Goal: Information Seeking & Learning: Compare options

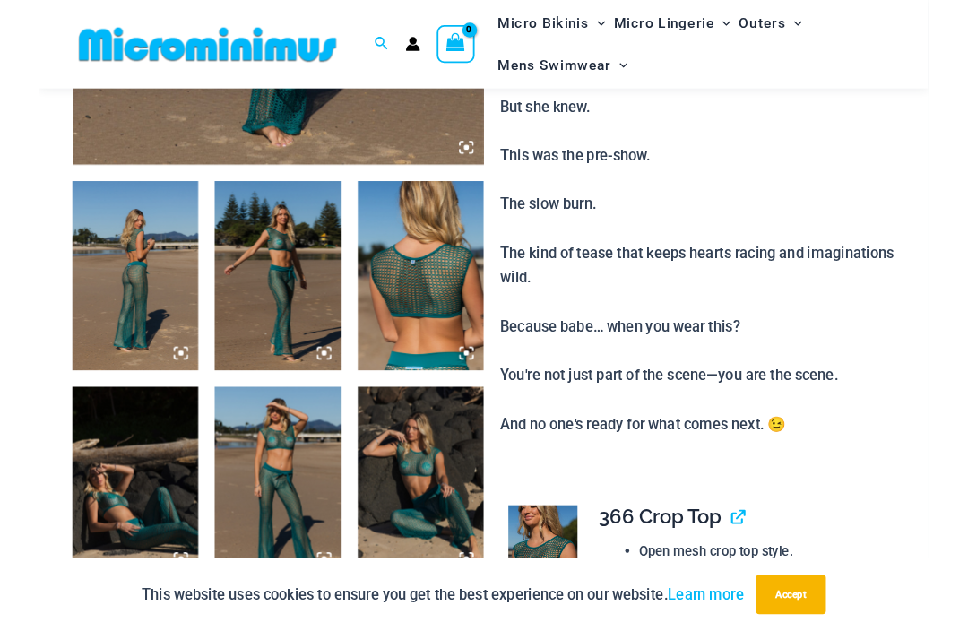
scroll to position [642, 0]
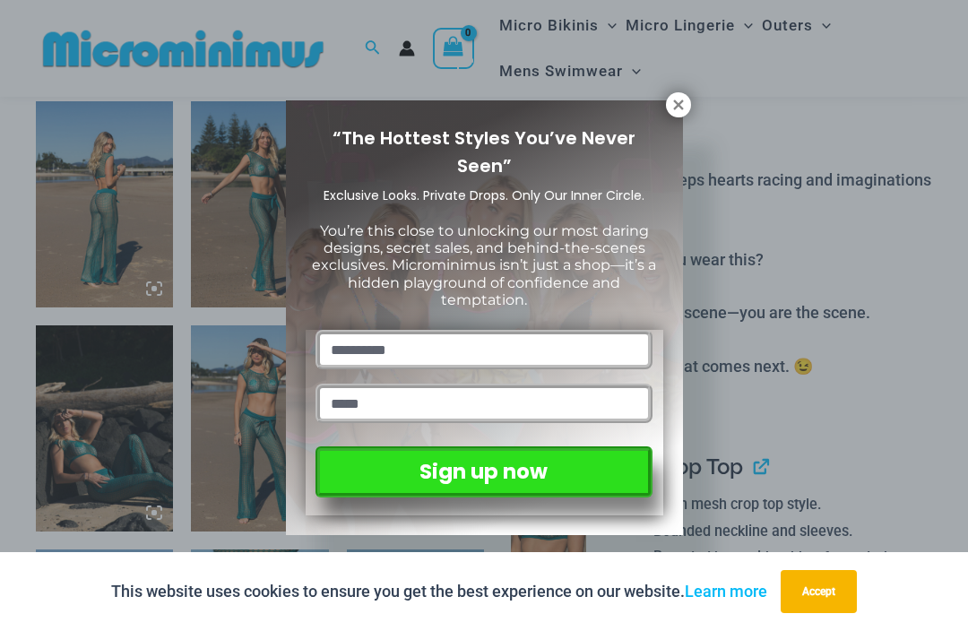
click at [672, 103] on icon at bounding box center [678, 105] width 16 height 16
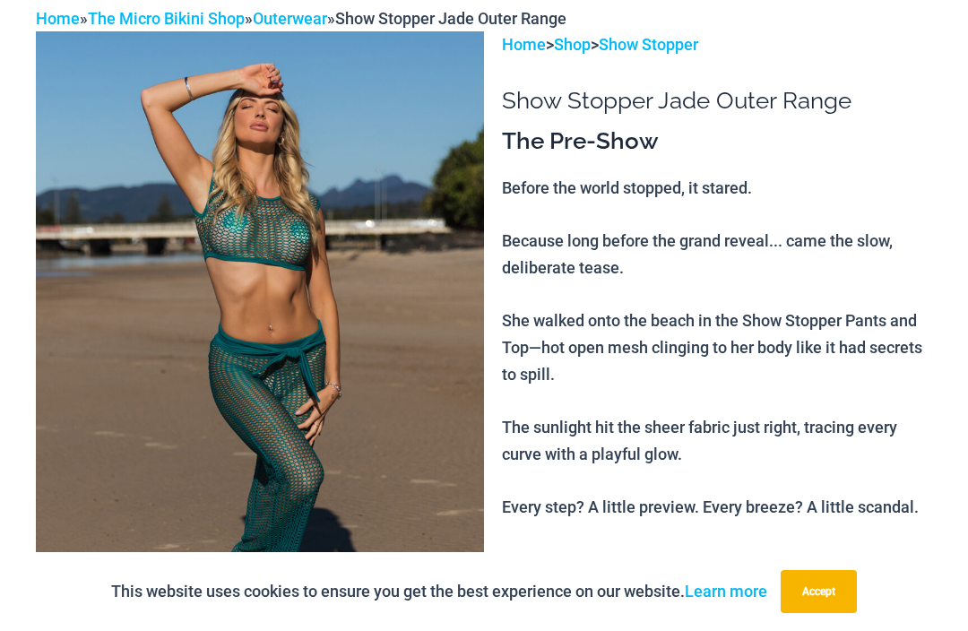
scroll to position [0, 0]
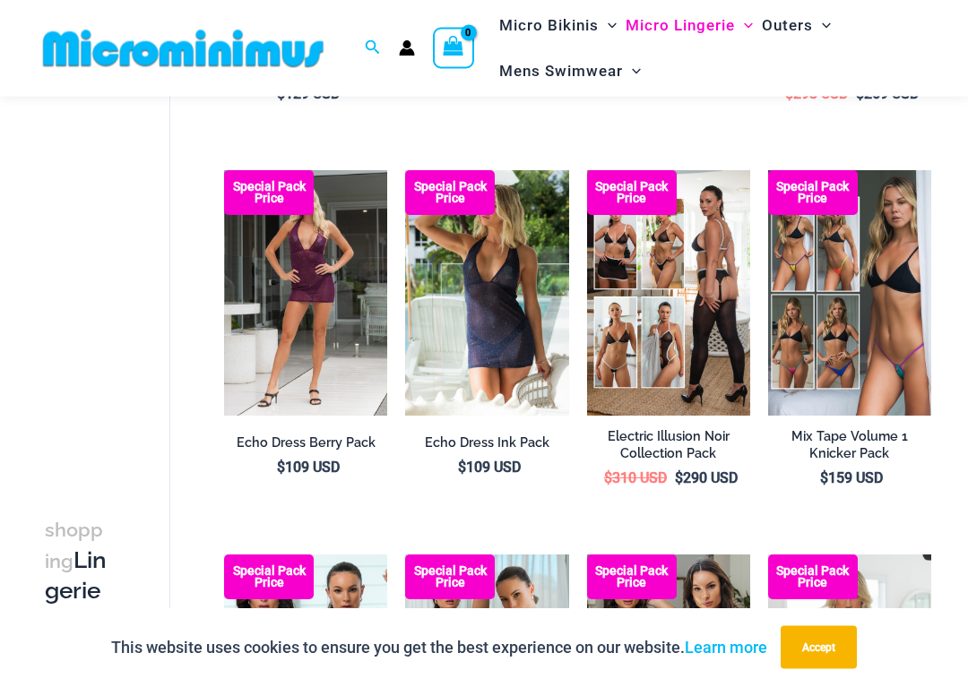
scroll to position [453, 0]
click at [768, 170] on img at bounding box center [768, 170] width 0 height 0
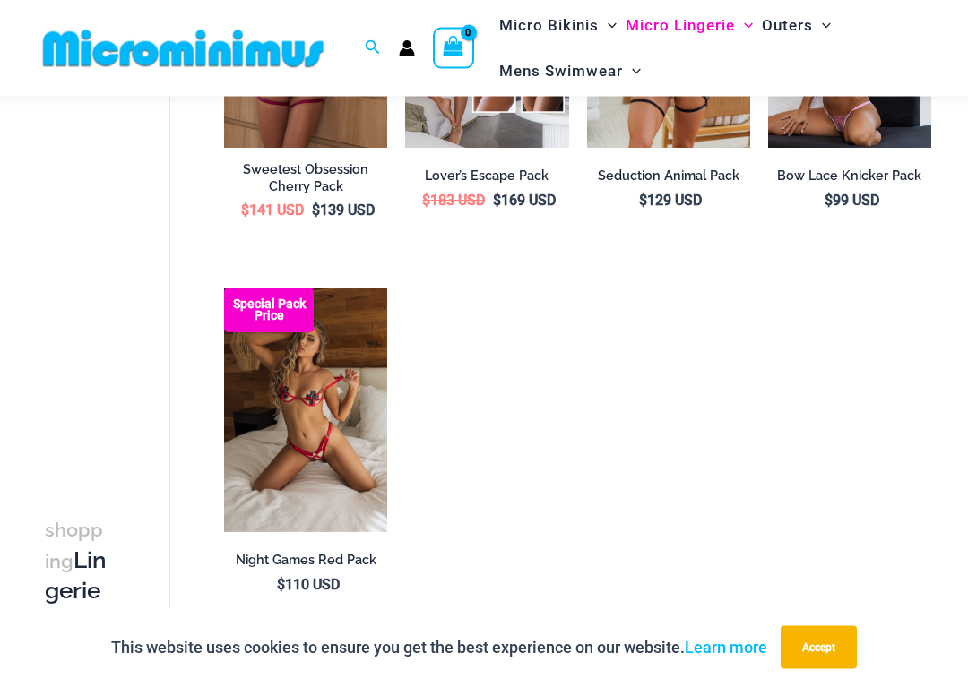
scroll to position [1524, 0]
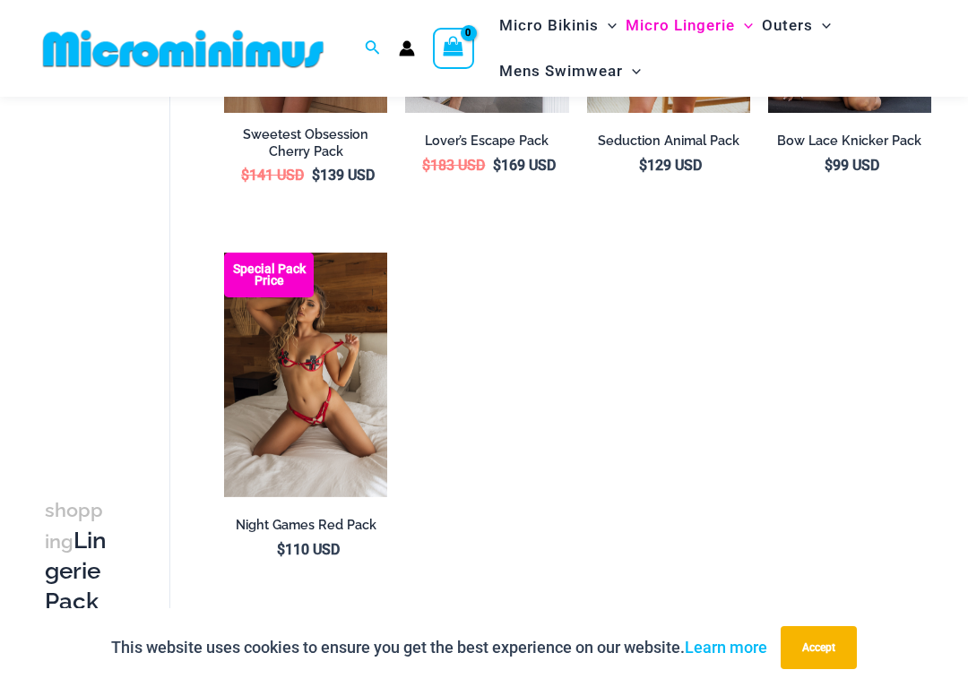
click at [224, 253] on img at bounding box center [224, 253] width 0 height 0
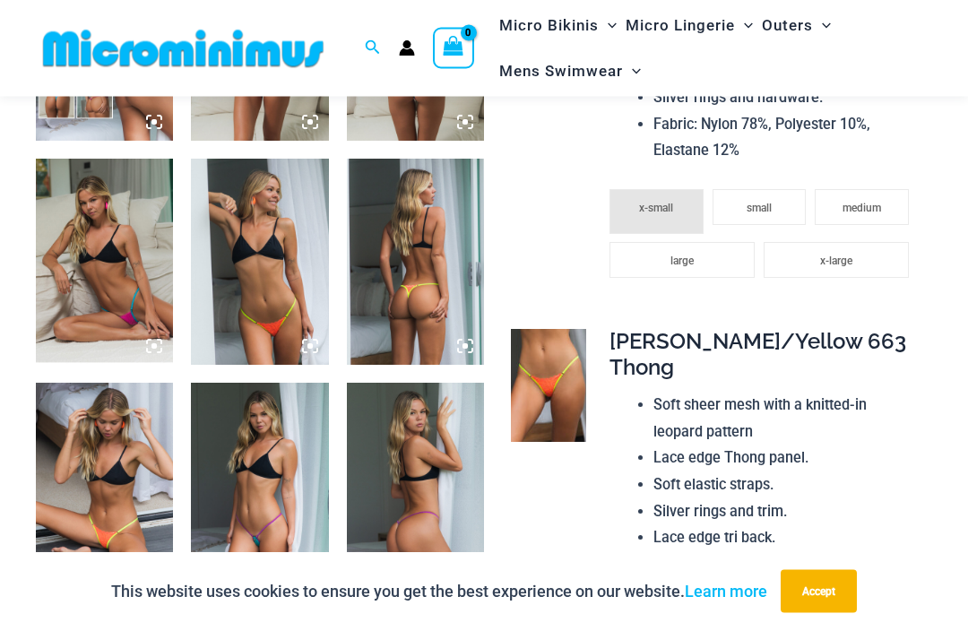
scroll to position [903, 0]
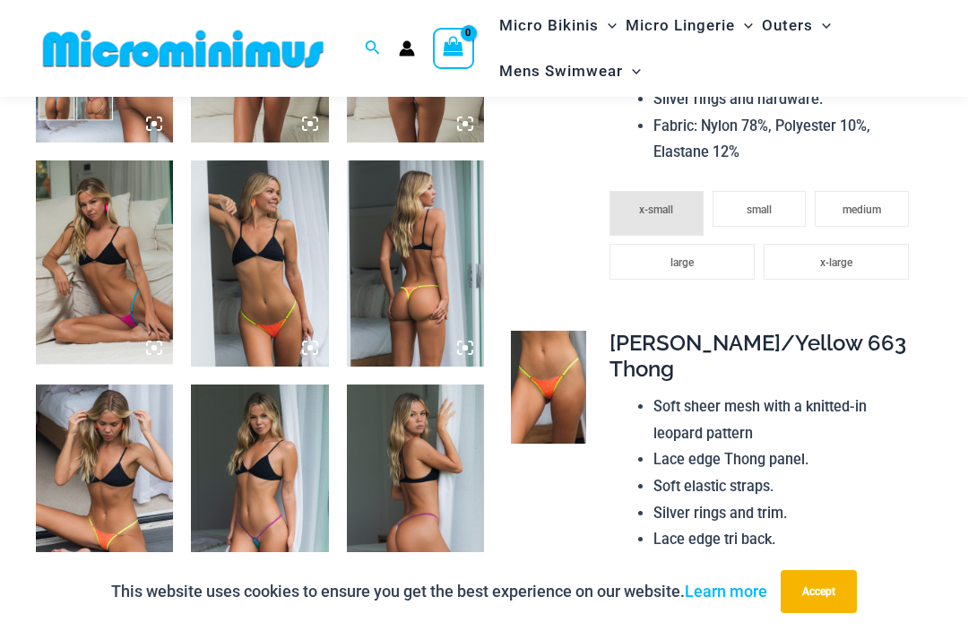
click at [119, 253] on img at bounding box center [104, 263] width 137 height 206
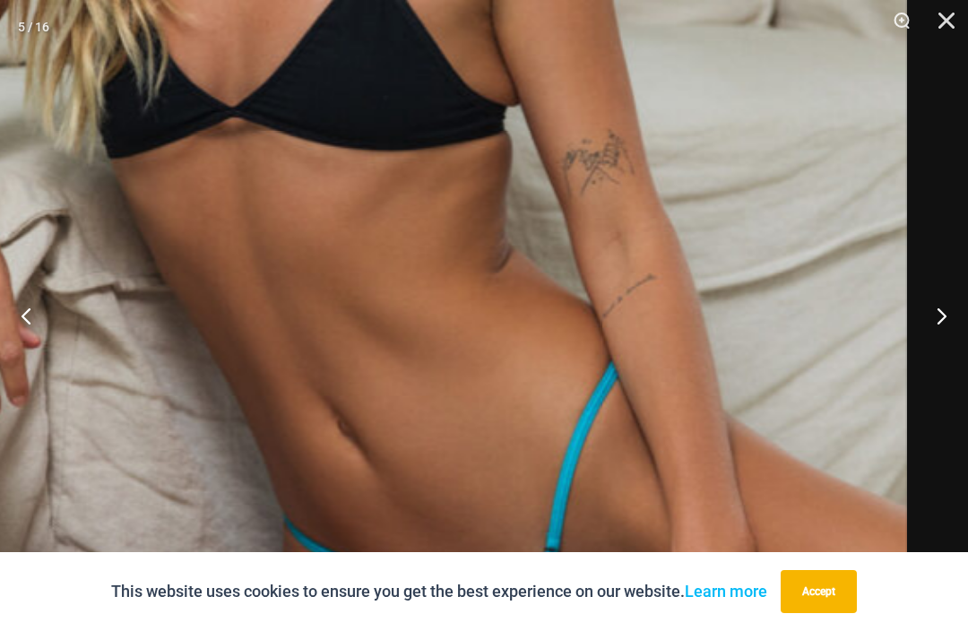
click at [561, 375] on img at bounding box center [320, 141] width 1174 height 1758
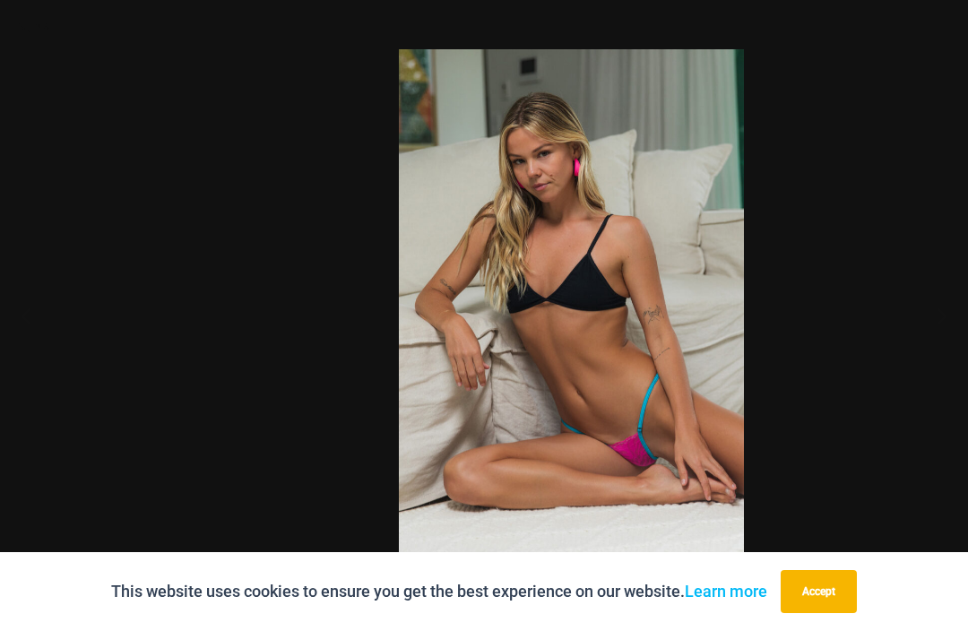
click at [649, 407] on img at bounding box center [571, 307] width 345 height 517
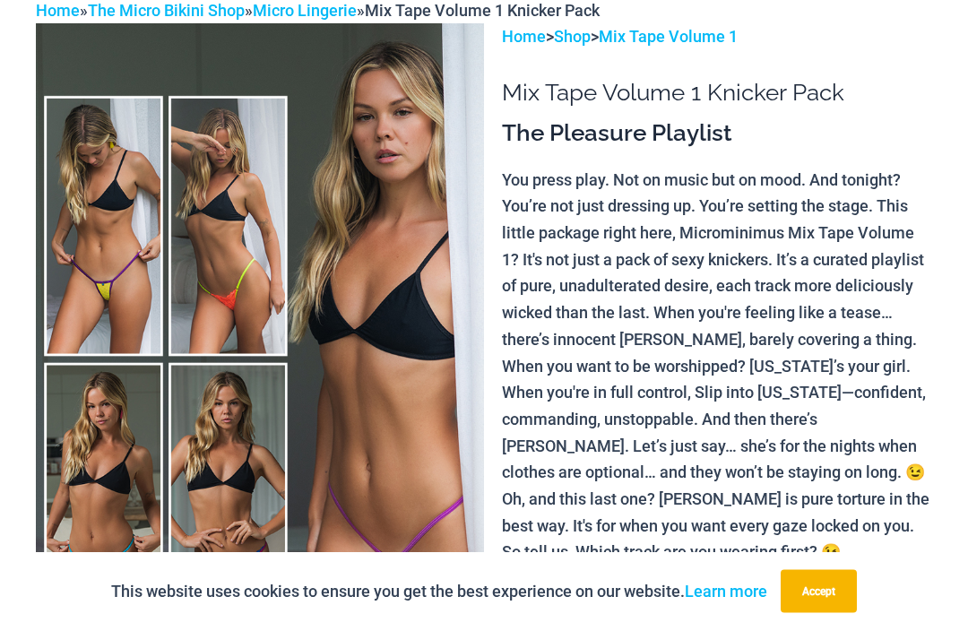
scroll to position [0, 0]
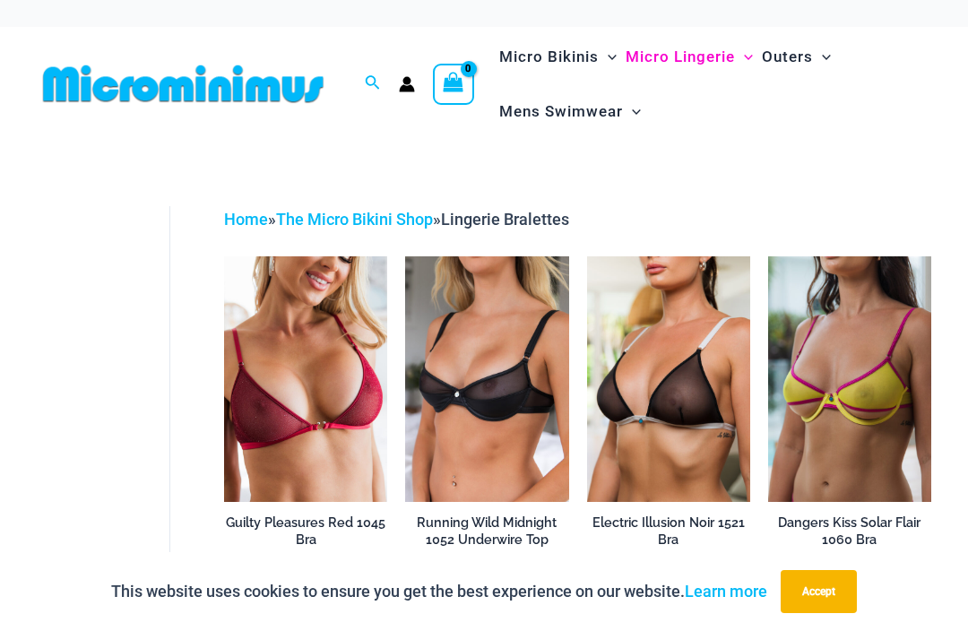
click at [768, 256] on img at bounding box center [768, 256] width 0 height 0
click at [405, 256] on img at bounding box center [405, 256] width 0 height 0
click at [224, 256] on img at bounding box center [224, 256] width 0 height 0
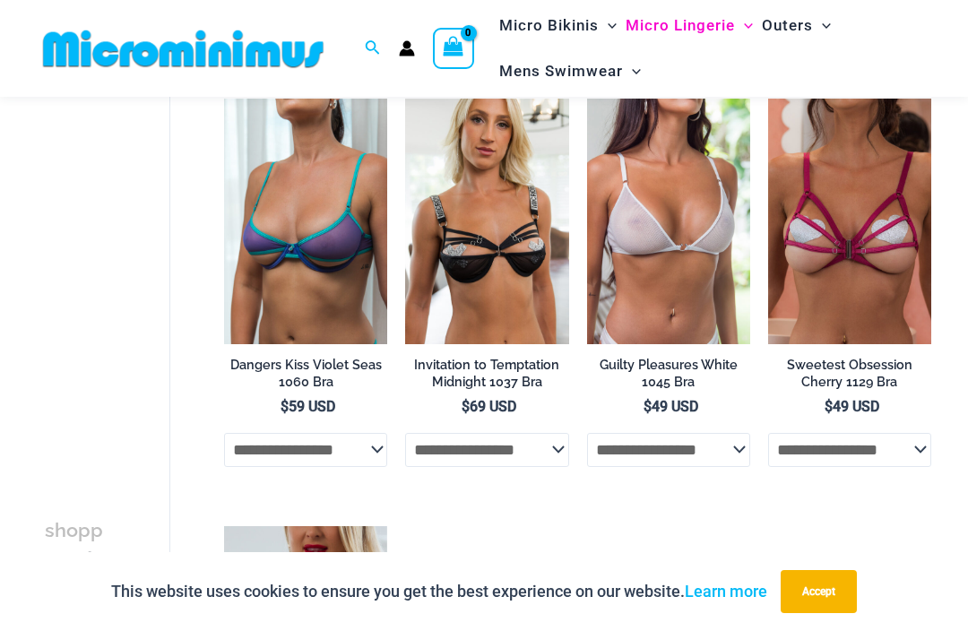
scroll to position [566, 0]
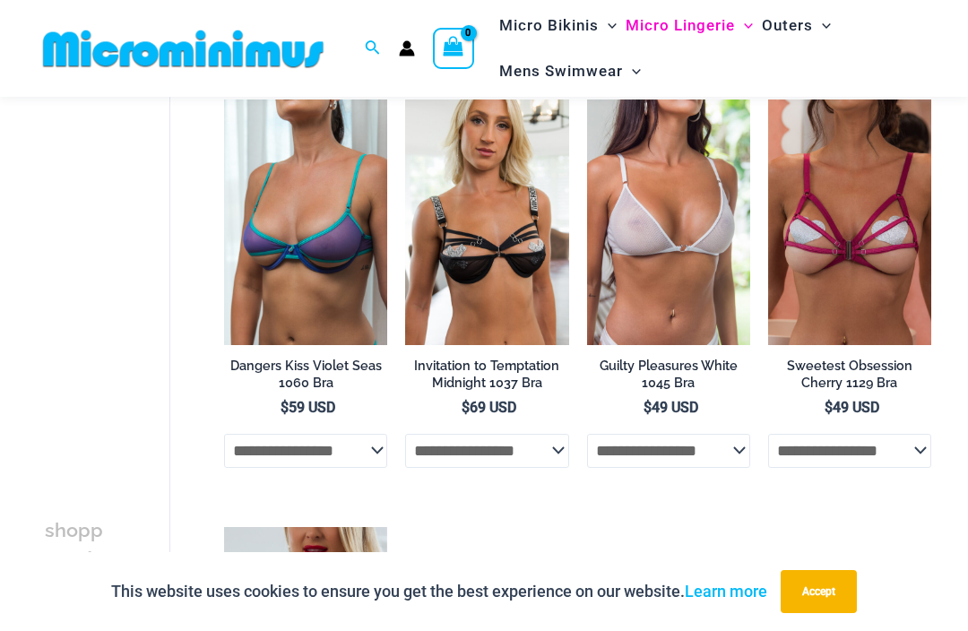
click at [768, 99] on img at bounding box center [768, 99] width 0 height 0
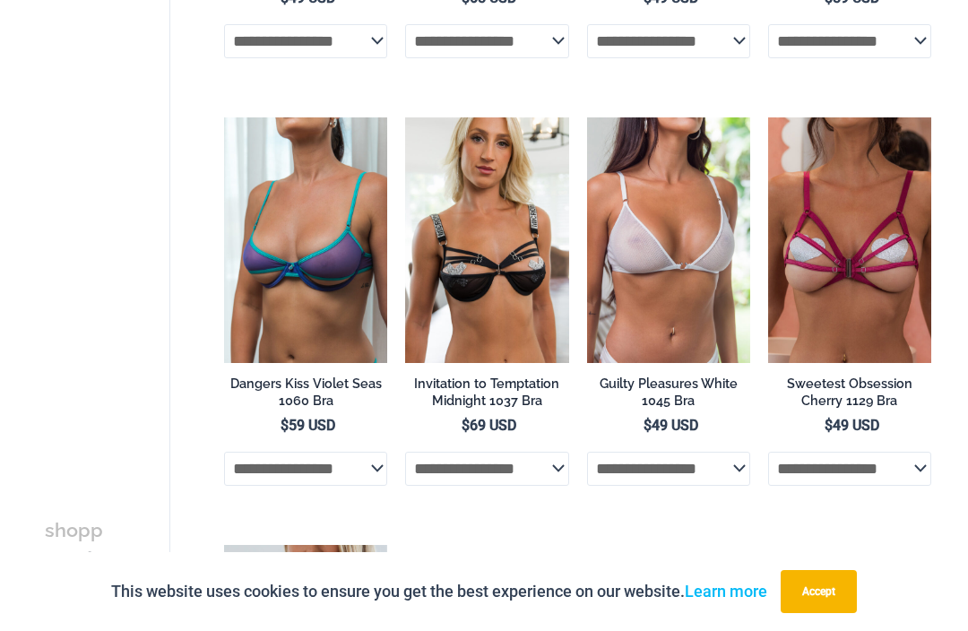
scroll to position [0, 0]
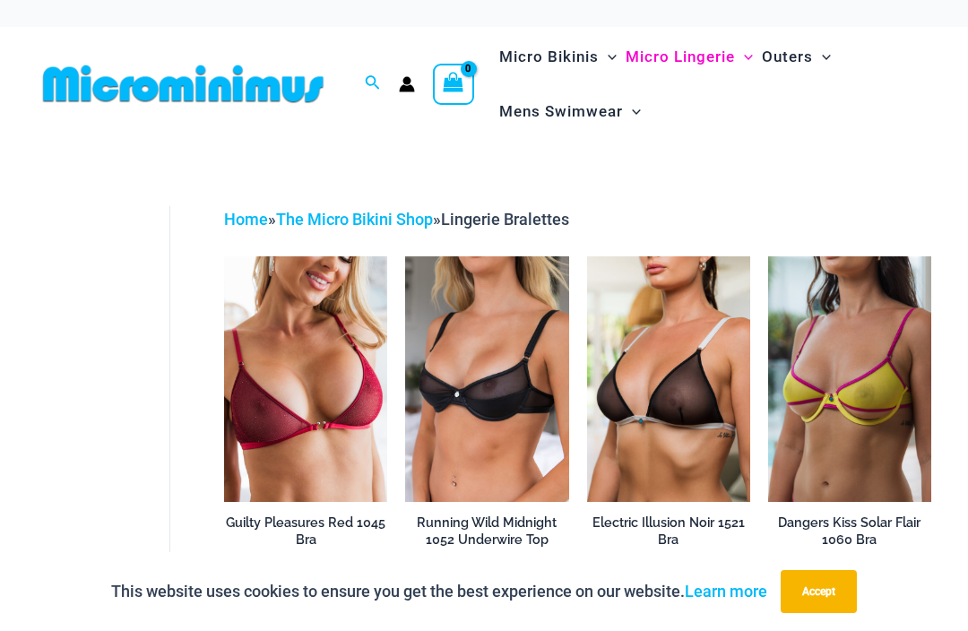
click at [587, 256] on img at bounding box center [587, 256] width 0 height 0
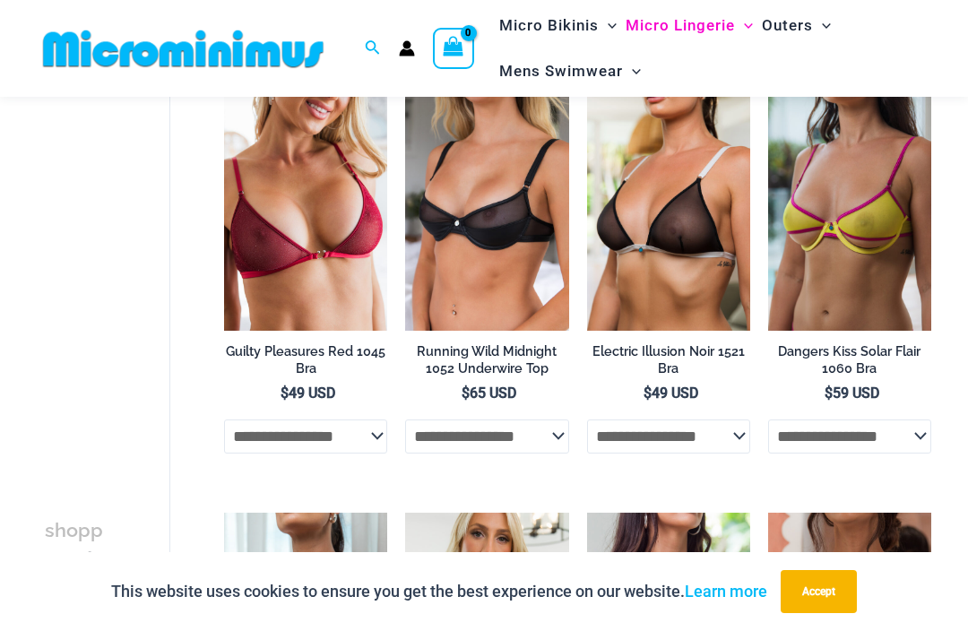
scroll to position [142, 0]
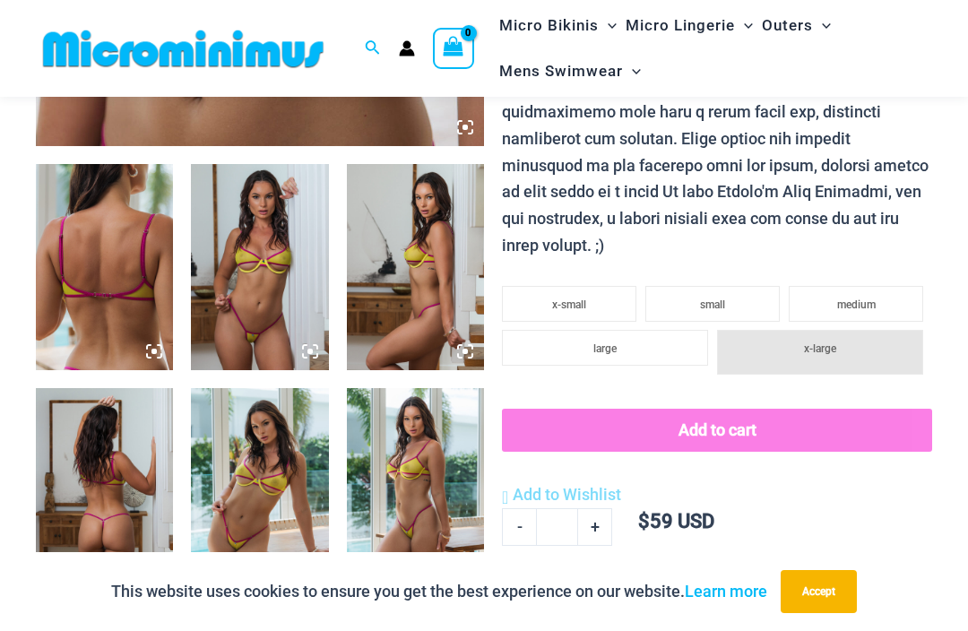
scroll to position [675, 0]
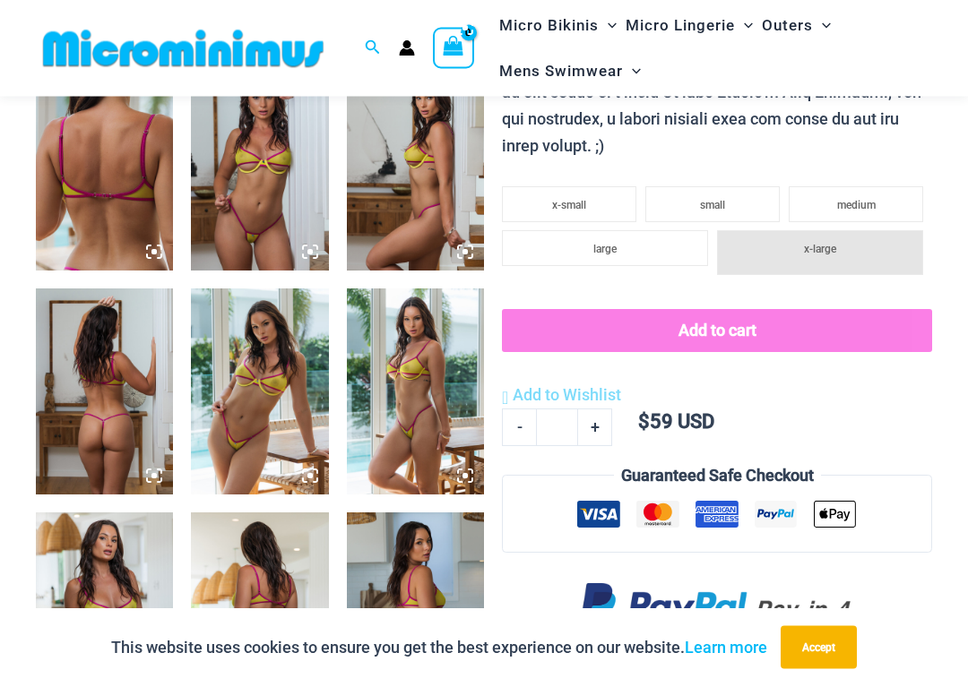
click at [273, 183] on img at bounding box center [259, 168] width 137 height 206
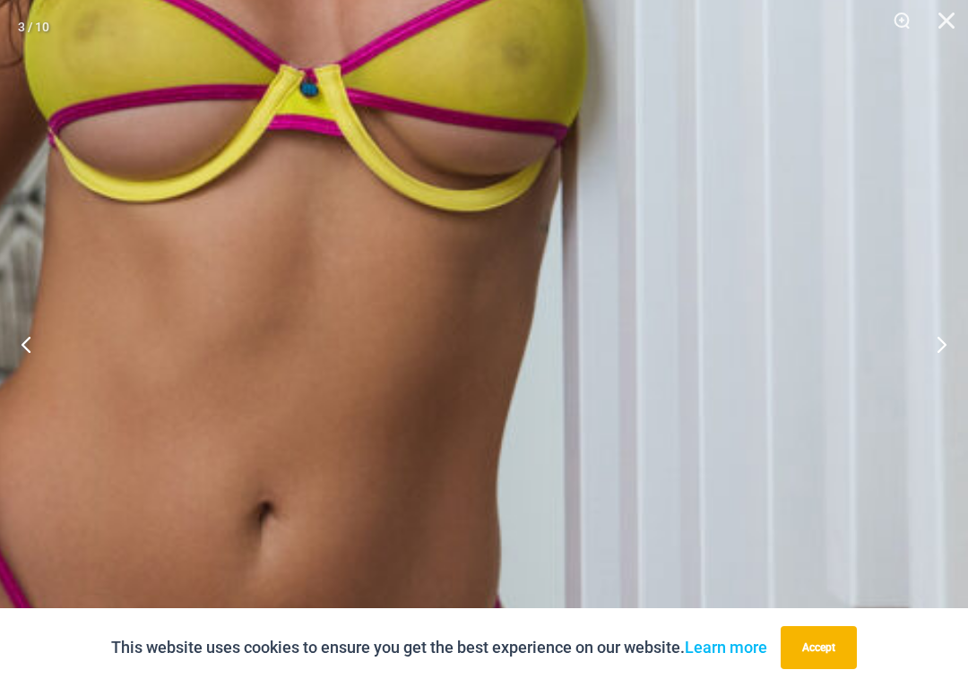
click at [935, 29] on button "Close" at bounding box center [940, 27] width 45 height 54
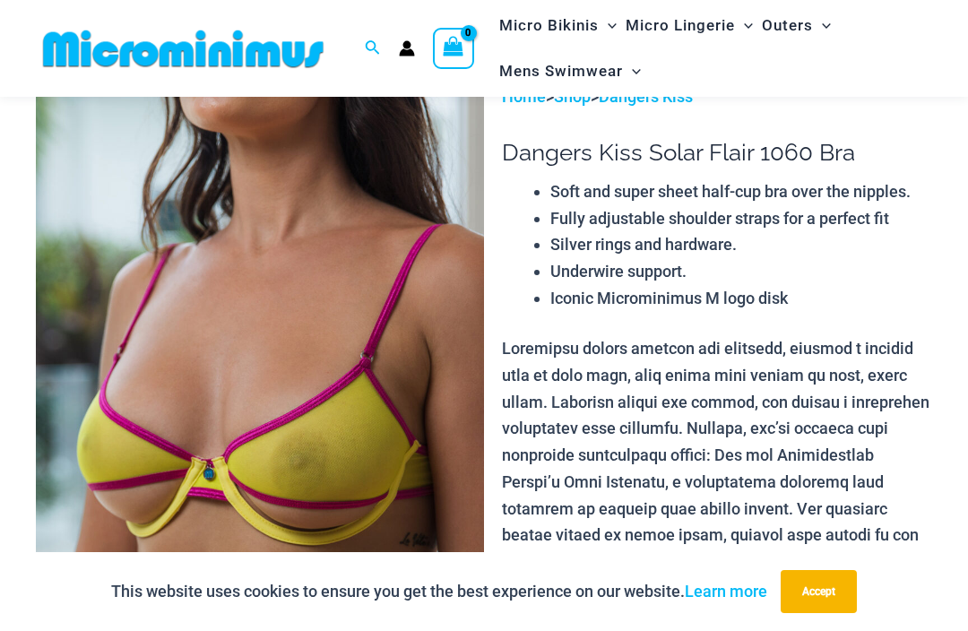
scroll to position [0, 0]
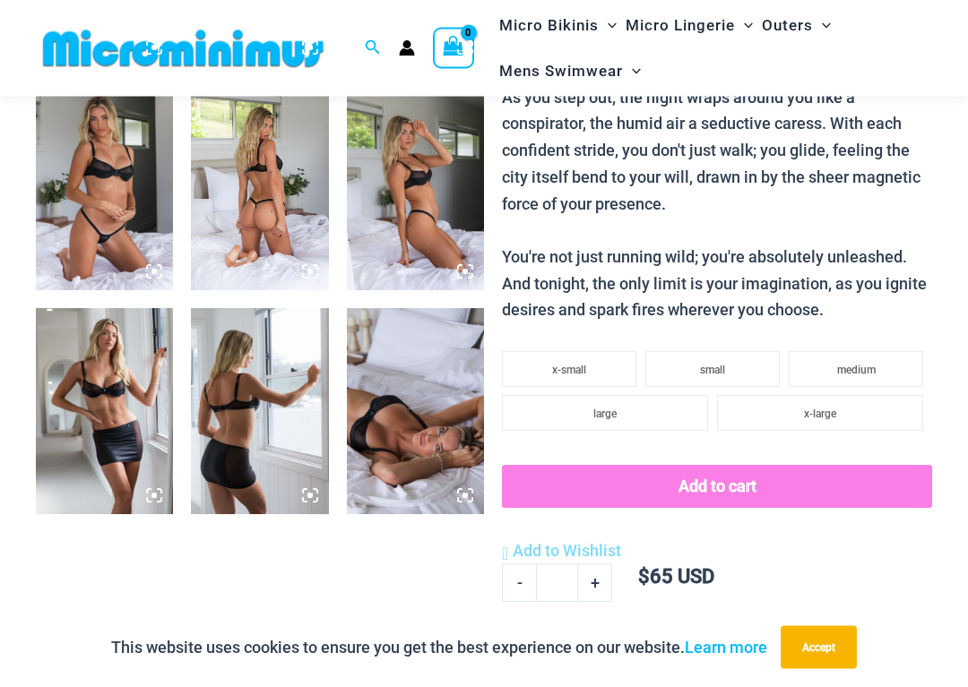
scroll to position [981, 0]
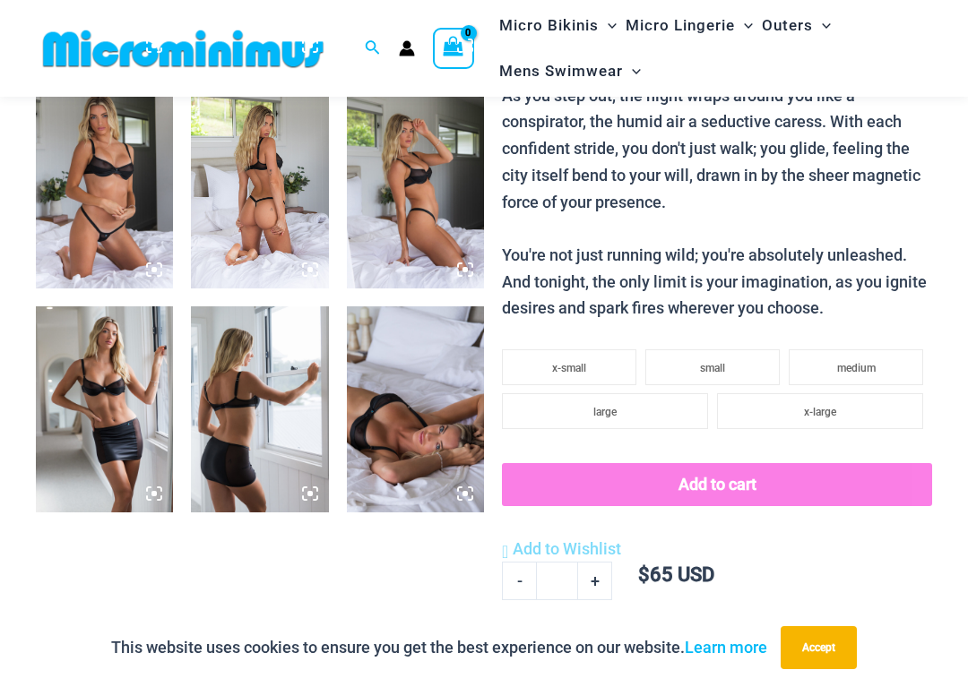
click at [108, 186] on img at bounding box center [104, 185] width 137 height 206
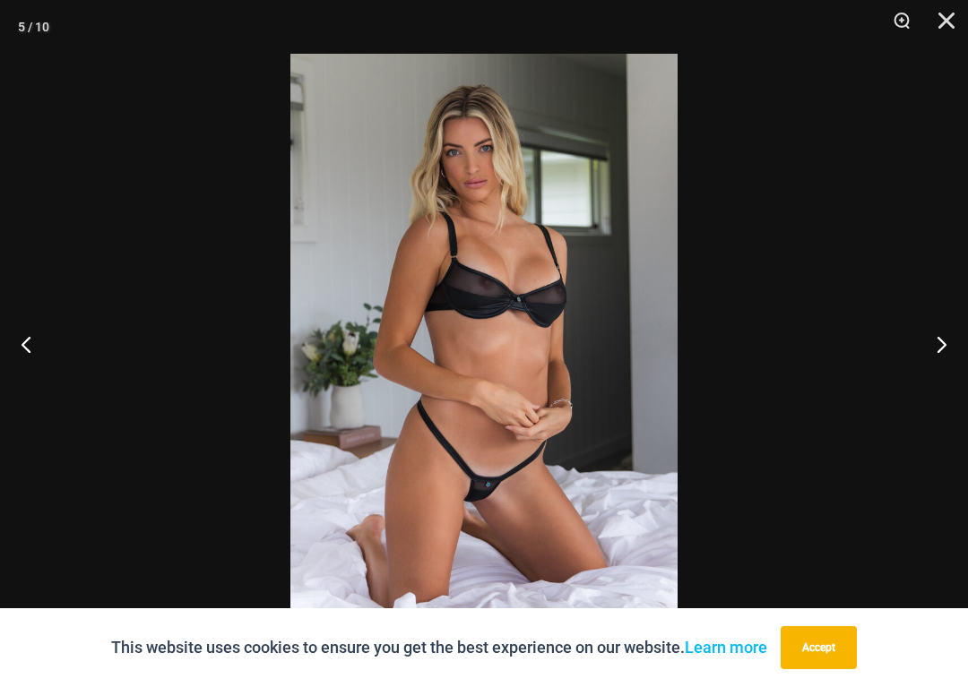
click at [591, 282] on img at bounding box center [483, 344] width 387 height 580
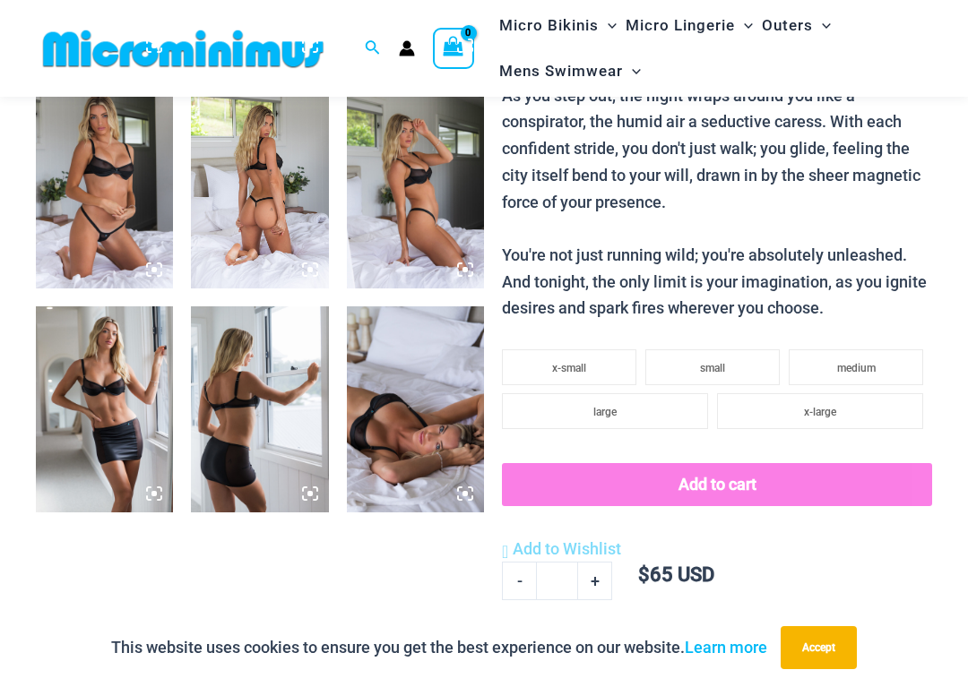
click at [423, 384] on img at bounding box center [415, 410] width 137 height 206
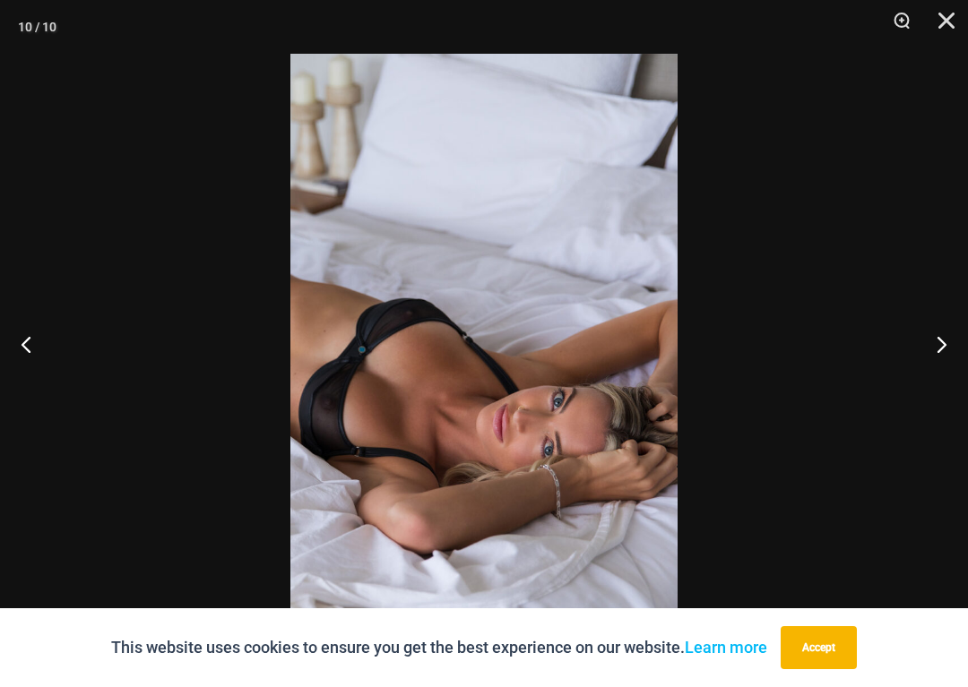
click at [935, 343] on button "Next" at bounding box center [934, 344] width 67 height 90
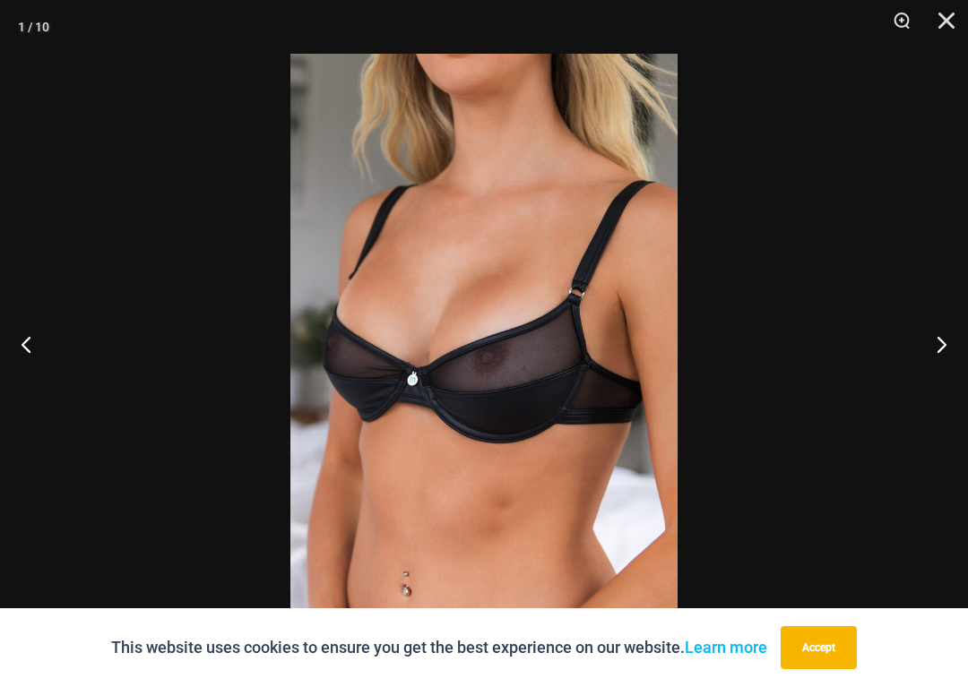
click at [932, 342] on button "Next" at bounding box center [934, 344] width 67 height 90
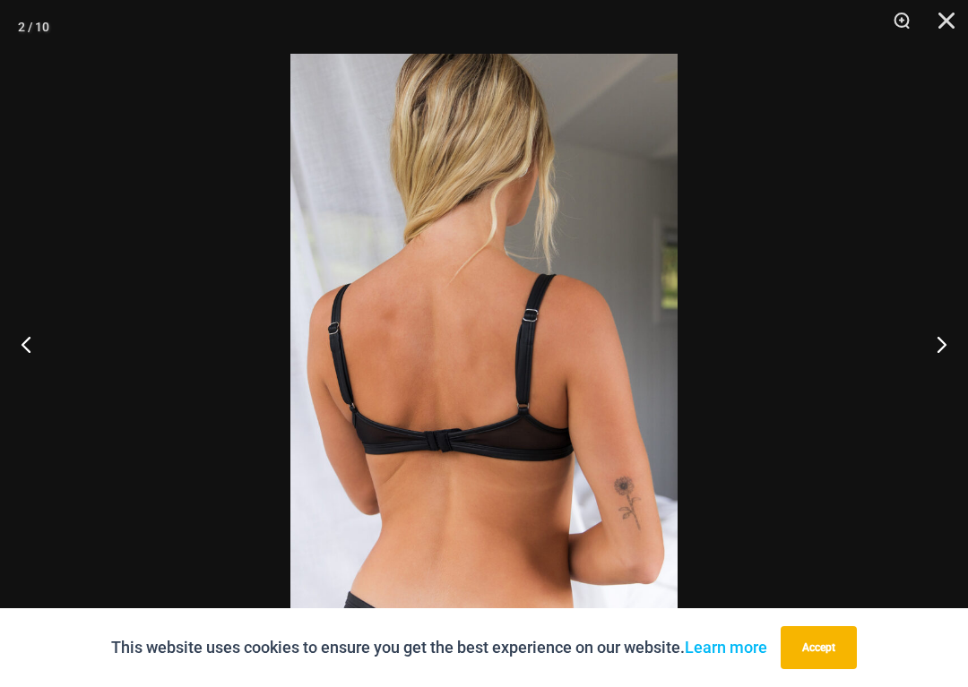
click at [927, 341] on button "Next" at bounding box center [934, 344] width 67 height 90
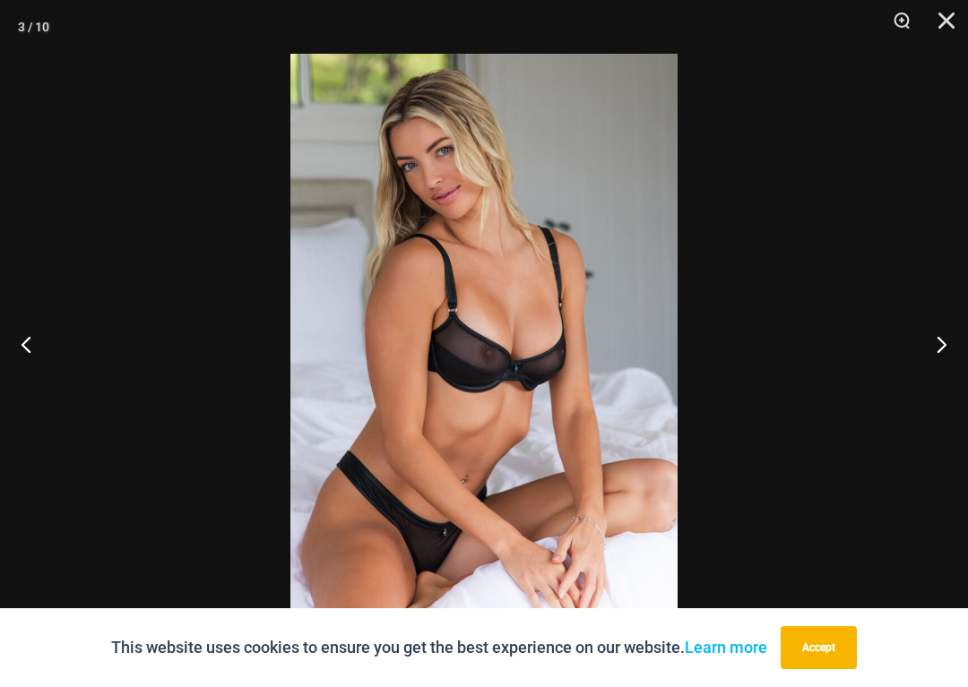
click at [922, 336] on button "Next" at bounding box center [934, 344] width 67 height 90
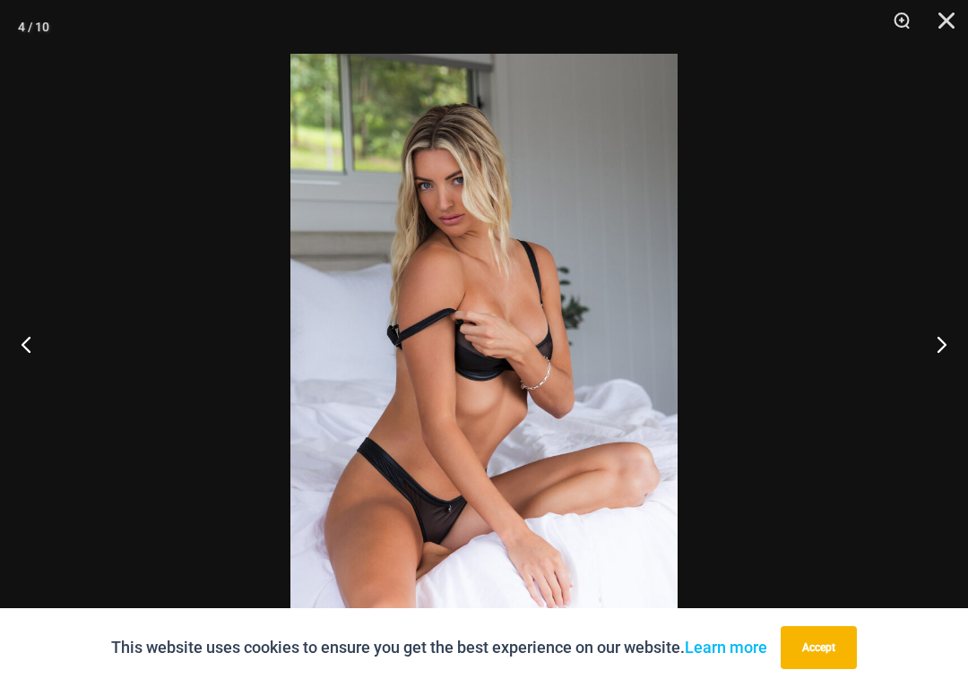
click at [924, 333] on button "Next" at bounding box center [934, 344] width 67 height 90
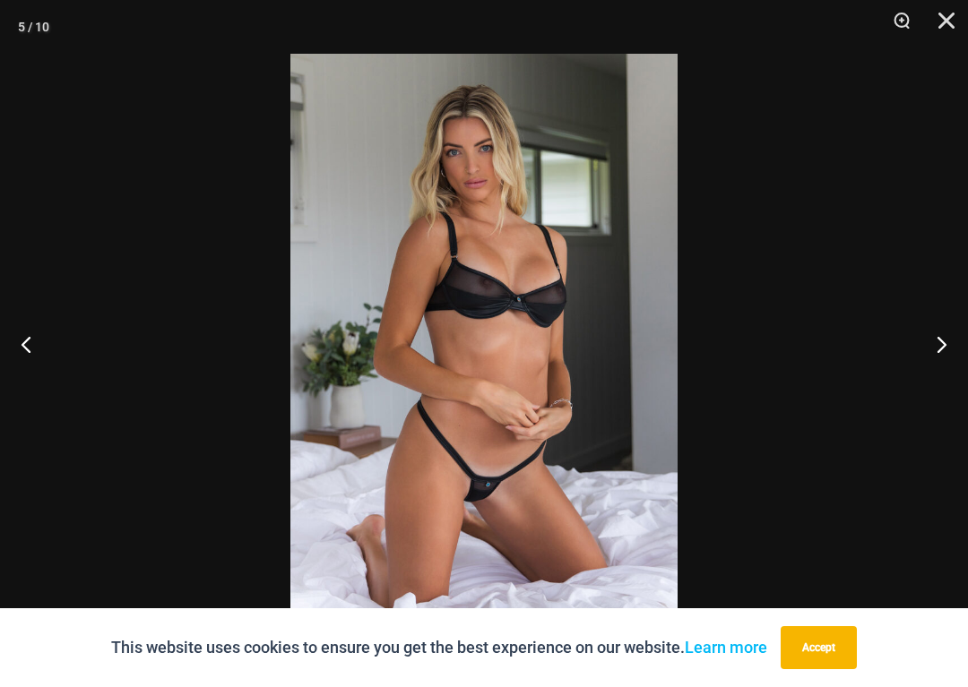
click at [933, 334] on button "Next" at bounding box center [934, 344] width 67 height 90
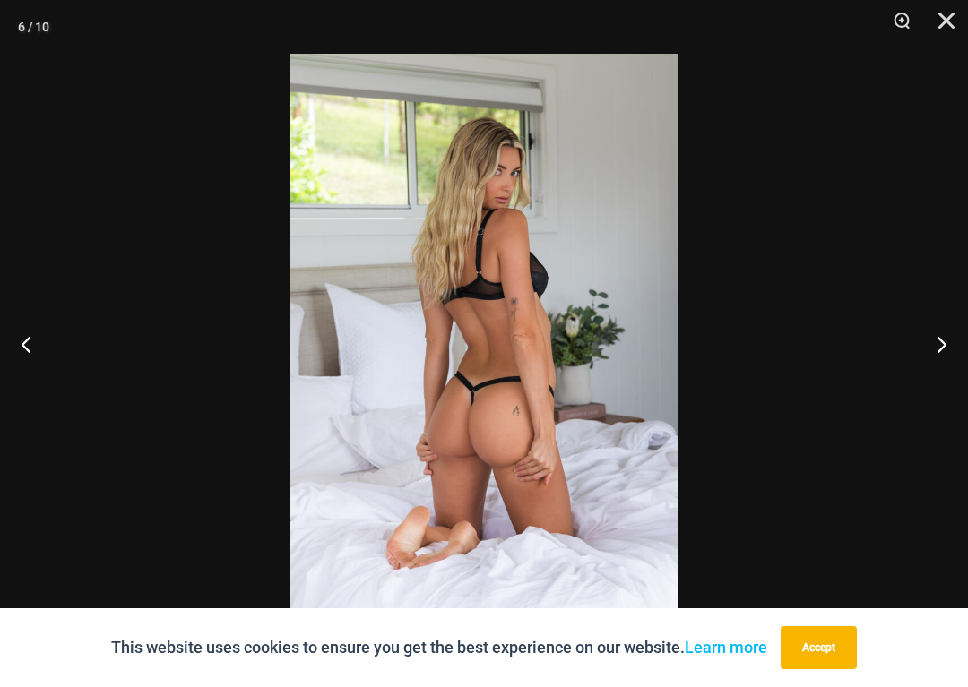
click at [930, 346] on button "Next" at bounding box center [934, 344] width 67 height 90
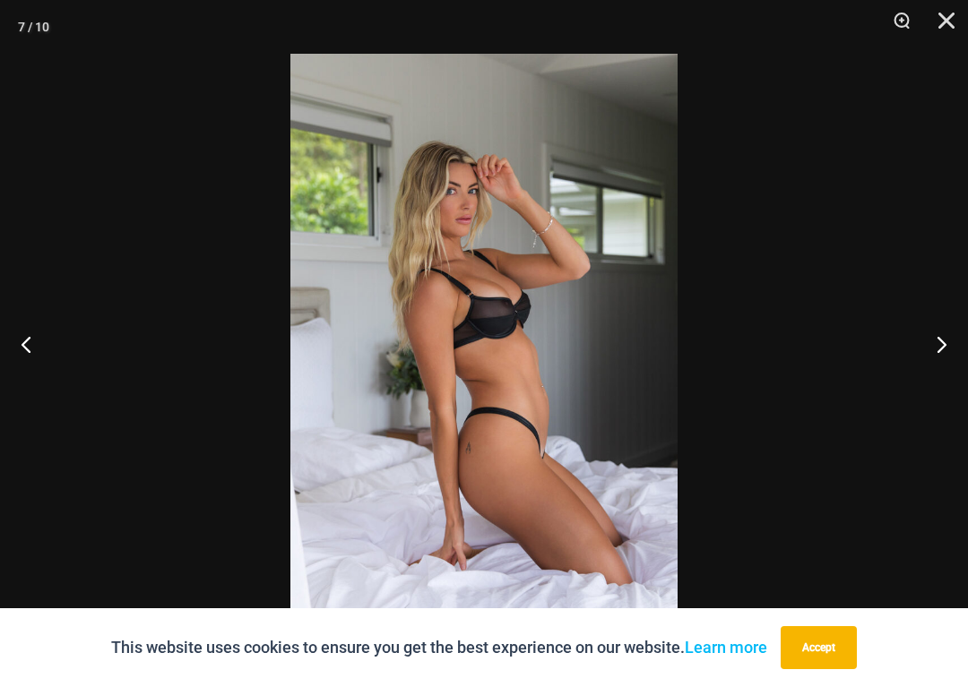
click at [930, 343] on button "Next" at bounding box center [934, 344] width 67 height 90
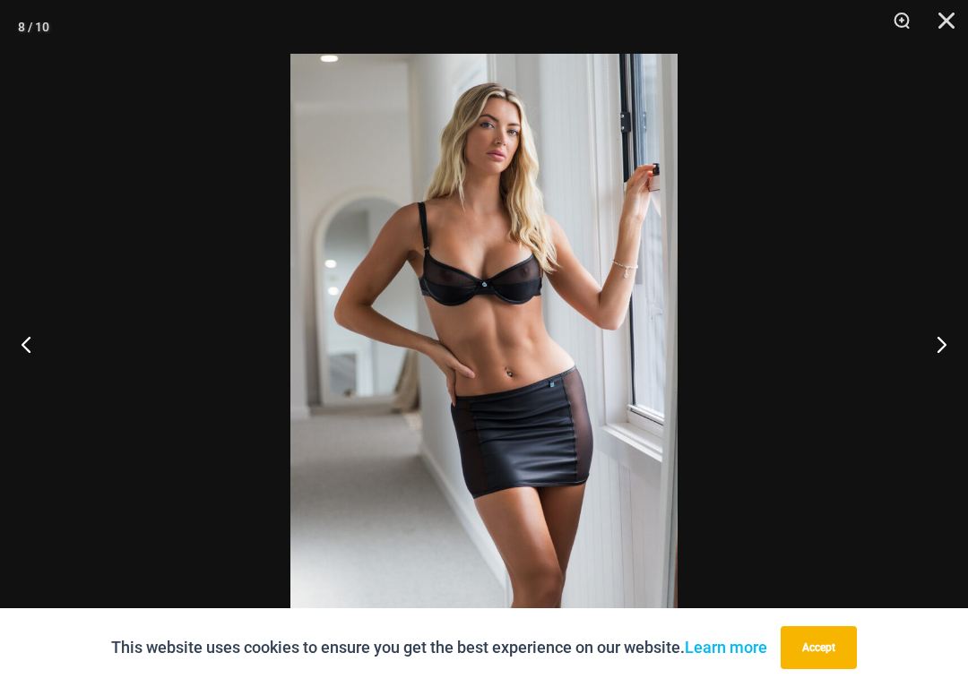
click at [924, 335] on button "Next" at bounding box center [934, 344] width 67 height 90
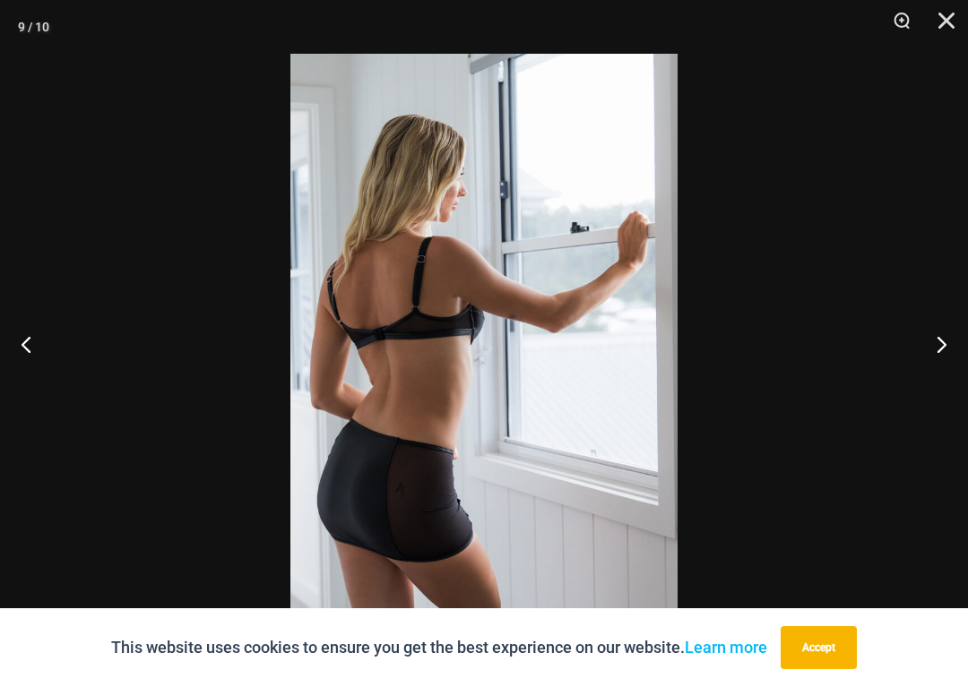
click at [928, 347] on button "Next" at bounding box center [934, 344] width 67 height 90
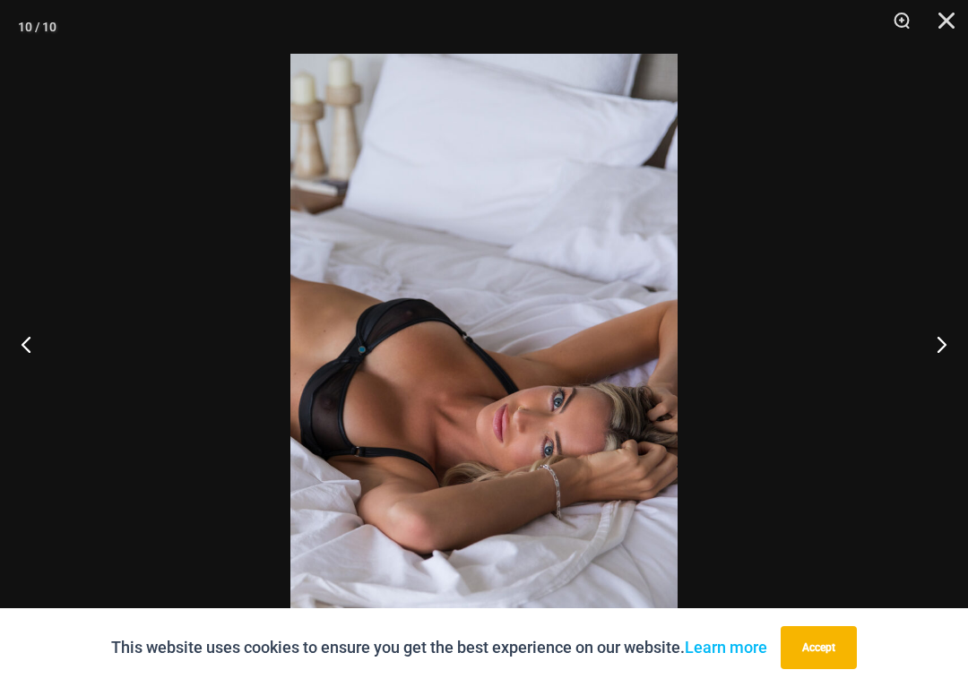
click at [929, 341] on button "Next" at bounding box center [934, 344] width 67 height 90
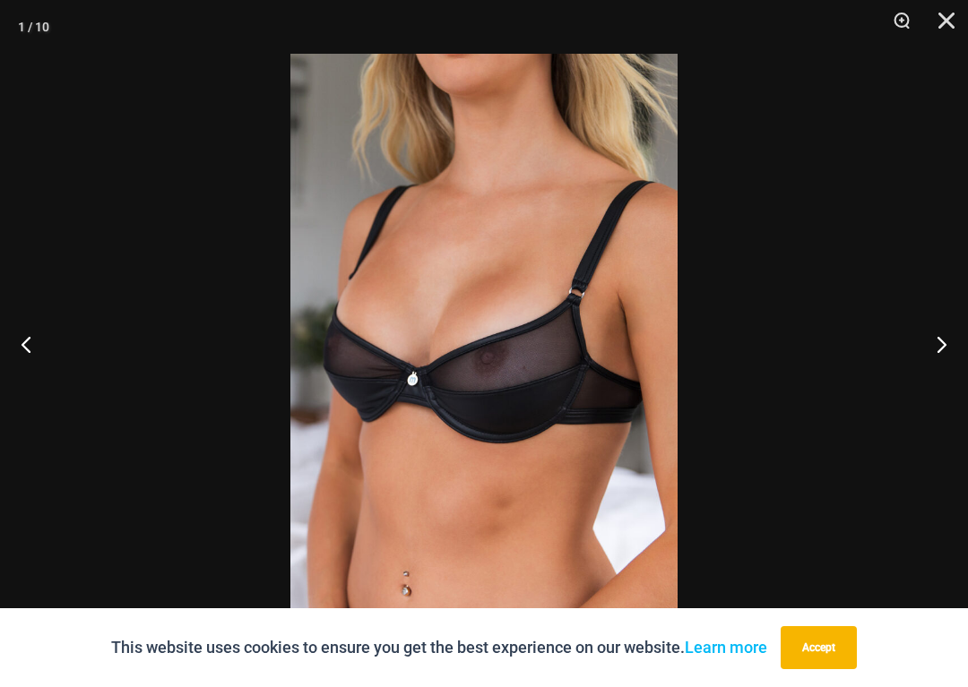
click at [961, 23] on button "Close" at bounding box center [940, 27] width 45 height 54
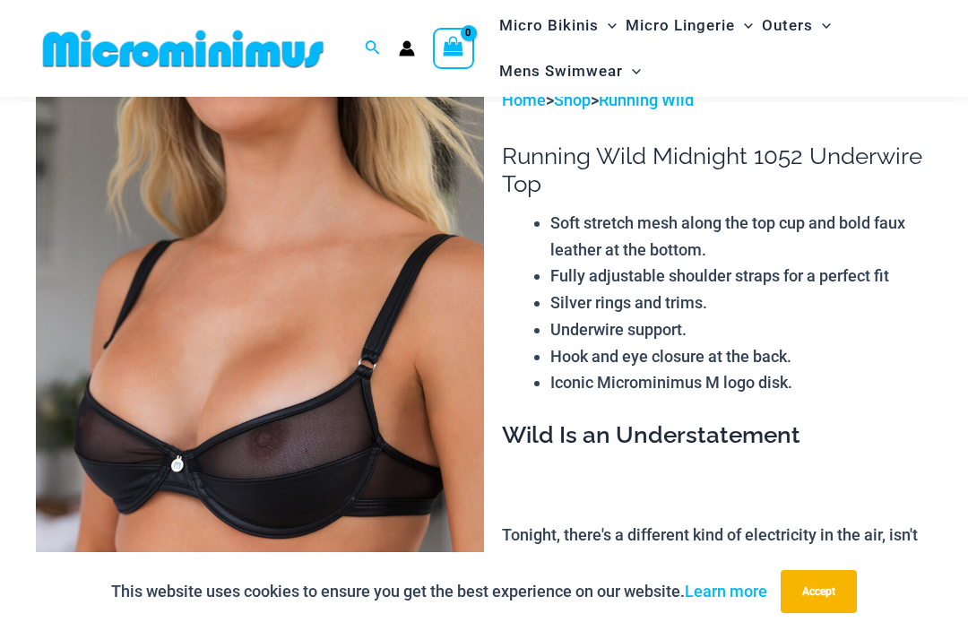
scroll to position [0, 0]
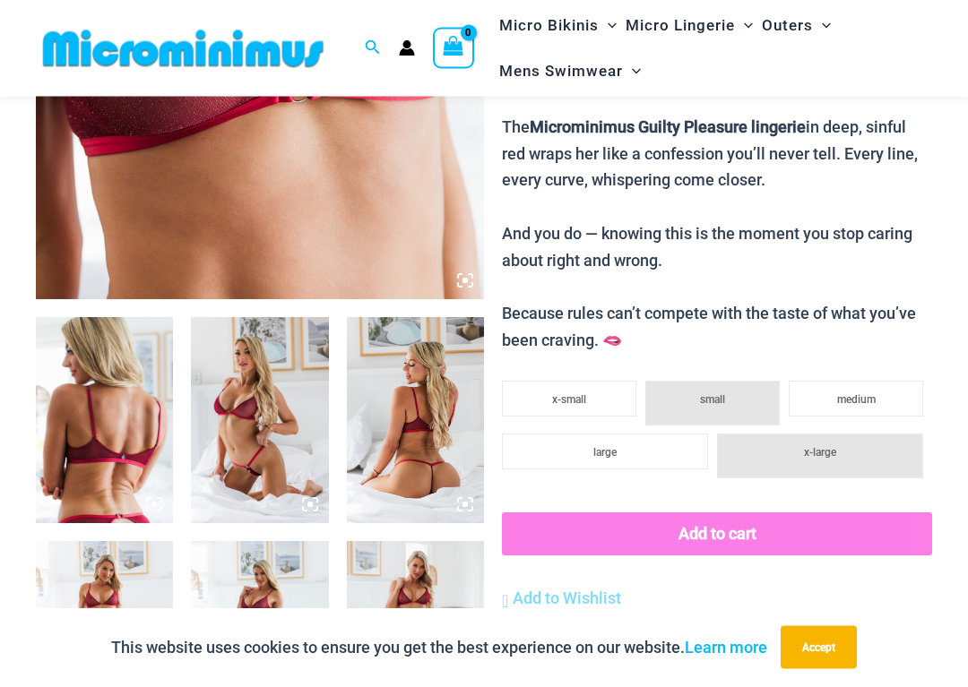
scroll to position [544, 0]
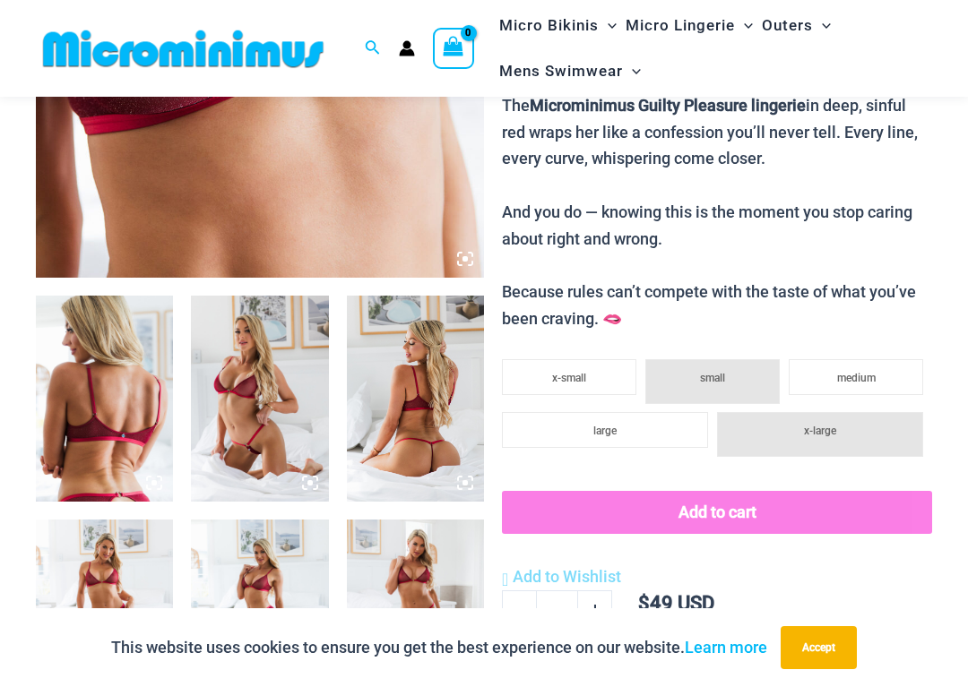
click at [129, 381] on img at bounding box center [104, 399] width 137 height 206
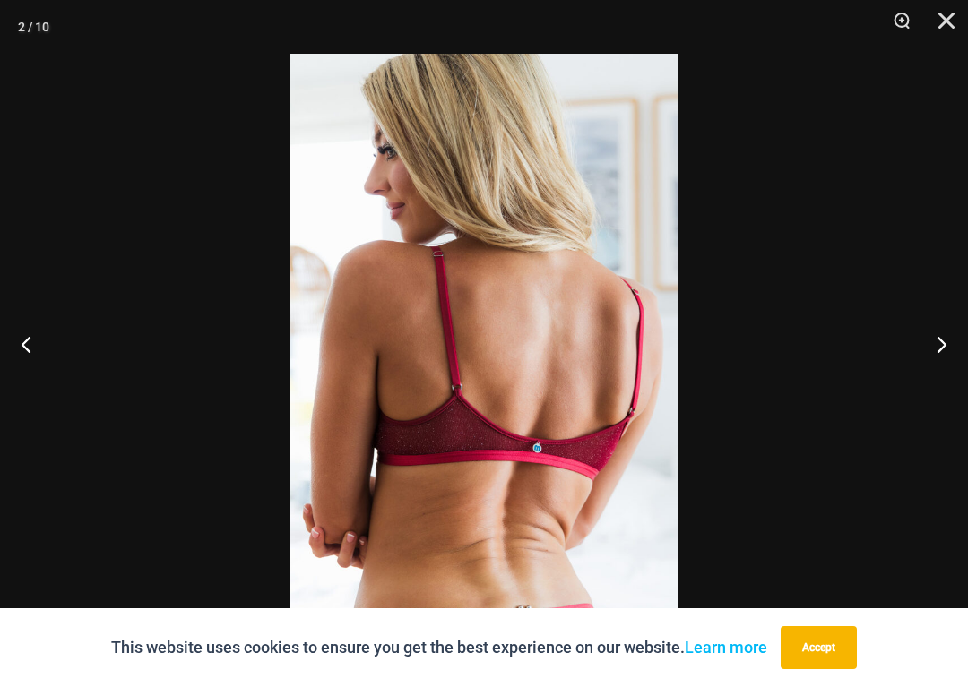
click at [935, 351] on button "Next" at bounding box center [934, 344] width 67 height 90
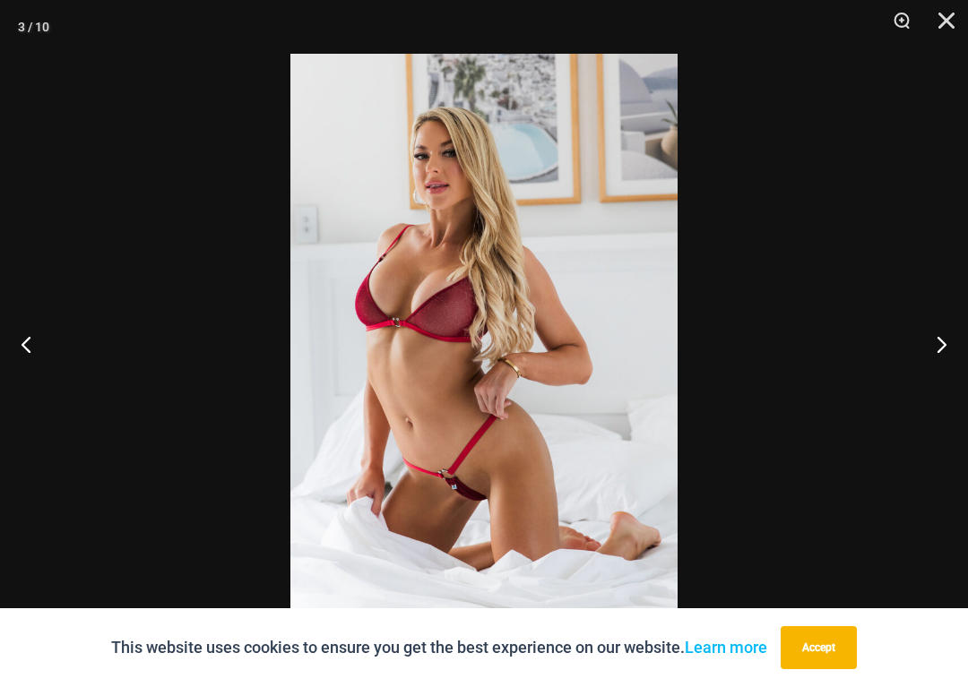
click at [933, 357] on button "Next" at bounding box center [934, 344] width 67 height 90
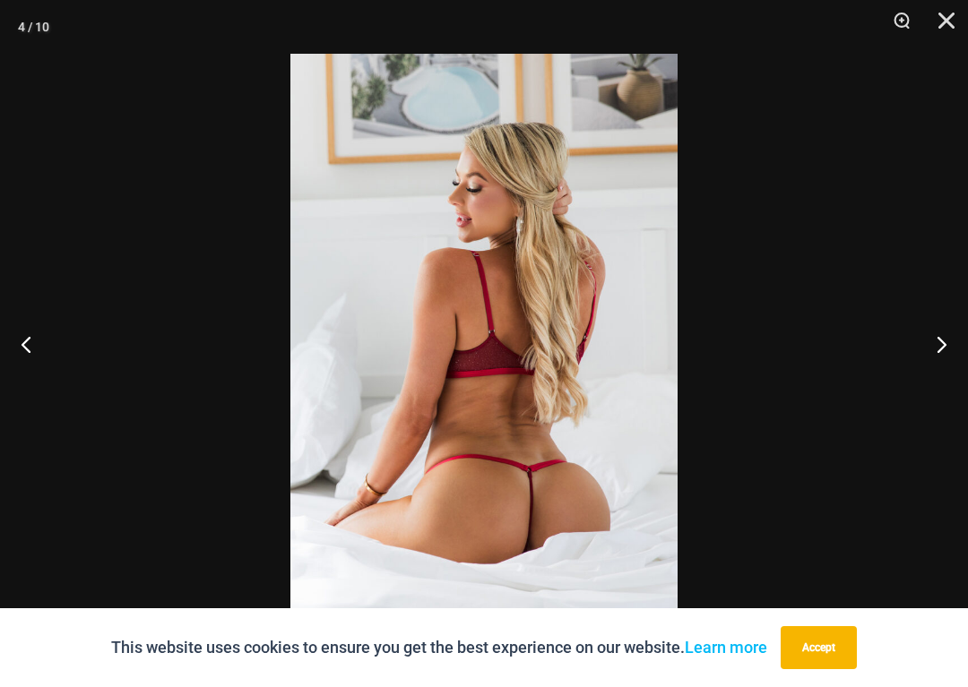
click at [922, 357] on button "Next" at bounding box center [934, 344] width 67 height 90
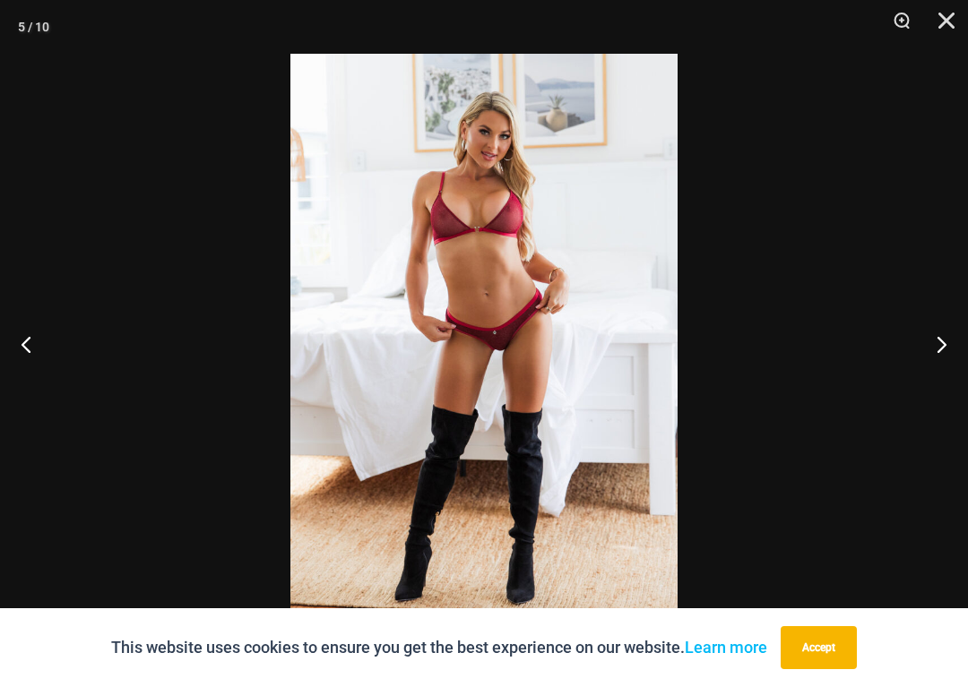
click at [932, 346] on button "Next" at bounding box center [934, 344] width 67 height 90
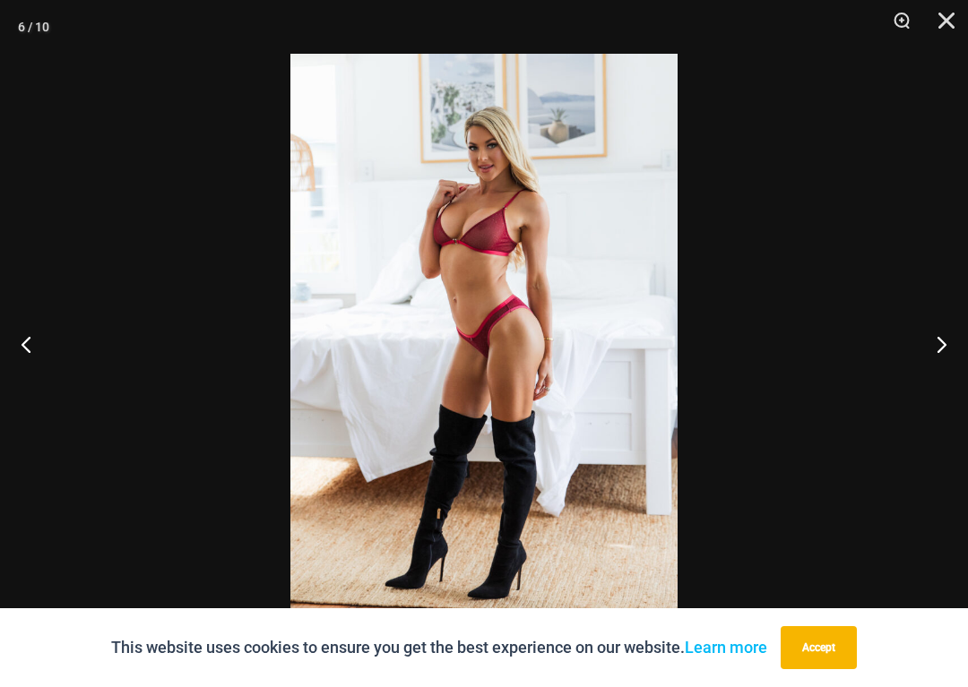
click at [941, 354] on button "Next" at bounding box center [934, 344] width 67 height 90
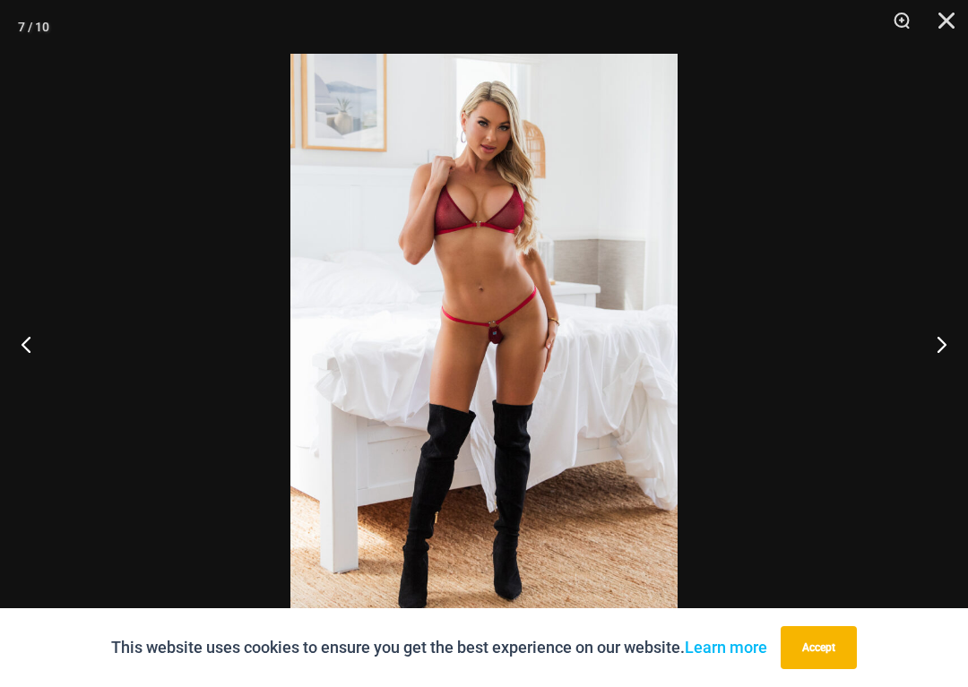
click at [941, 344] on button "Next" at bounding box center [934, 344] width 67 height 90
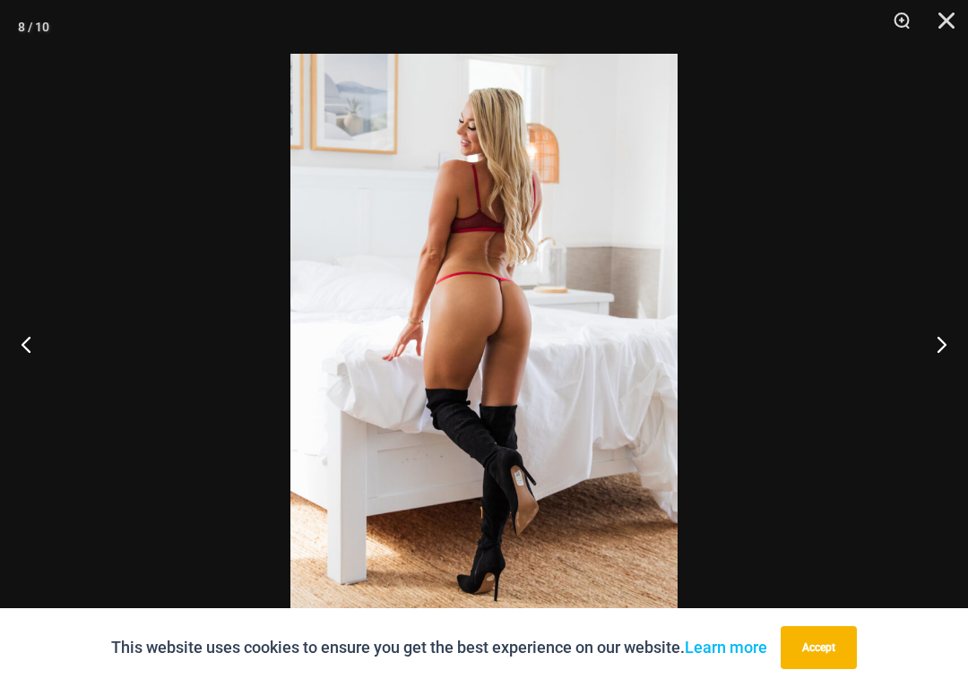
click at [933, 358] on button "Next" at bounding box center [934, 344] width 67 height 90
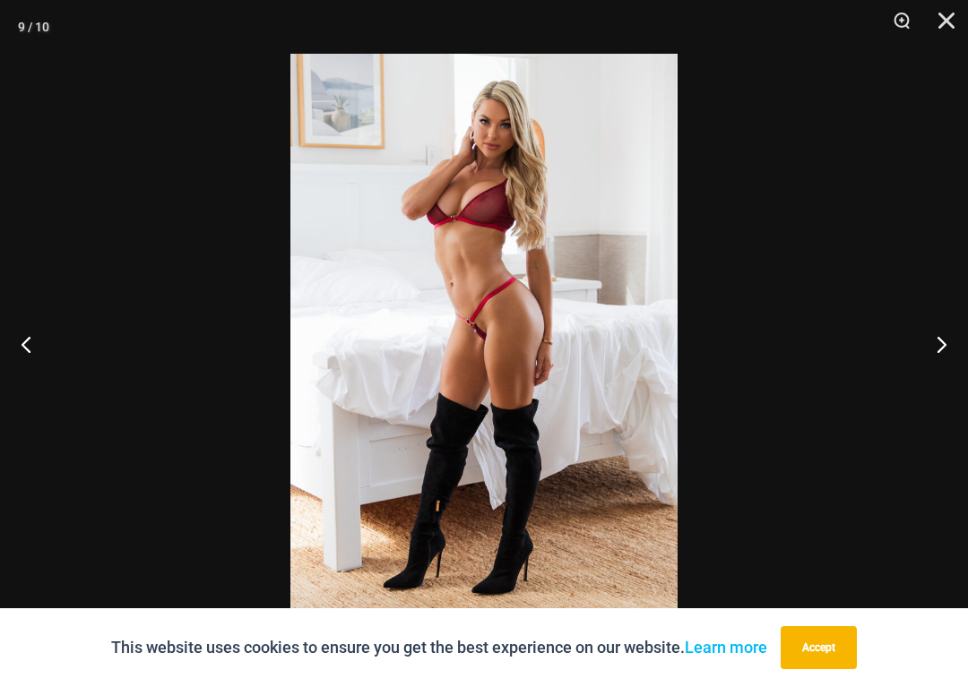
click at [933, 352] on button "Next" at bounding box center [934, 344] width 67 height 90
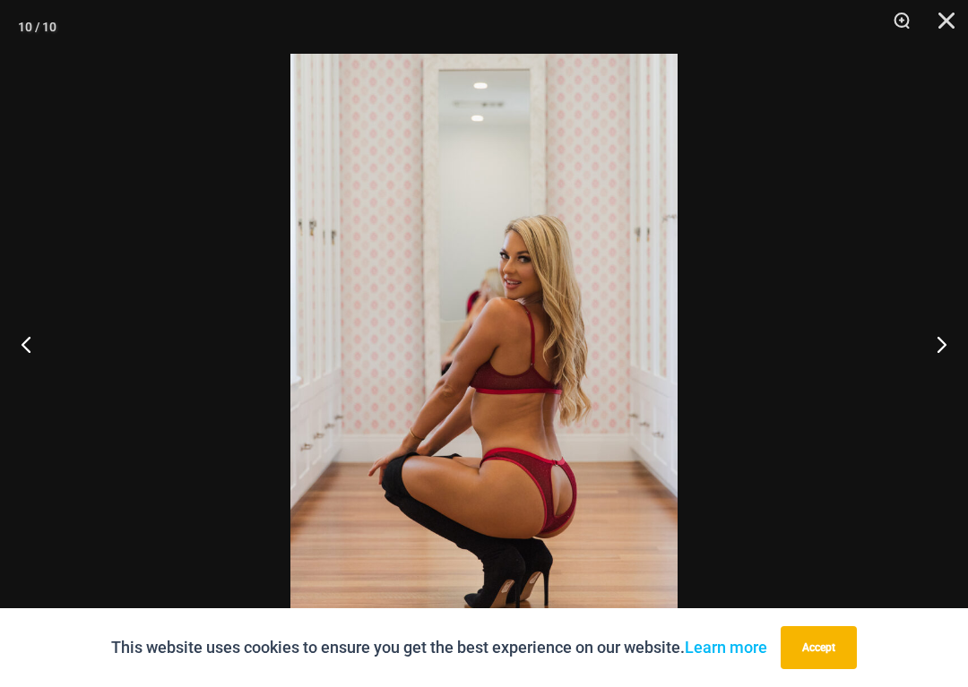
click at [926, 350] on button "Next" at bounding box center [934, 344] width 67 height 90
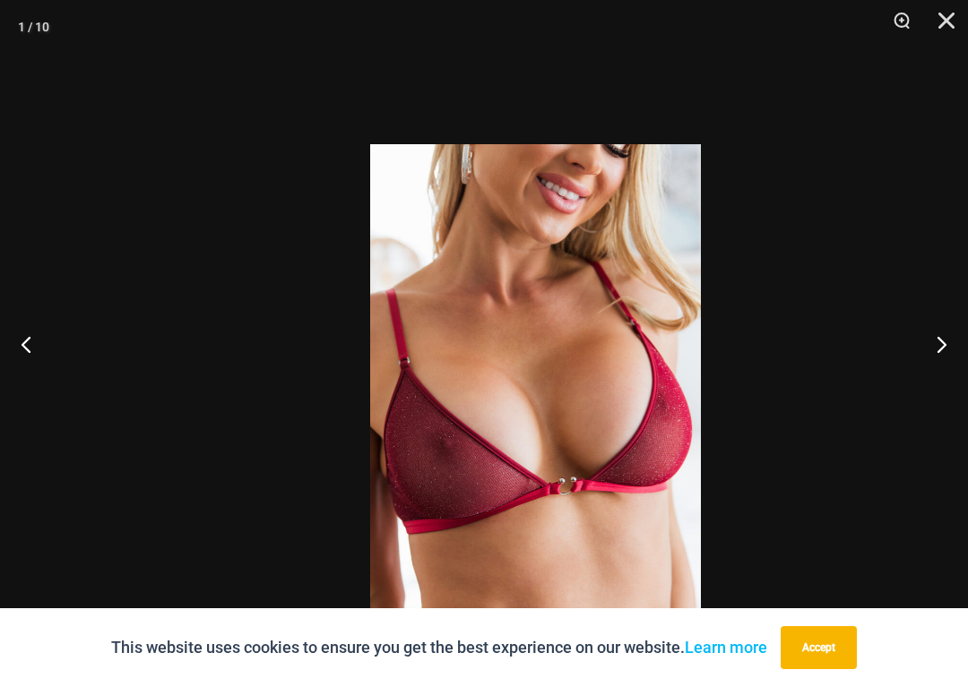
click at [674, 453] on img at bounding box center [535, 392] width 331 height 496
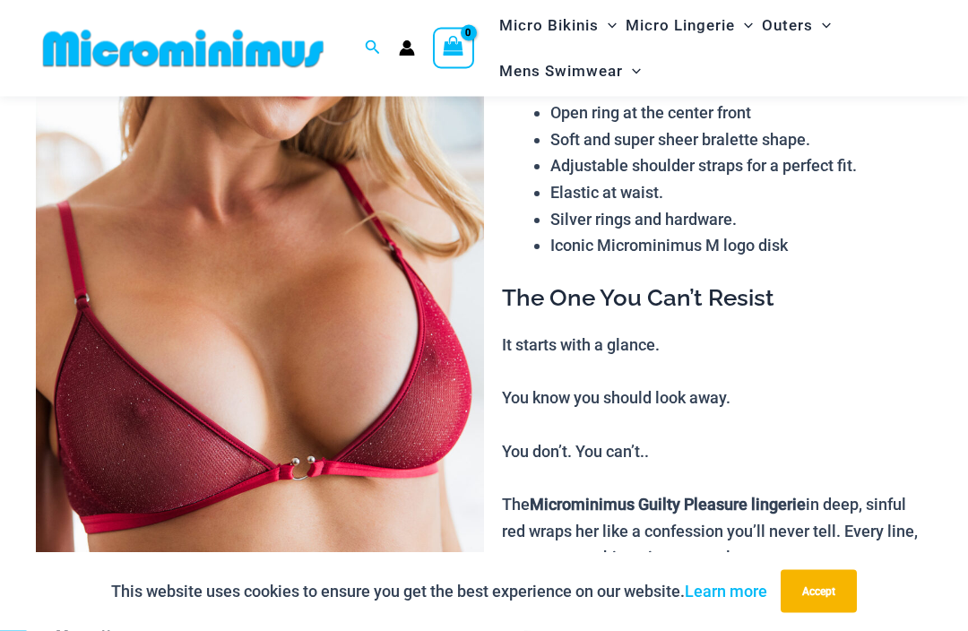
scroll to position [0, 0]
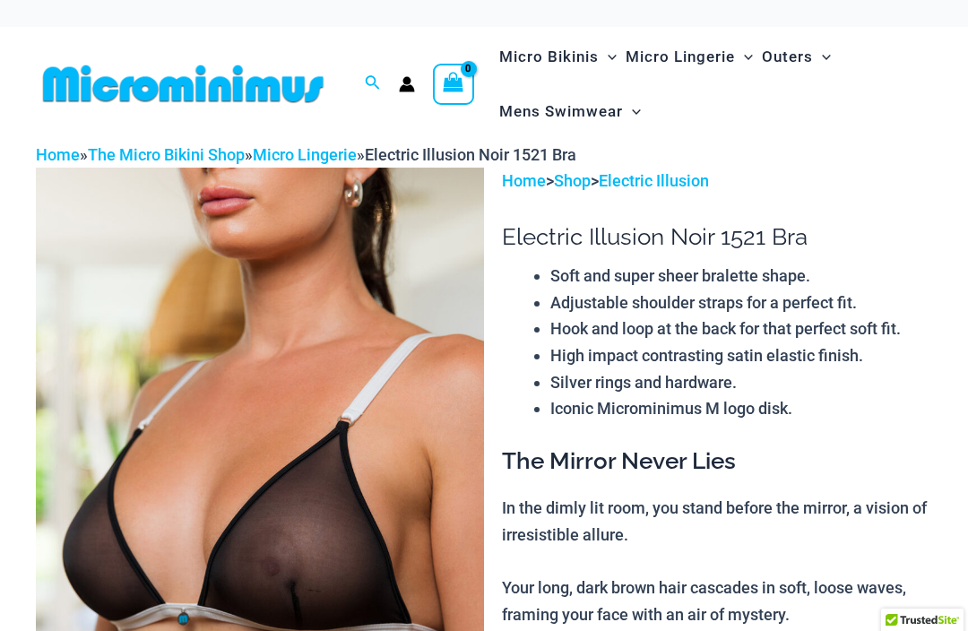
click at [362, 445] on img at bounding box center [260, 504] width 448 height 672
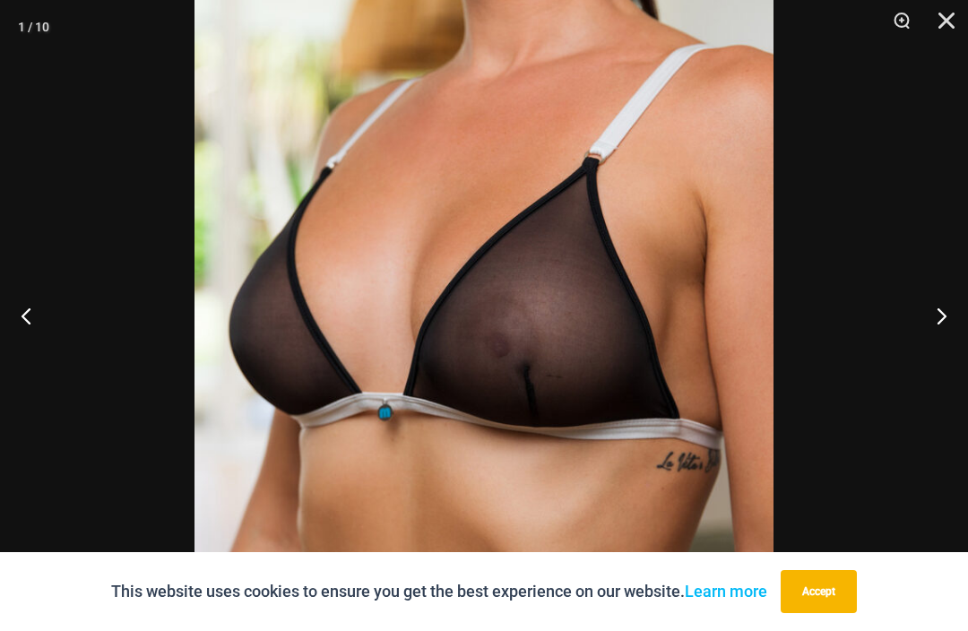
click at [937, 312] on button "Next" at bounding box center [934, 316] width 67 height 90
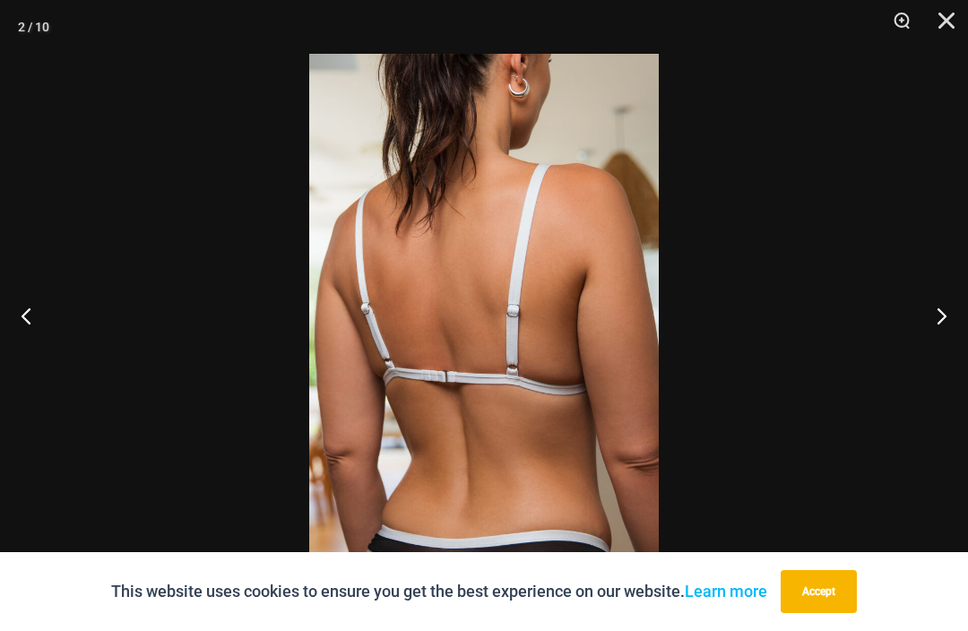
click at [935, 307] on button "Next" at bounding box center [934, 316] width 67 height 90
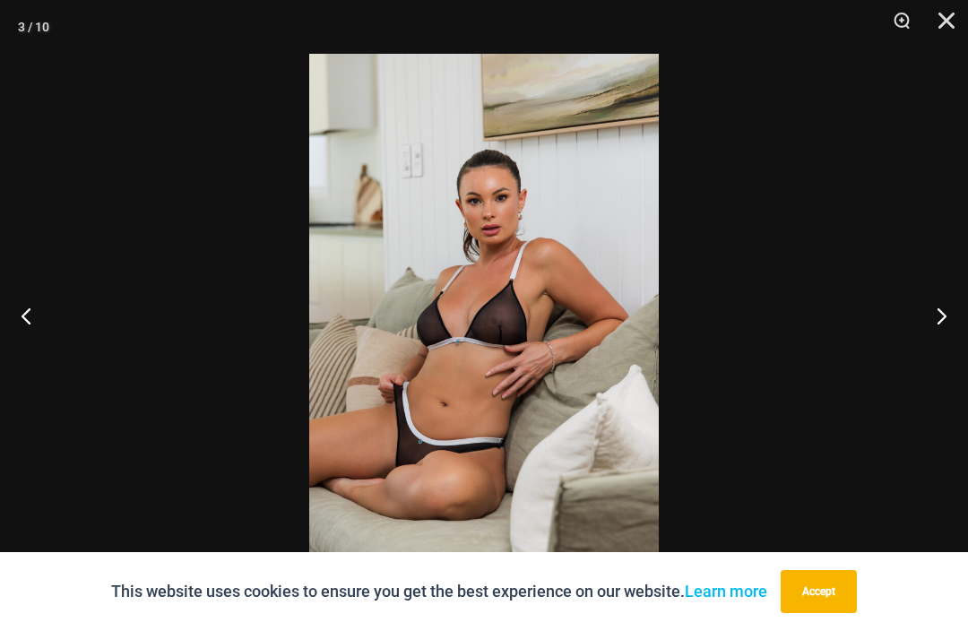
click at [929, 298] on button "Next" at bounding box center [934, 316] width 67 height 90
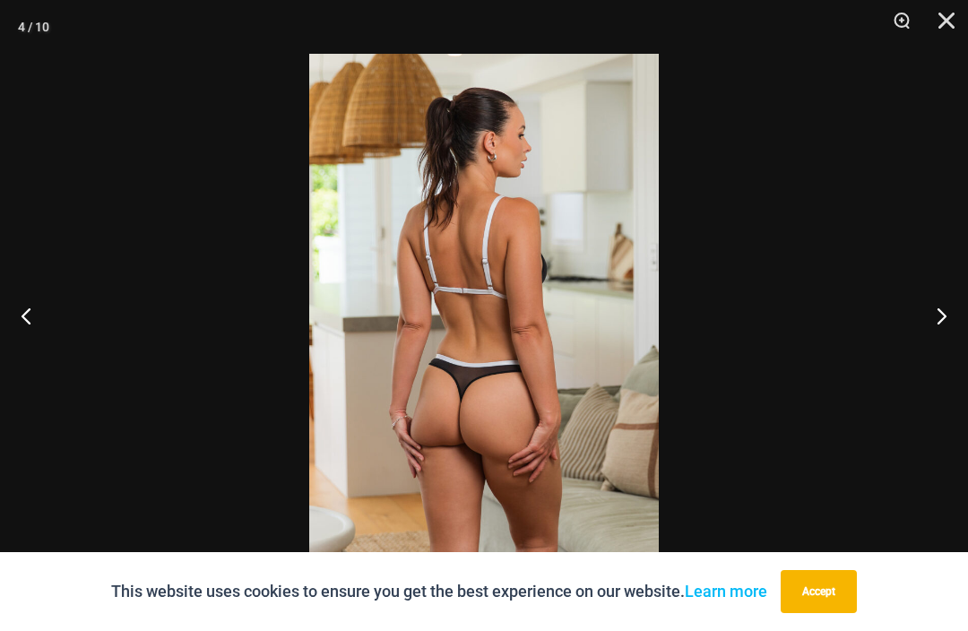
click at [927, 307] on button "Next" at bounding box center [934, 316] width 67 height 90
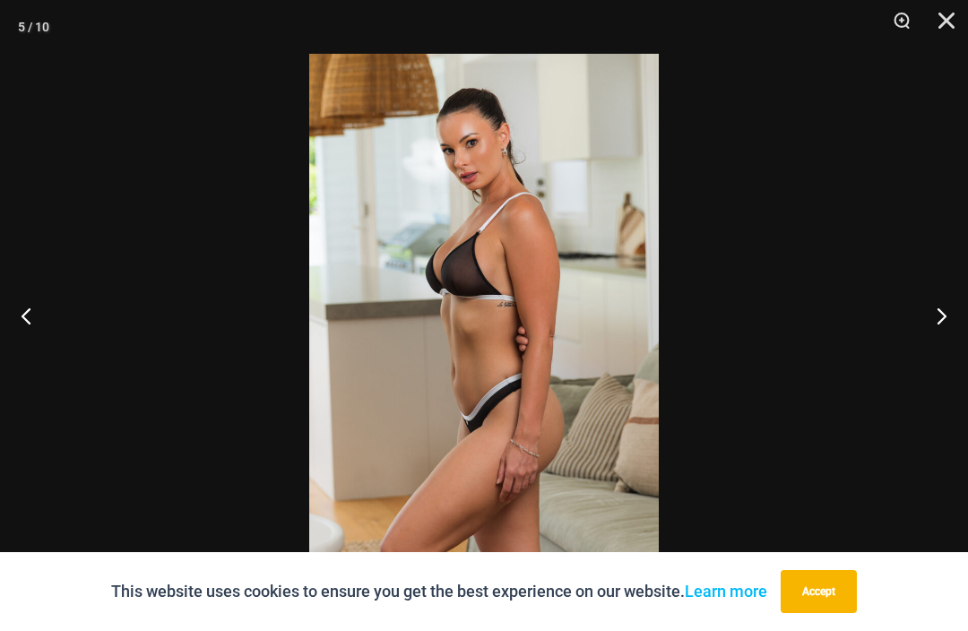
click at [922, 322] on button "Next" at bounding box center [934, 316] width 67 height 90
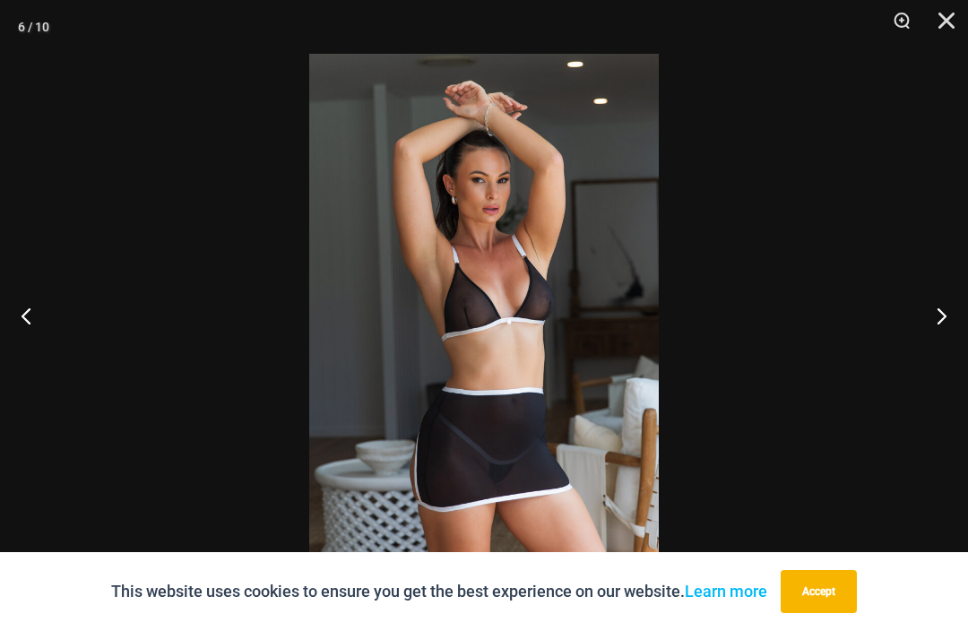
click at [916, 321] on button "Next" at bounding box center [934, 316] width 67 height 90
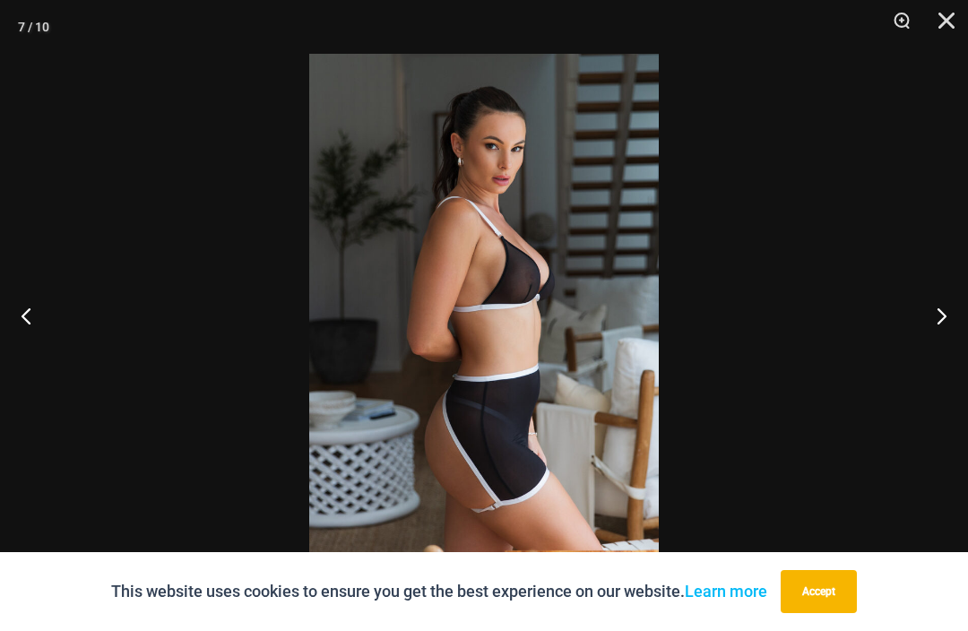
click at [930, 324] on button "Next" at bounding box center [934, 316] width 67 height 90
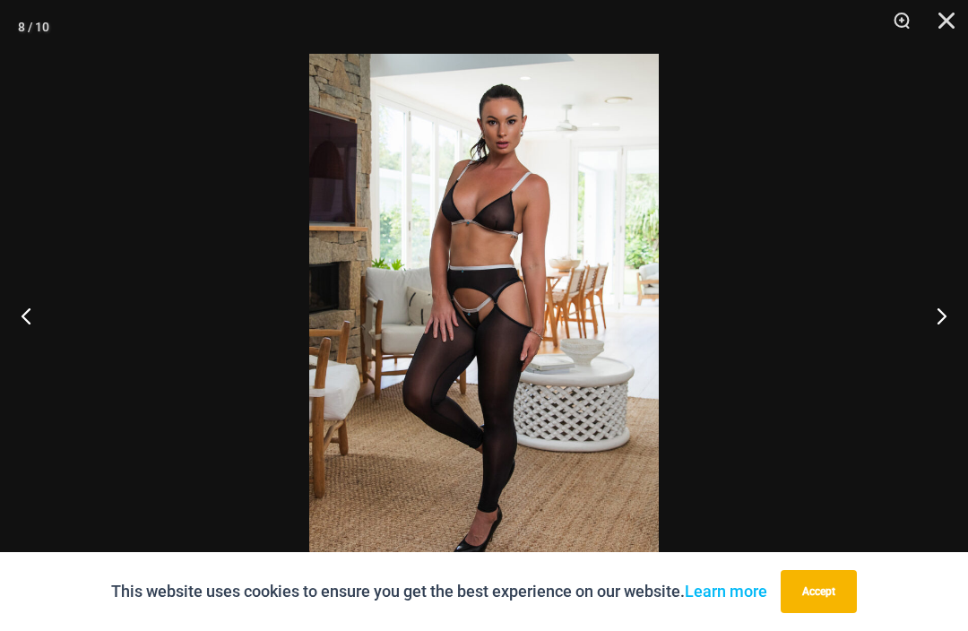
click at [930, 313] on button "Next" at bounding box center [934, 316] width 67 height 90
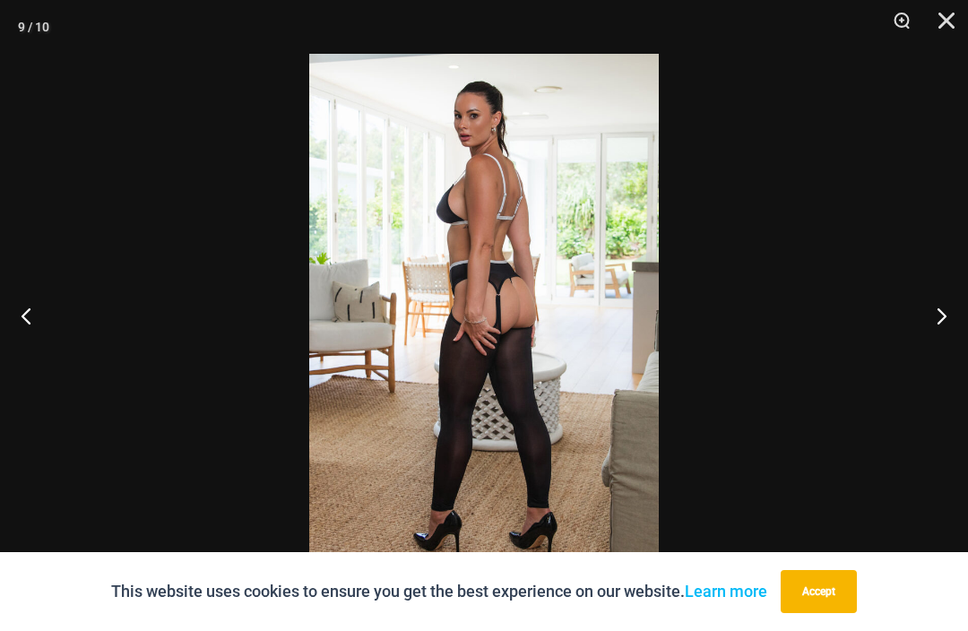
click at [920, 315] on button "Next" at bounding box center [934, 316] width 67 height 90
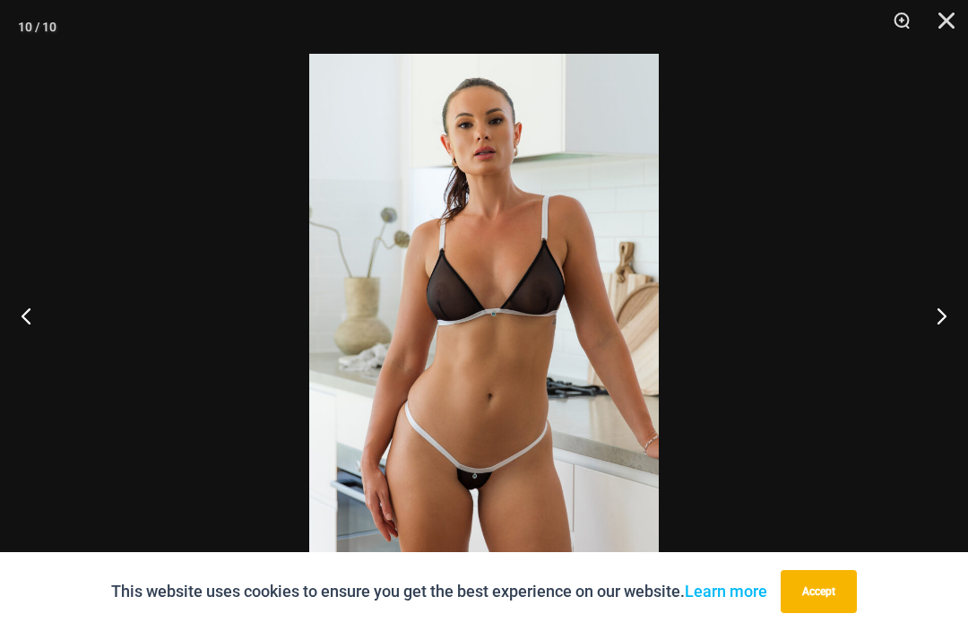
click at [919, 316] on button "Next" at bounding box center [934, 316] width 67 height 90
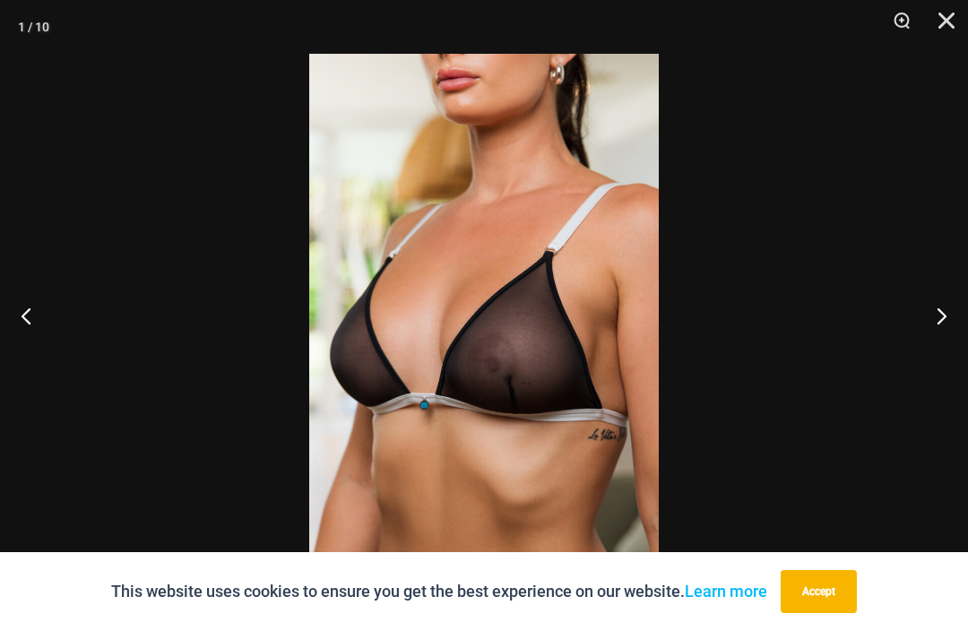
click at [931, 310] on button "Next" at bounding box center [934, 316] width 67 height 90
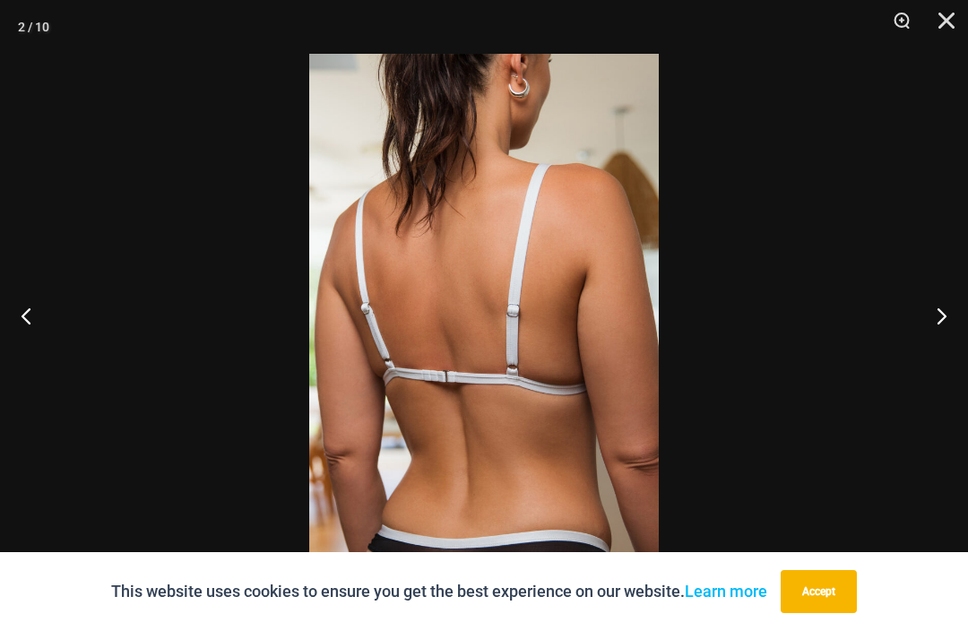
click at [956, 20] on button "Close" at bounding box center [940, 27] width 45 height 54
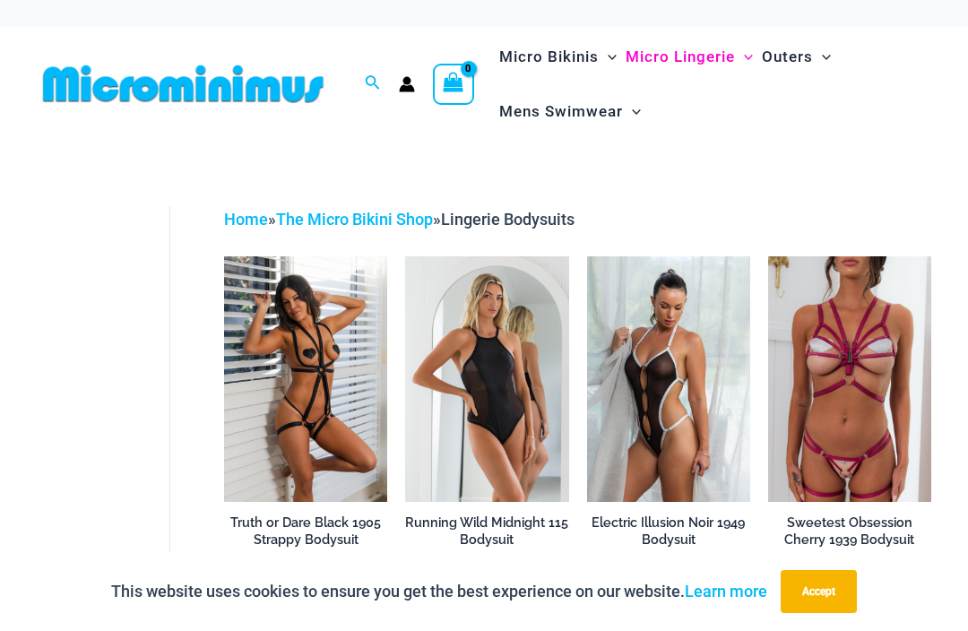
click at [224, 256] on img at bounding box center [224, 256] width 0 height 0
click at [587, 256] on img at bounding box center [587, 256] width 0 height 0
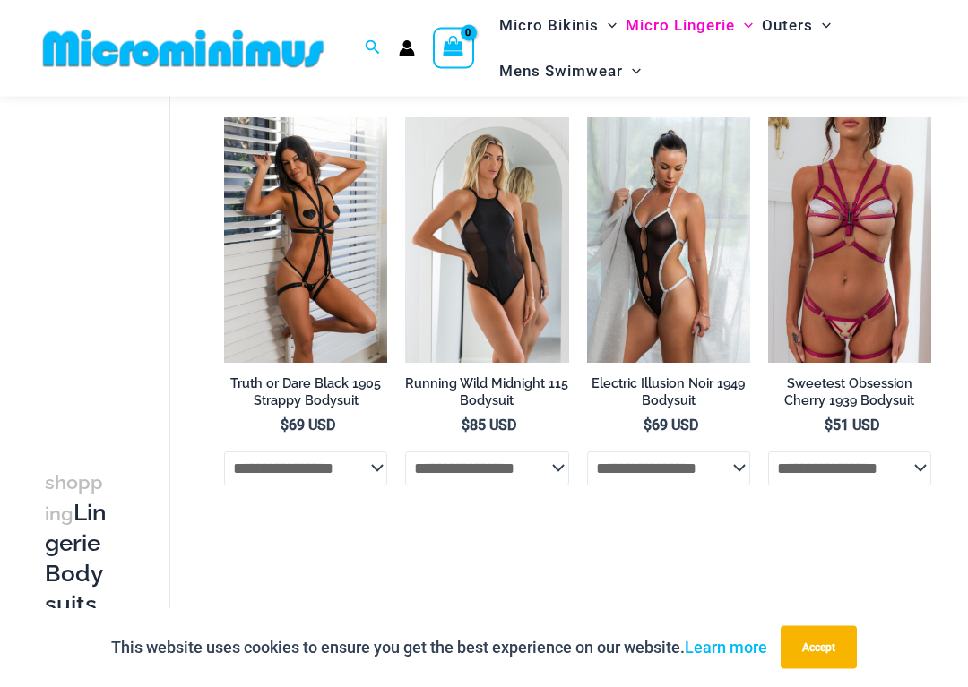
scroll to position [121, 0]
click at [405, 117] on img at bounding box center [405, 117] width 0 height 0
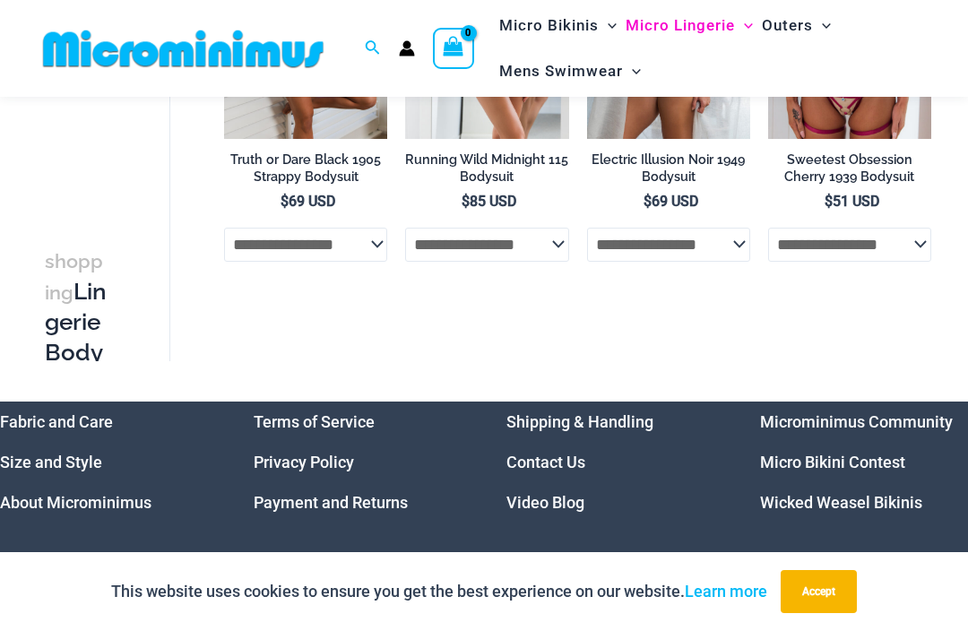
scroll to position [0, 0]
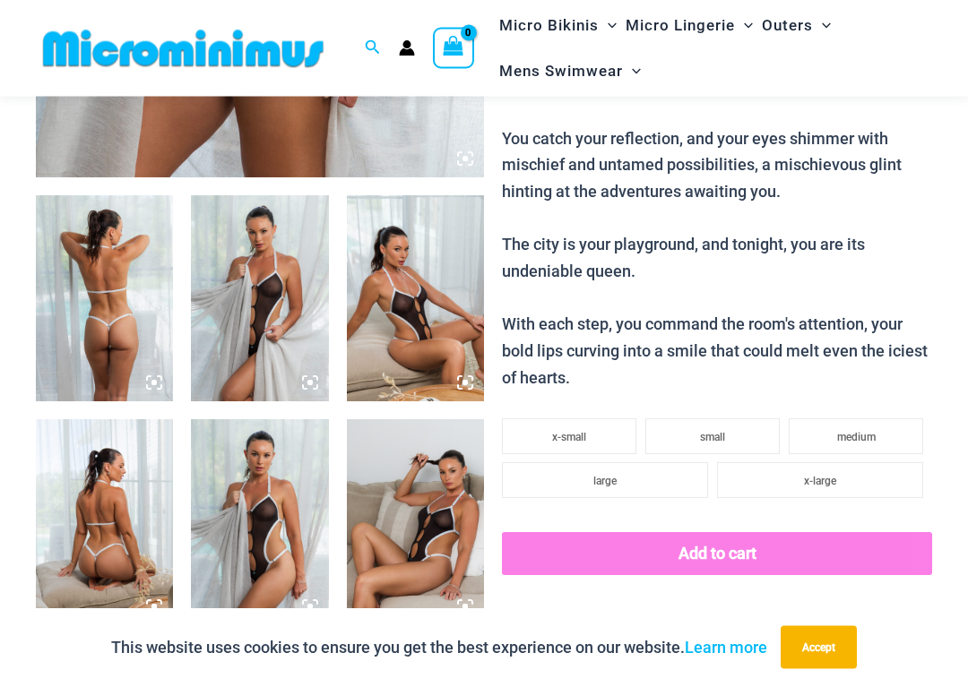
scroll to position [644, 0]
click at [120, 268] on img at bounding box center [104, 298] width 137 height 206
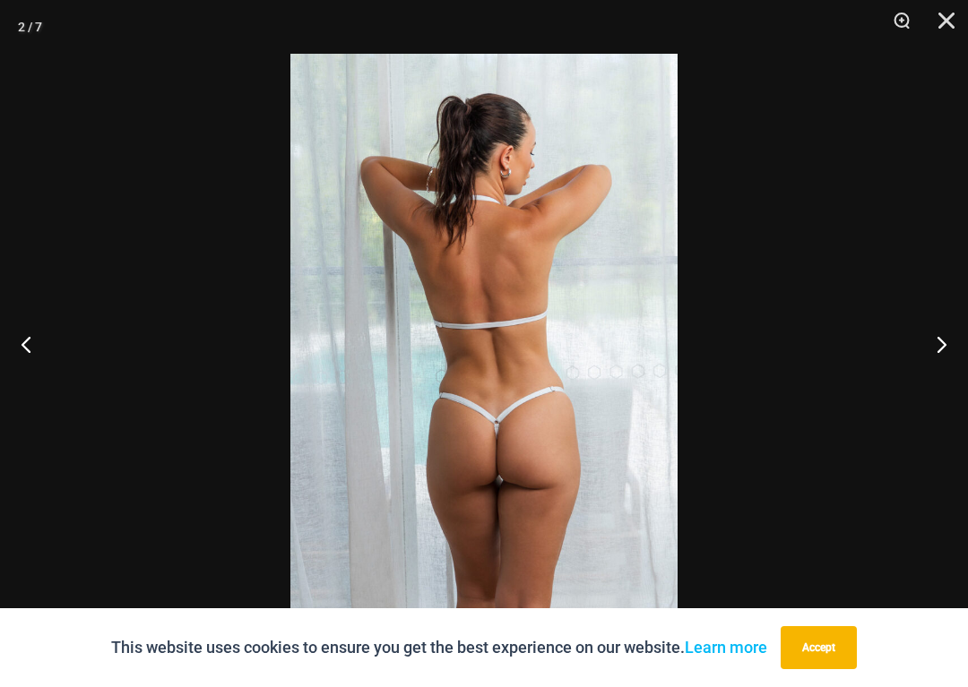
click at [936, 340] on button "Next" at bounding box center [934, 344] width 67 height 90
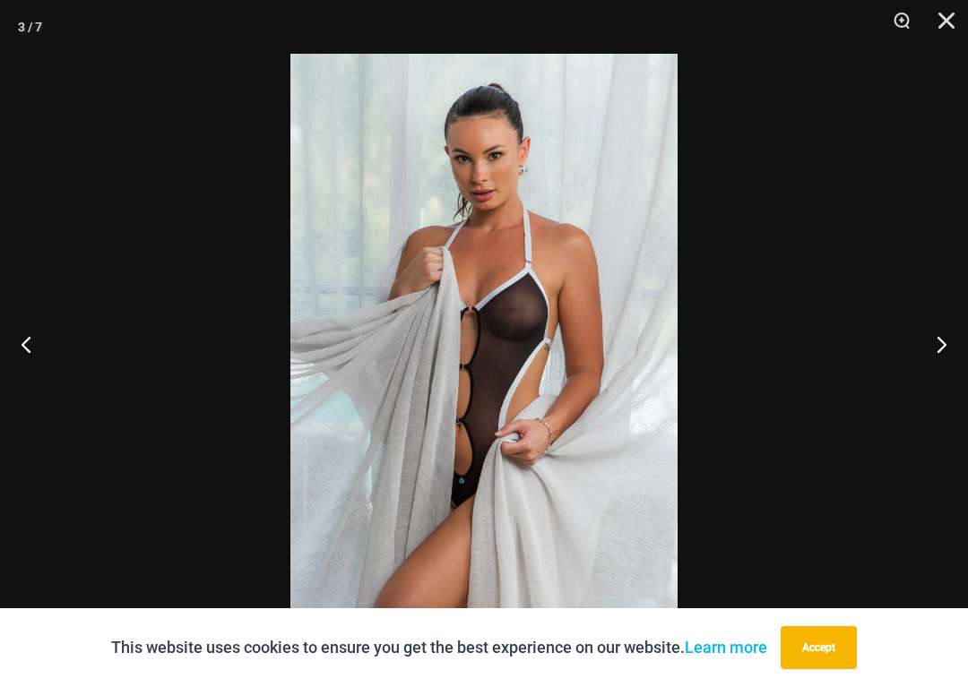
click at [937, 348] on button "Next" at bounding box center [934, 344] width 67 height 90
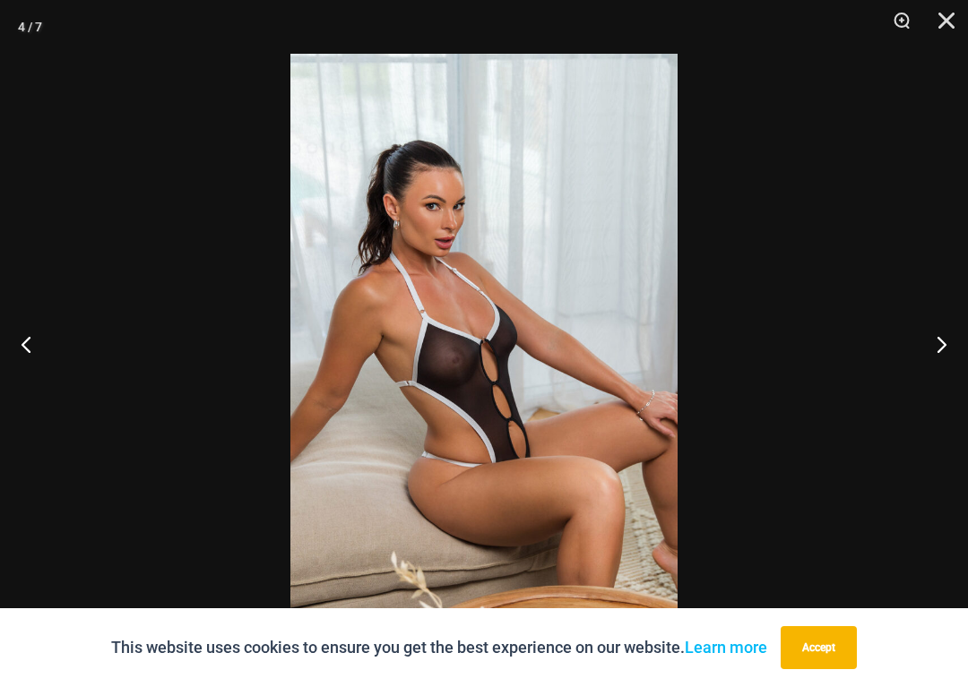
click at [932, 356] on button "Next" at bounding box center [934, 344] width 67 height 90
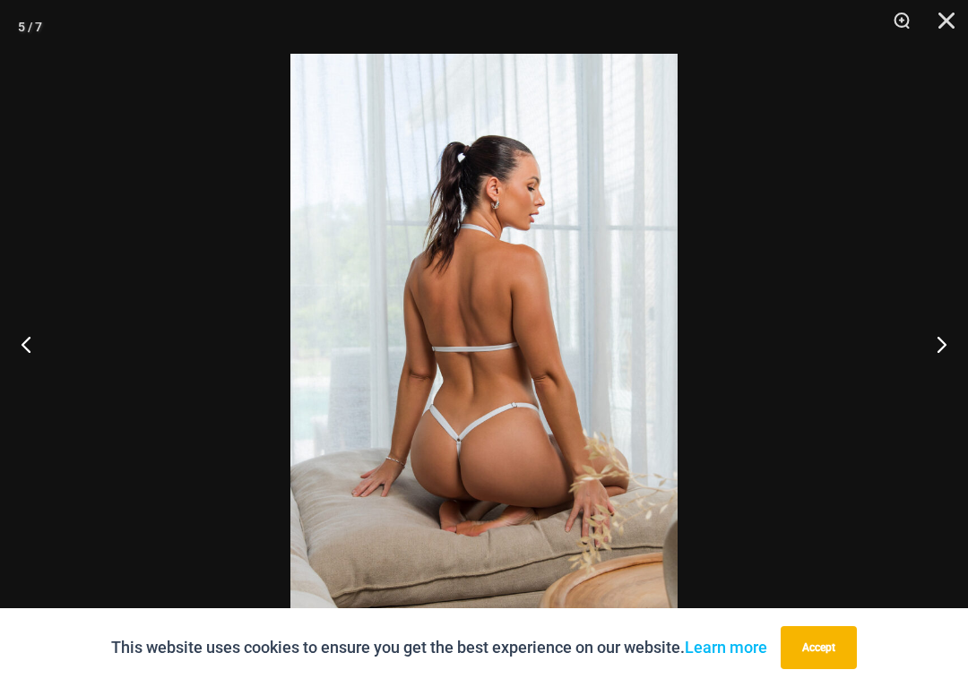
click at [931, 356] on button "Next" at bounding box center [934, 344] width 67 height 90
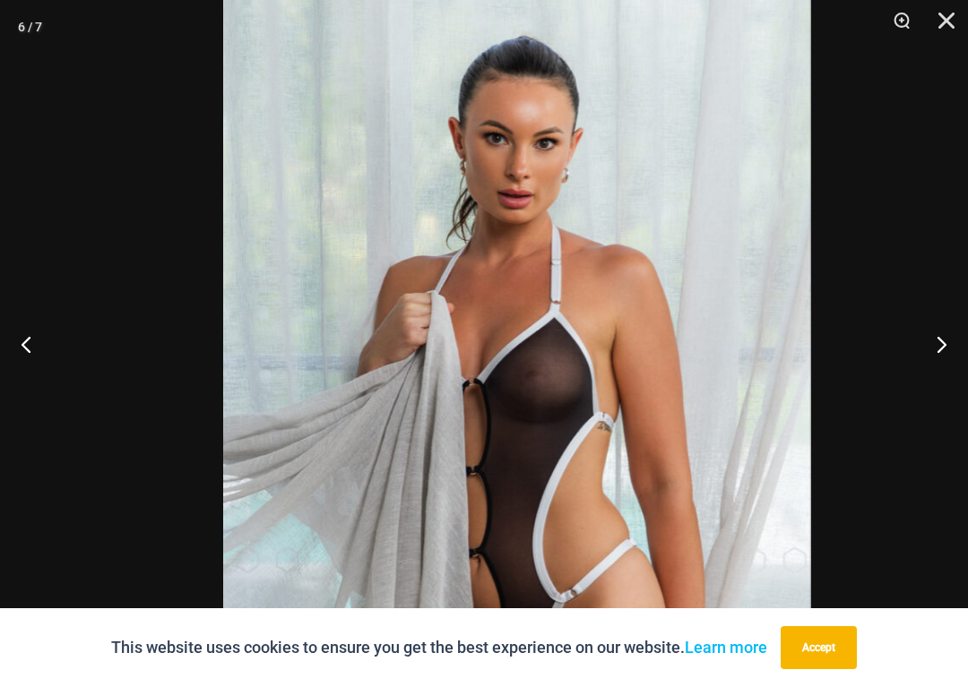
click at [628, 376] on img at bounding box center [516, 426] width 587 height 879
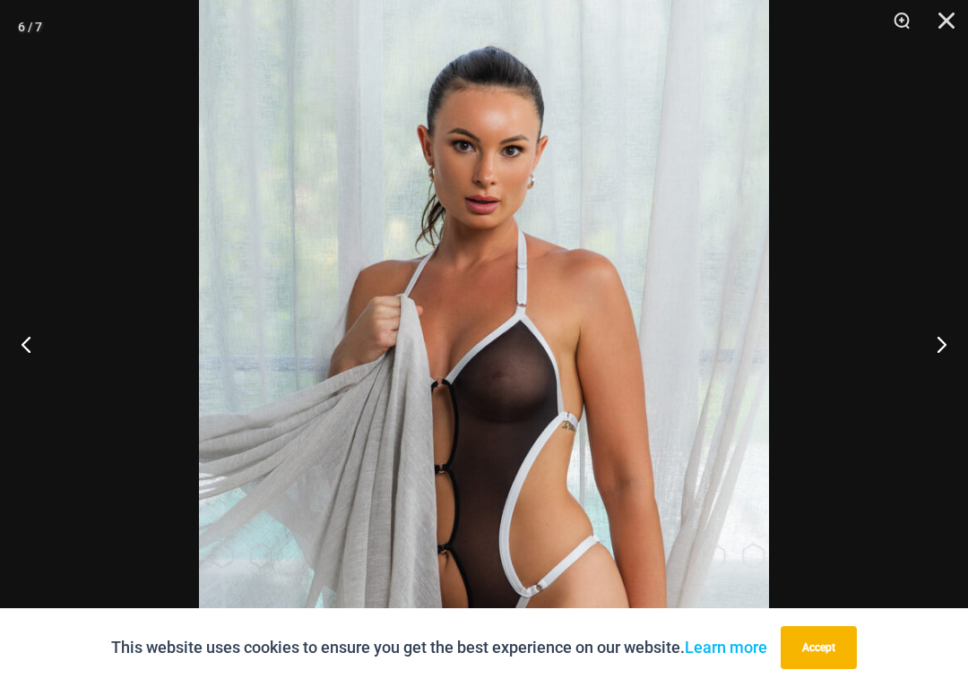
click at [926, 352] on button "Next" at bounding box center [934, 344] width 67 height 90
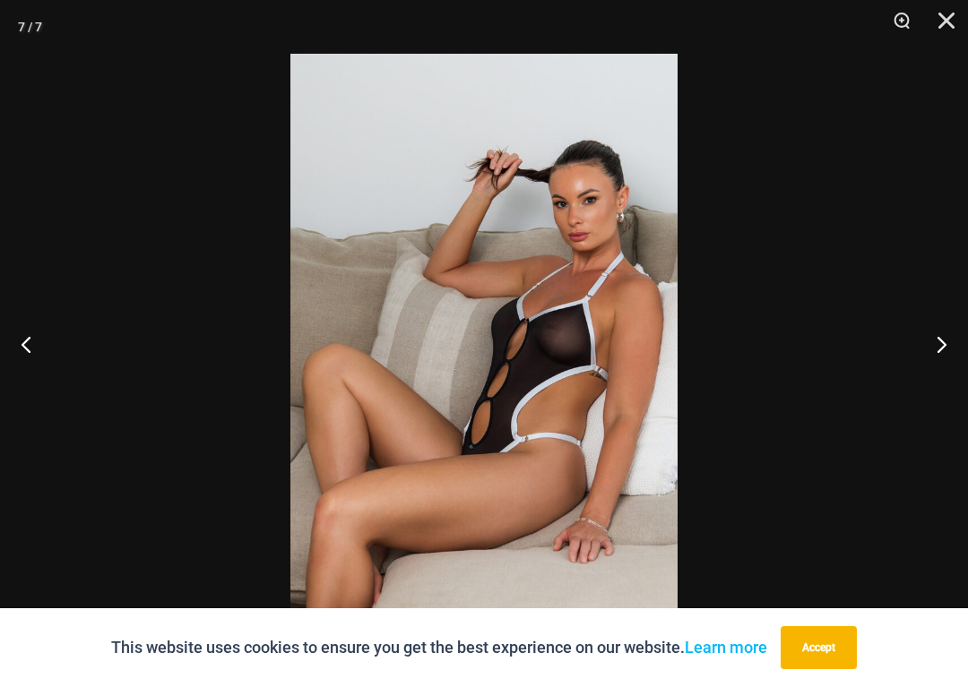
click at [929, 350] on button "Next" at bounding box center [934, 344] width 67 height 90
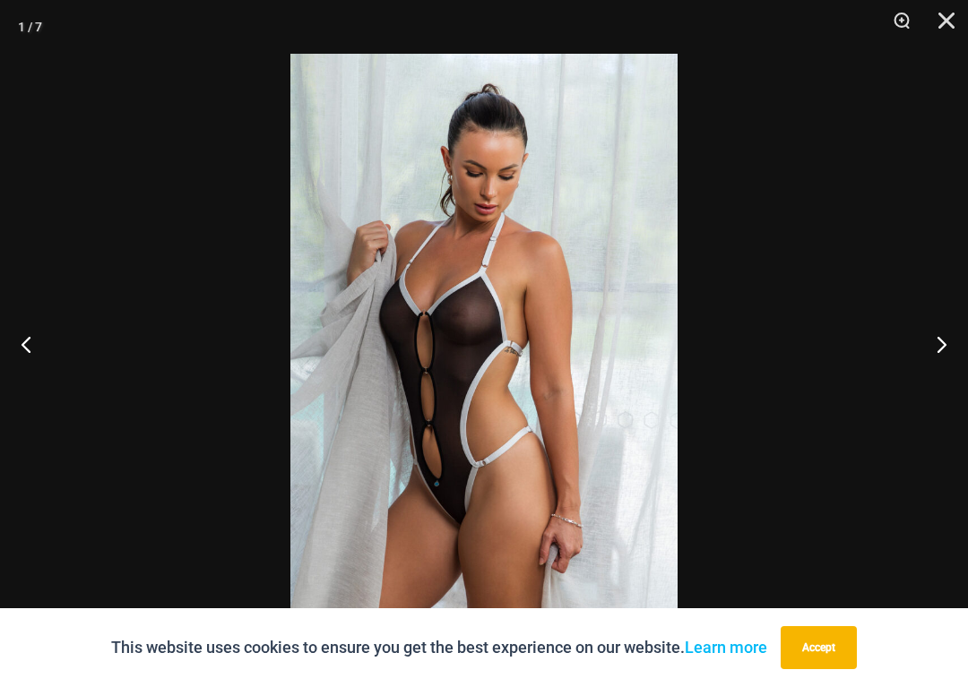
click at [929, 349] on button "Next" at bounding box center [934, 344] width 67 height 90
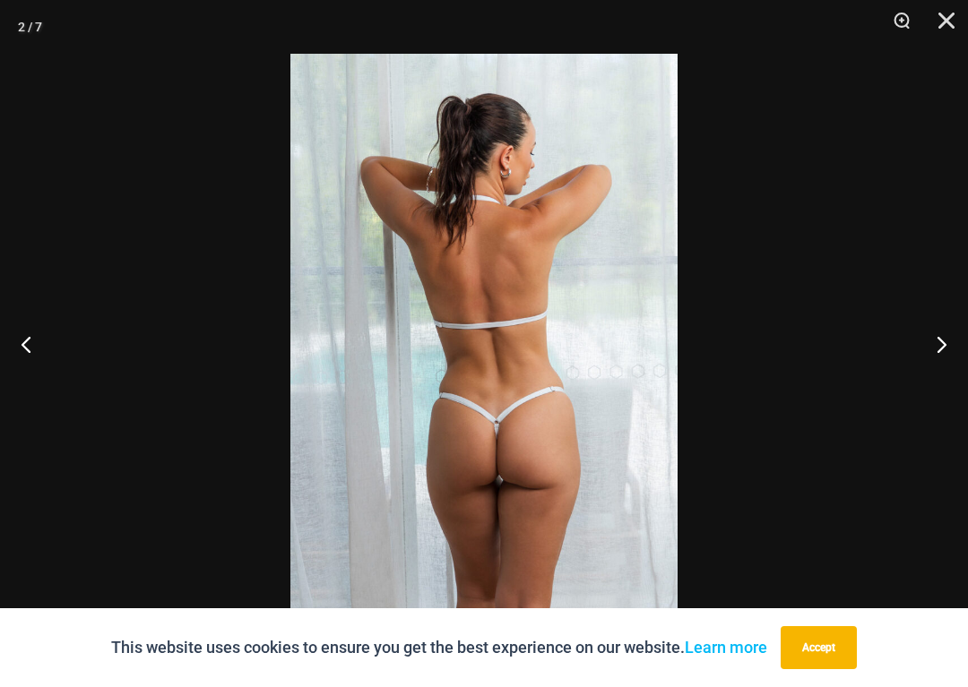
click at [925, 347] on button "Next" at bounding box center [934, 344] width 67 height 90
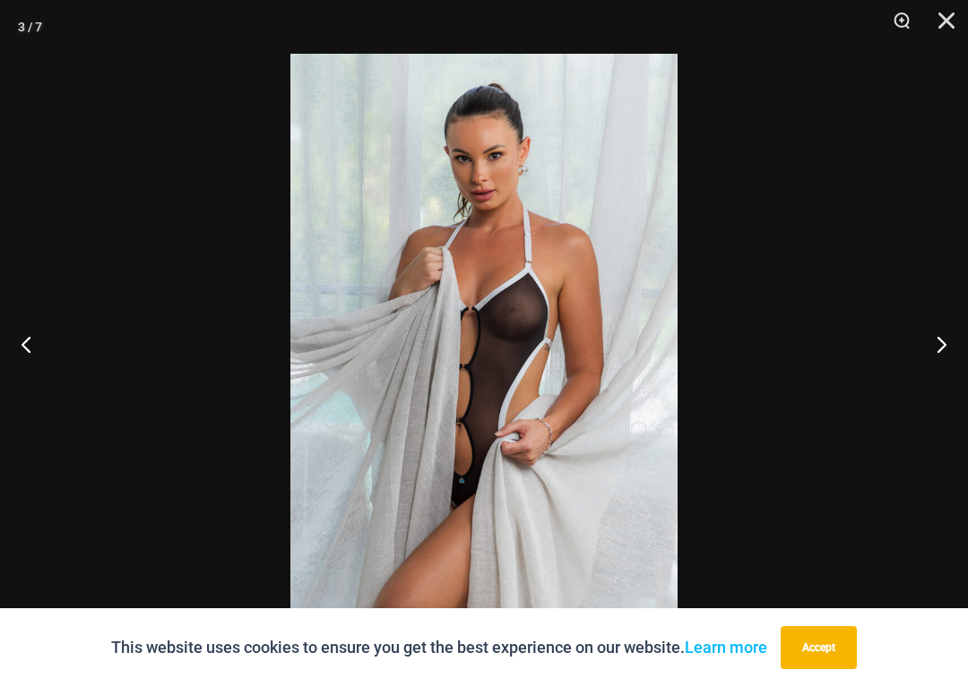
click at [933, 343] on button "Next" at bounding box center [934, 344] width 67 height 90
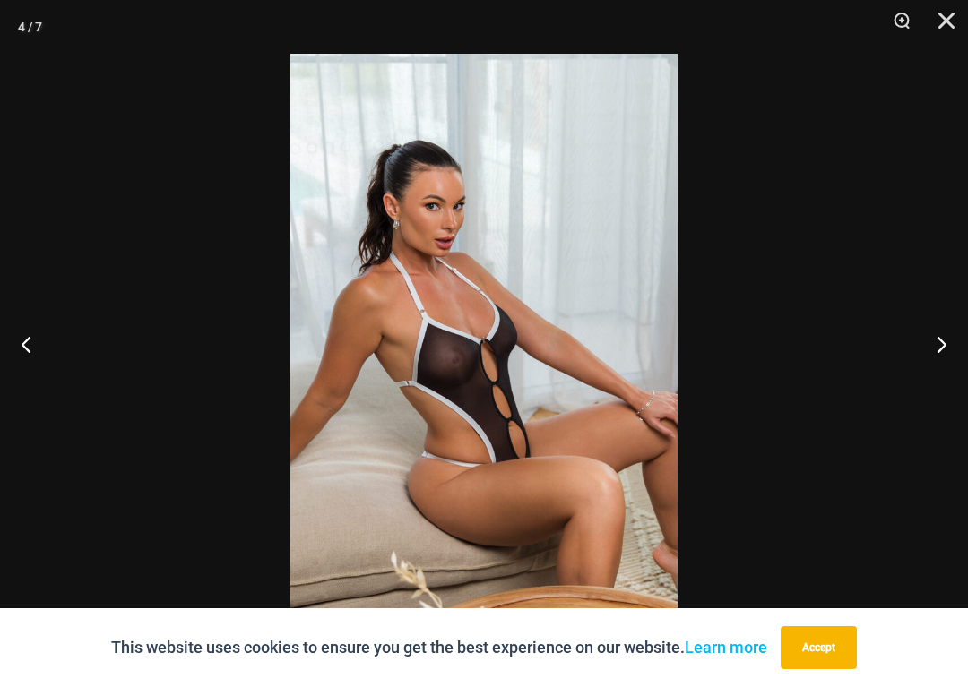
click at [937, 15] on button "Close" at bounding box center [940, 27] width 45 height 54
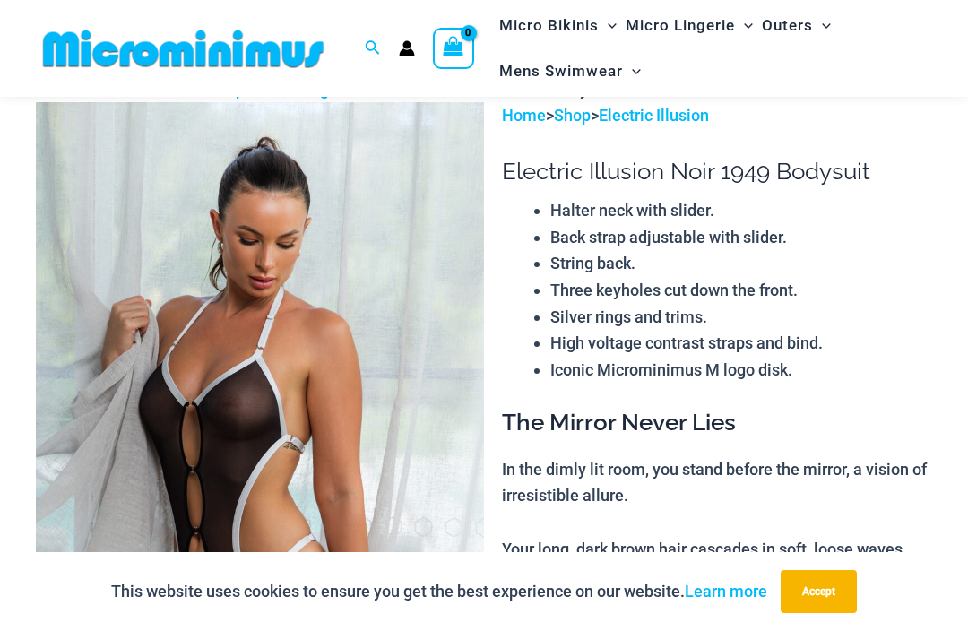
scroll to position [0, 0]
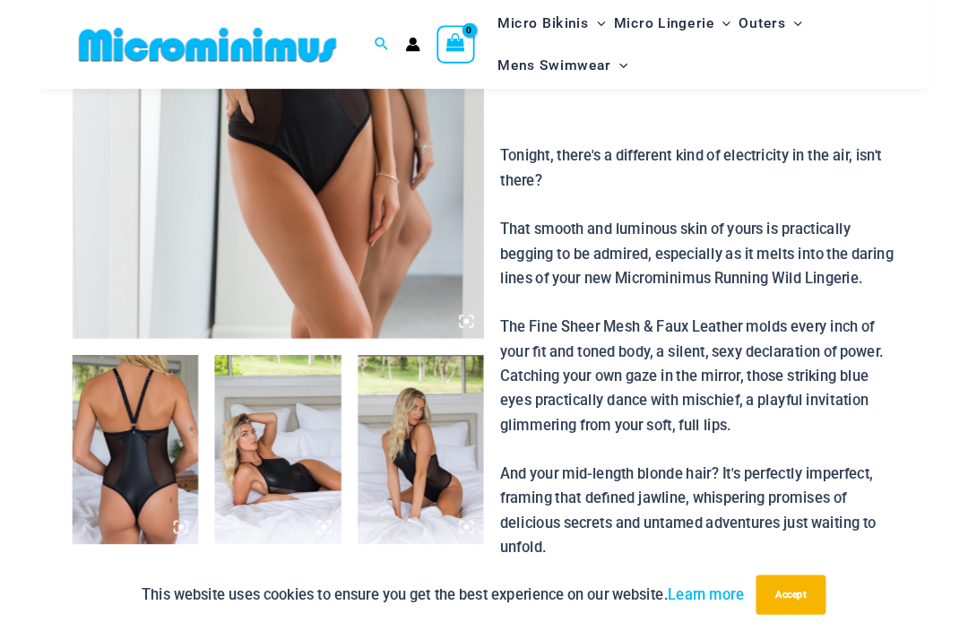
scroll to position [452, 0]
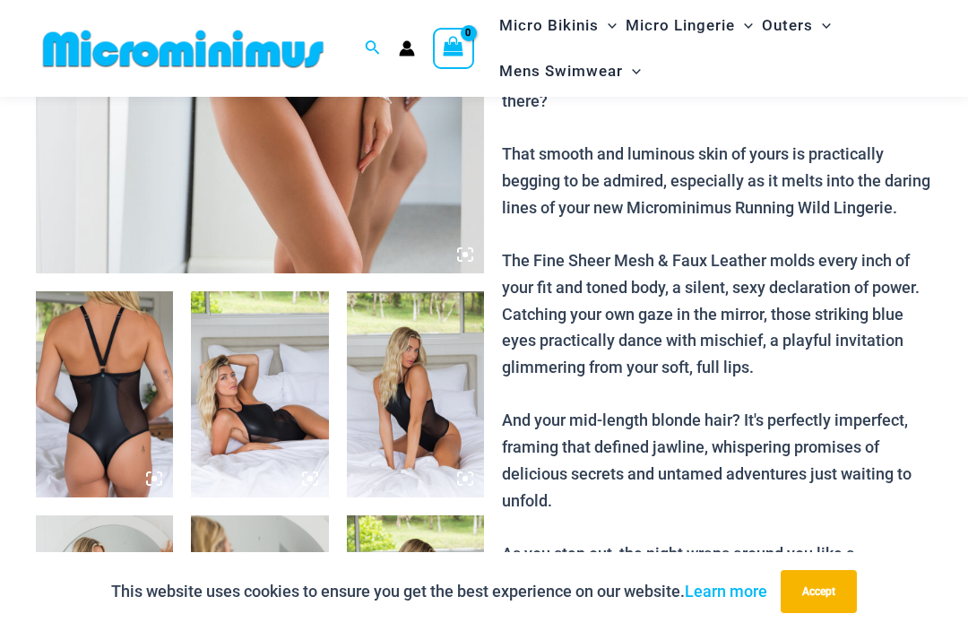
click at [121, 479] on img at bounding box center [104, 394] width 137 height 206
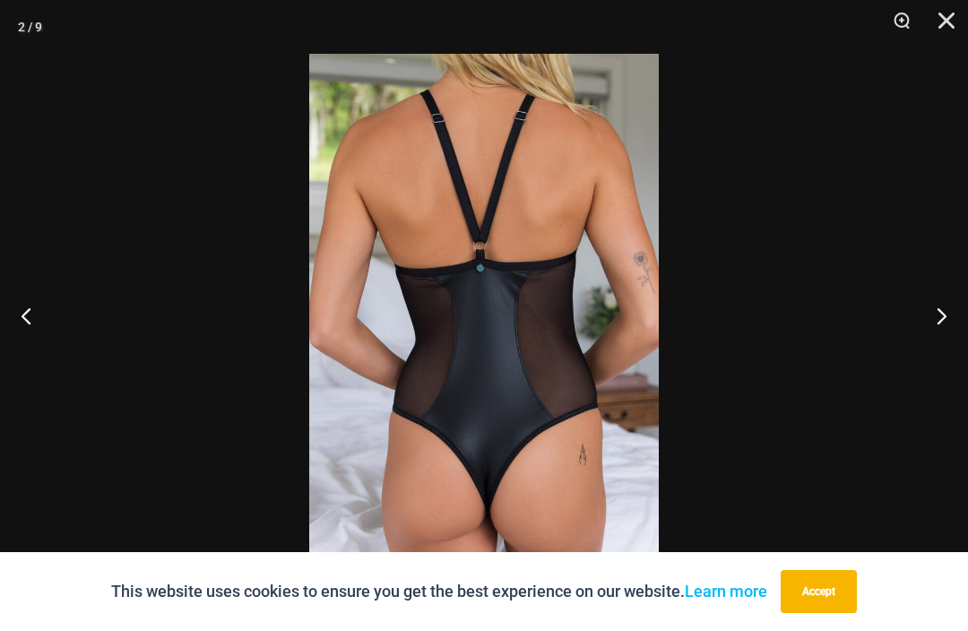
click at [949, 314] on button "Next" at bounding box center [934, 316] width 67 height 90
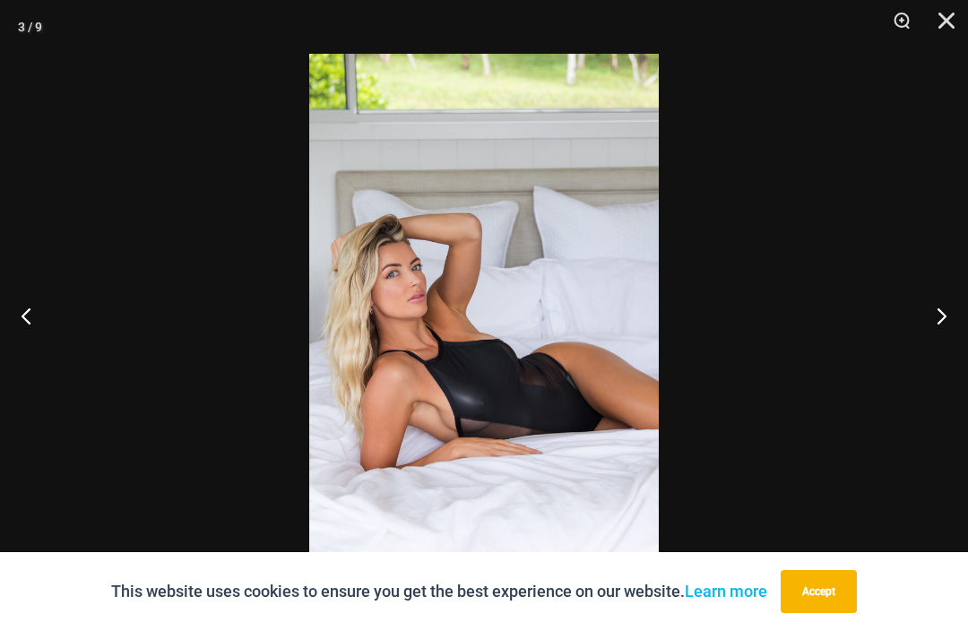
click at [941, 322] on button "Next" at bounding box center [934, 316] width 67 height 90
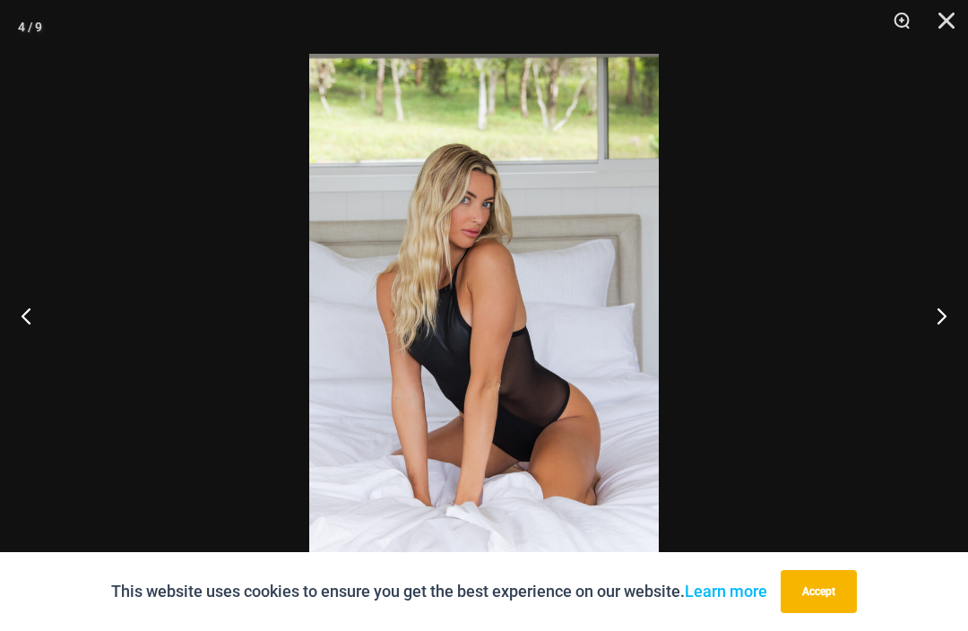
click at [937, 327] on button "Next" at bounding box center [934, 316] width 67 height 90
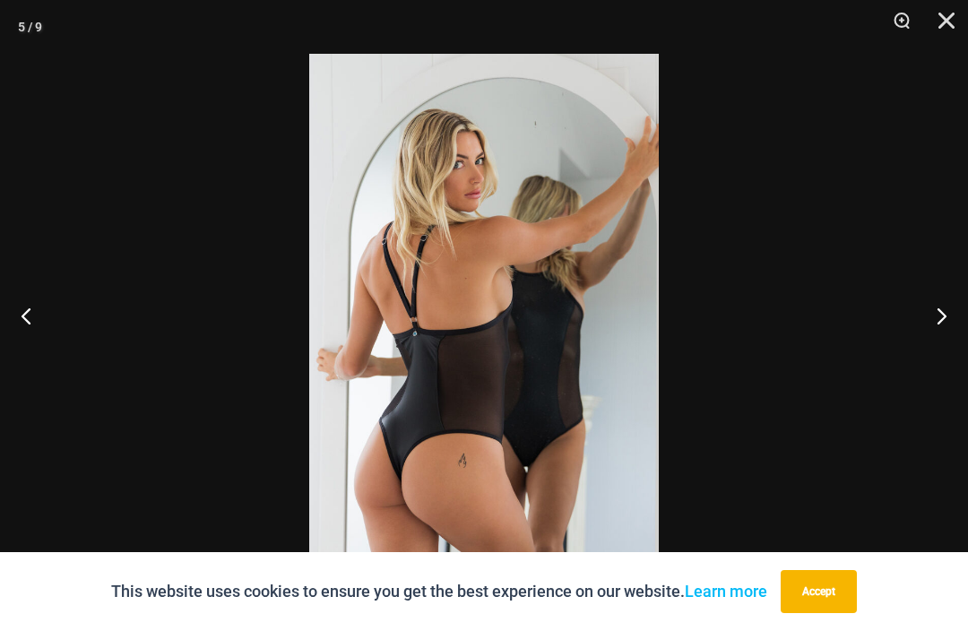
click at [937, 315] on button "Next" at bounding box center [934, 316] width 67 height 90
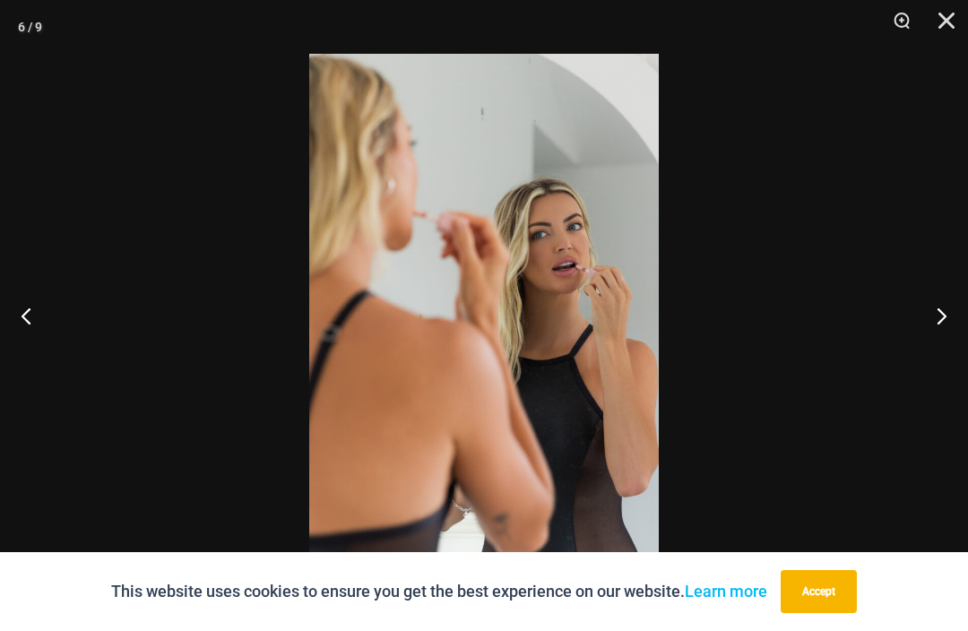
click at [939, 329] on button "Next" at bounding box center [934, 316] width 67 height 90
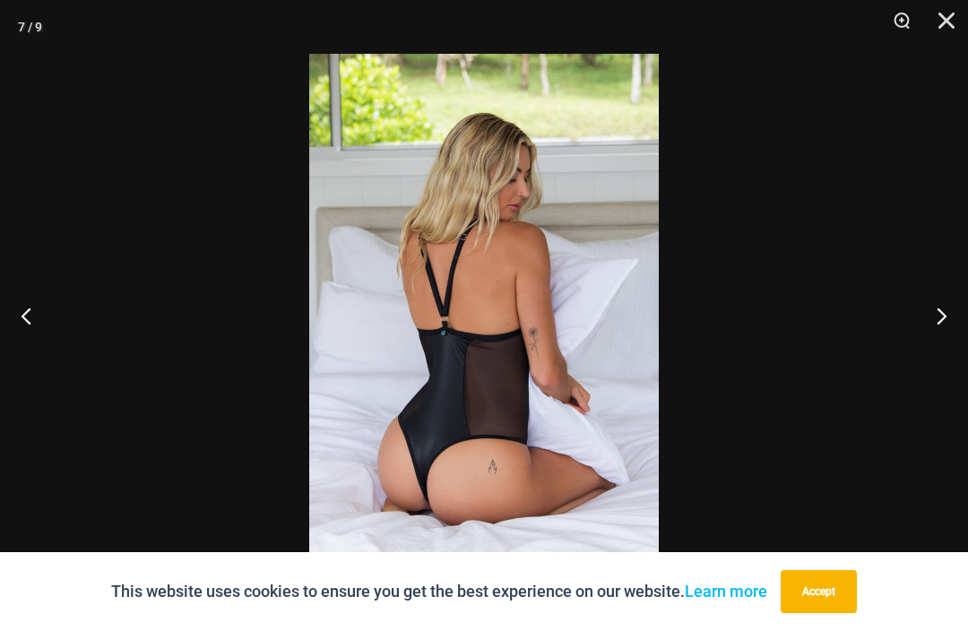
click at [938, 323] on button "Next" at bounding box center [934, 316] width 67 height 90
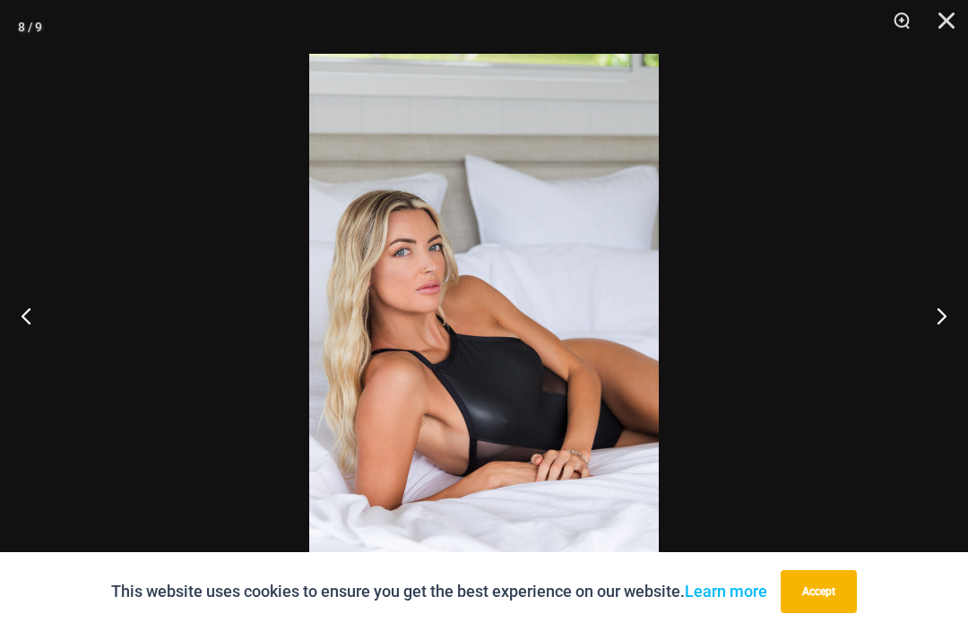
click at [955, 24] on button "Close" at bounding box center [940, 27] width 45 height 54
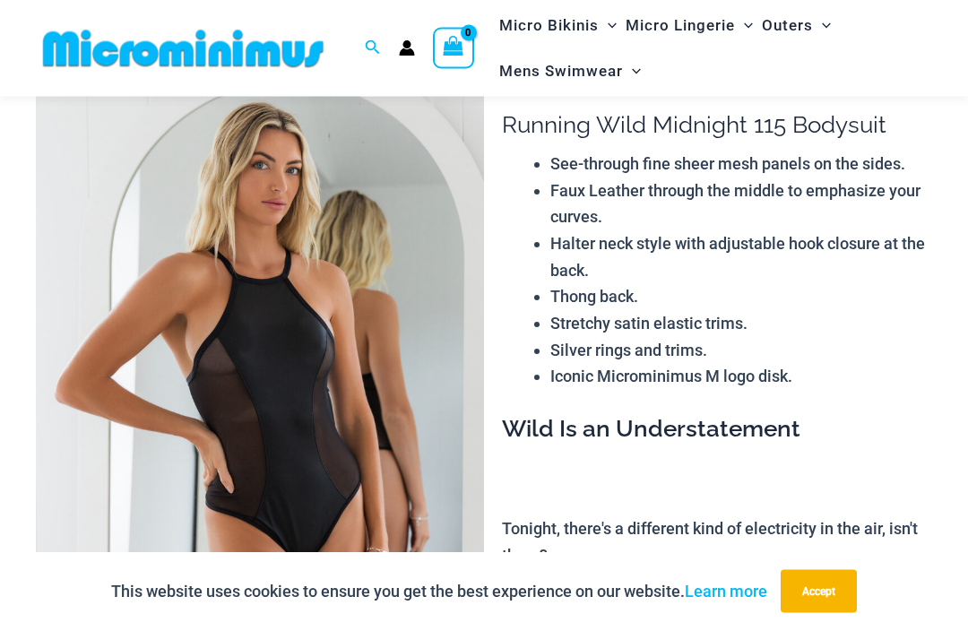
scroll to position [0, 0]
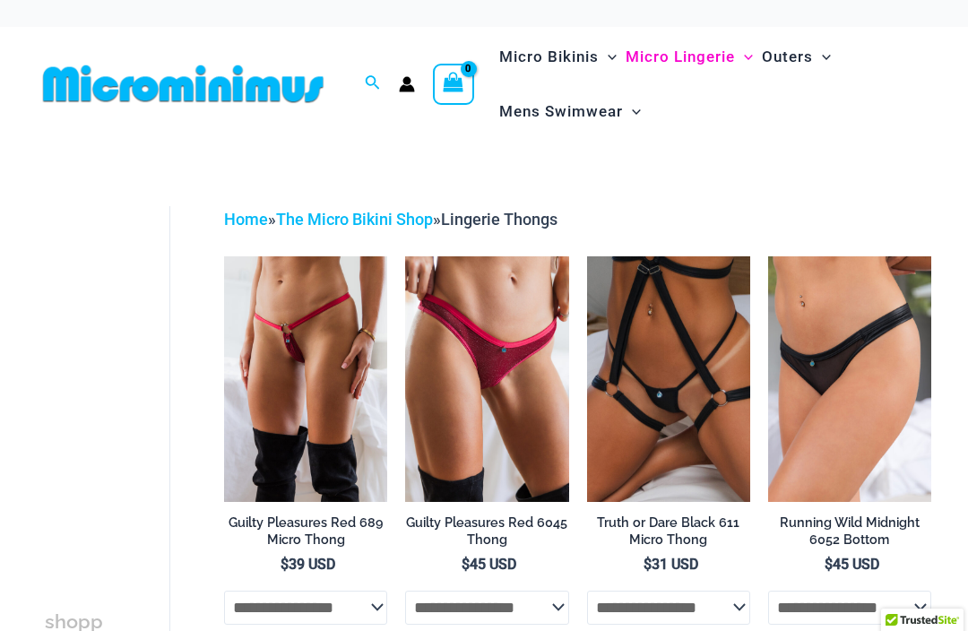
click at [405, 256] on img at bounding box center [405, 256] width 0 height 0
click at [224, 256] on img at bounding box center [224, 256] width 0 height 0
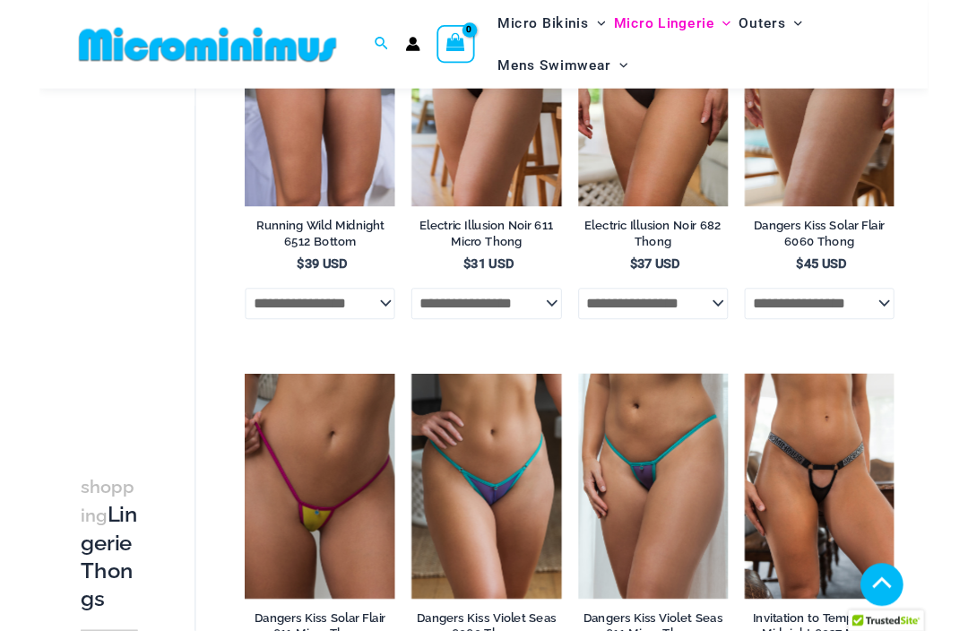
scroll to position [696, 0]
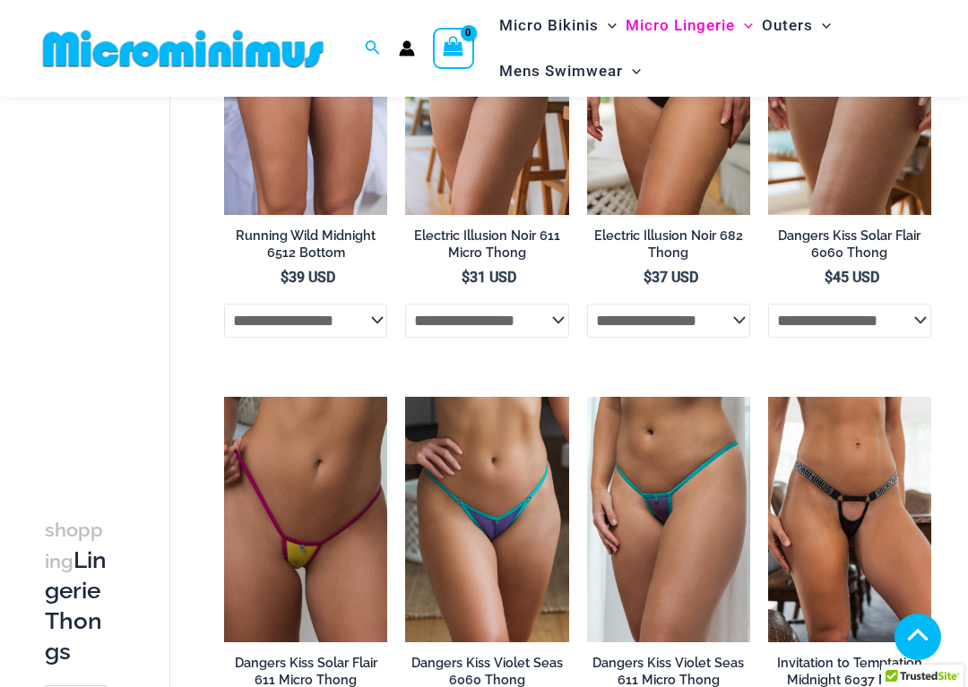
click at [405, 397] on img at bounding box center [405, 397] width 0 height 0
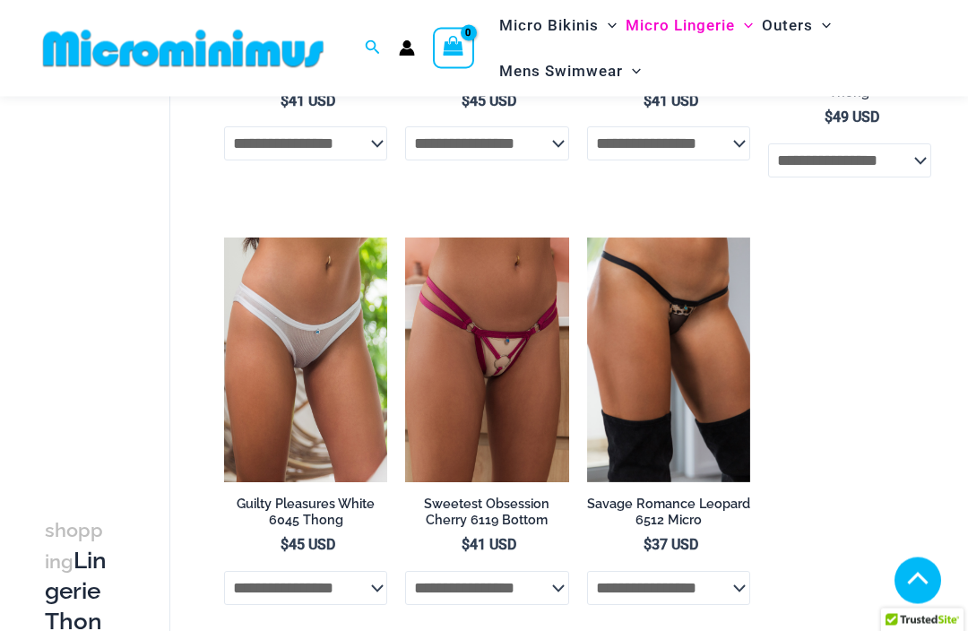
scroll to position [1300, 0]
click at [224, 238] on img at bounding box center [224, 238] width 0 height 0
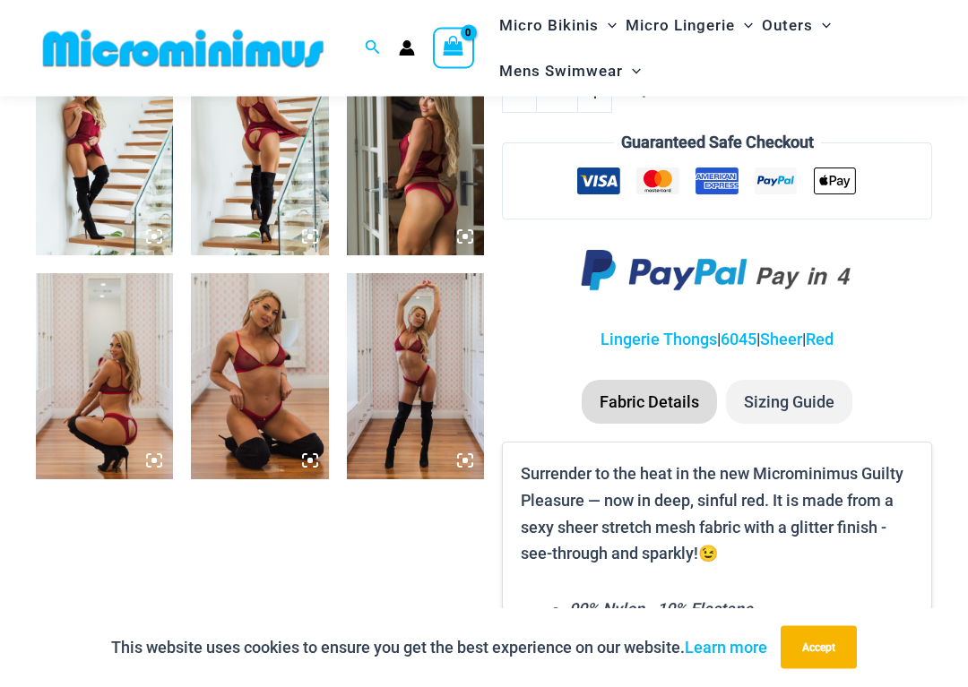
scroll to position [1015, 0]
click at [424, 366] on img at bounding box center [415, 376] width 137 height 206
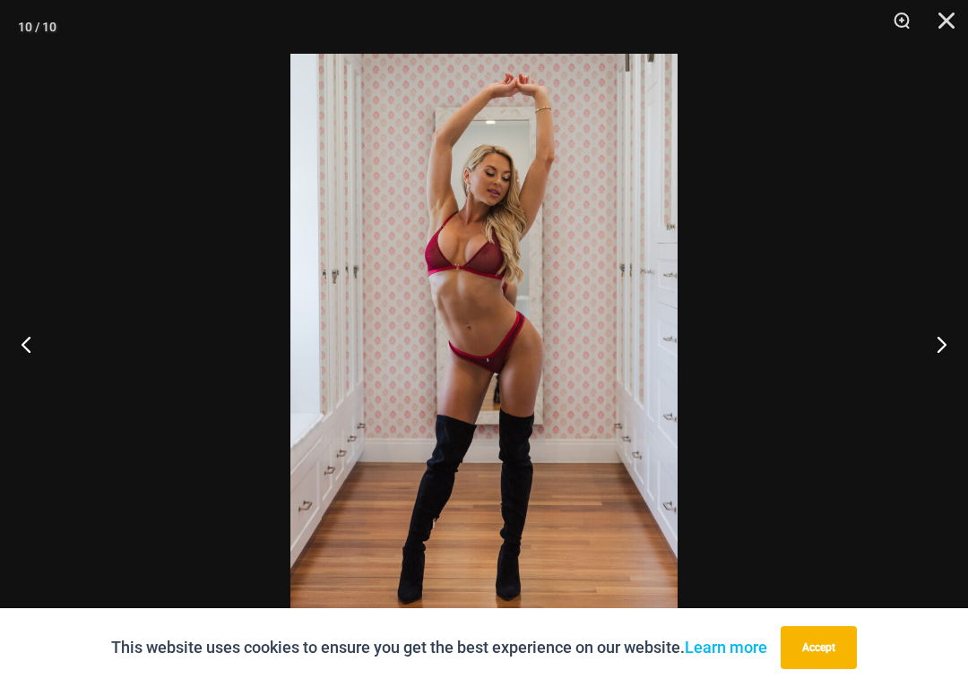
click at [951, 349] on button "Next" at bounding box center [934, 344] width 67 height 90
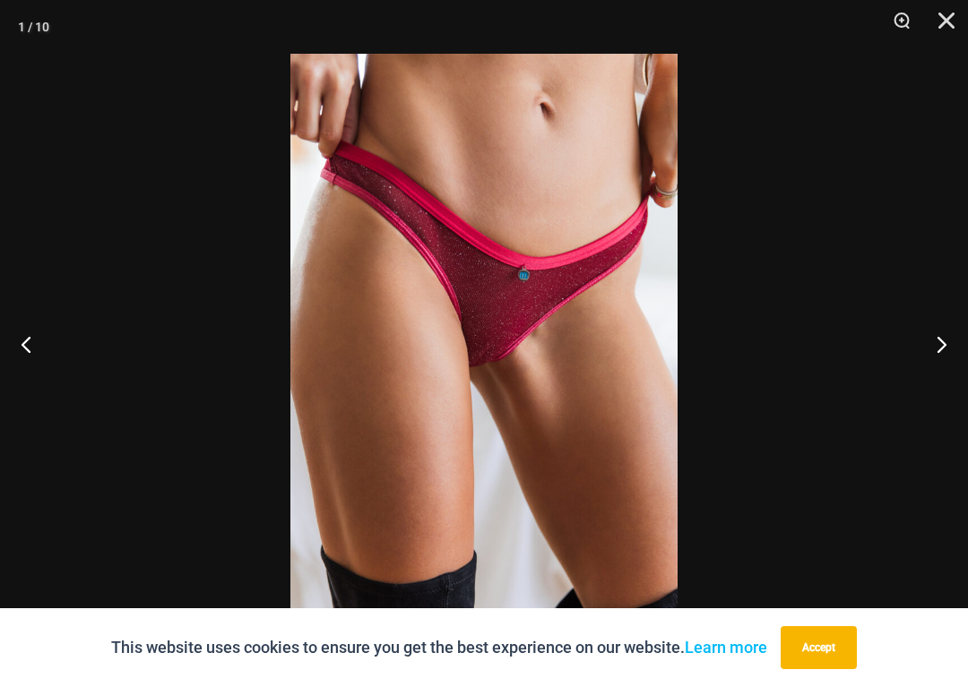
click at [941, 341] on button "Next" at bounding box center [934, 344] width 67 height 90
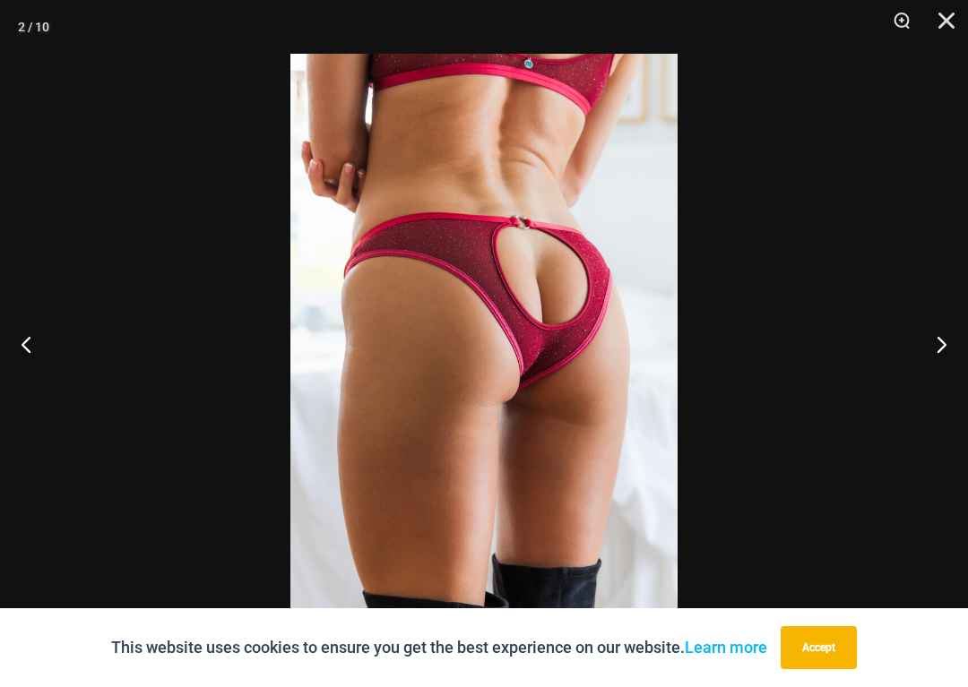
click at [935, 337] on button "Next" at bounding box center [934, 344] width 67 height 90
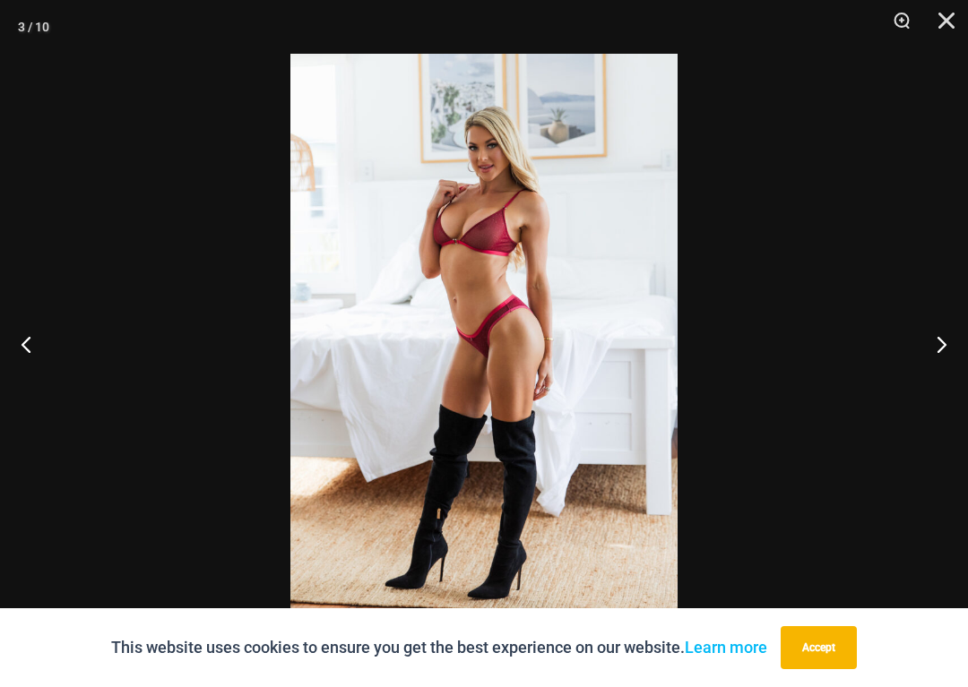
click at [933, 337] on button "Next" at bounding box center [934, 344] width 67 height 90
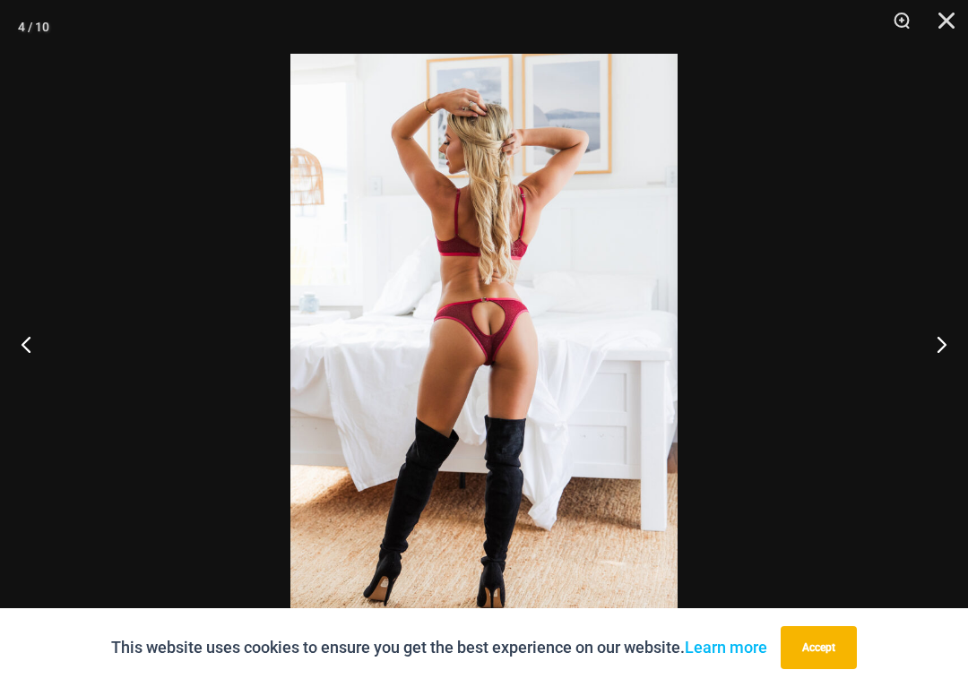
click at [930, 342] on button "Next" at bounding box center [934, 344] width 67 height 90
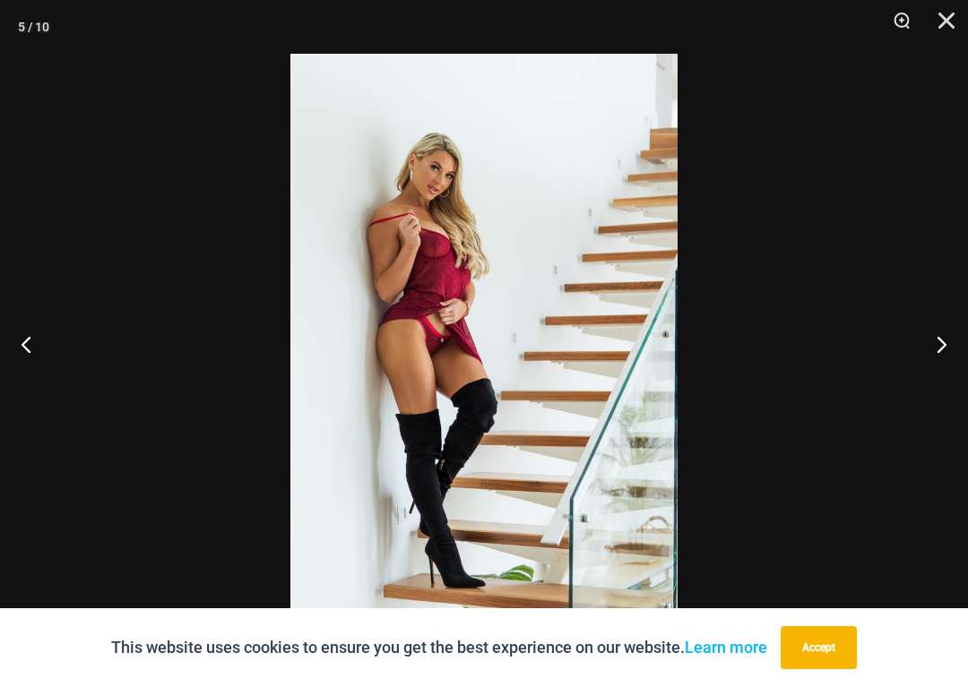
click at [937, 347] on button "Next" at bounding box center [934, 344] width 67 height 90
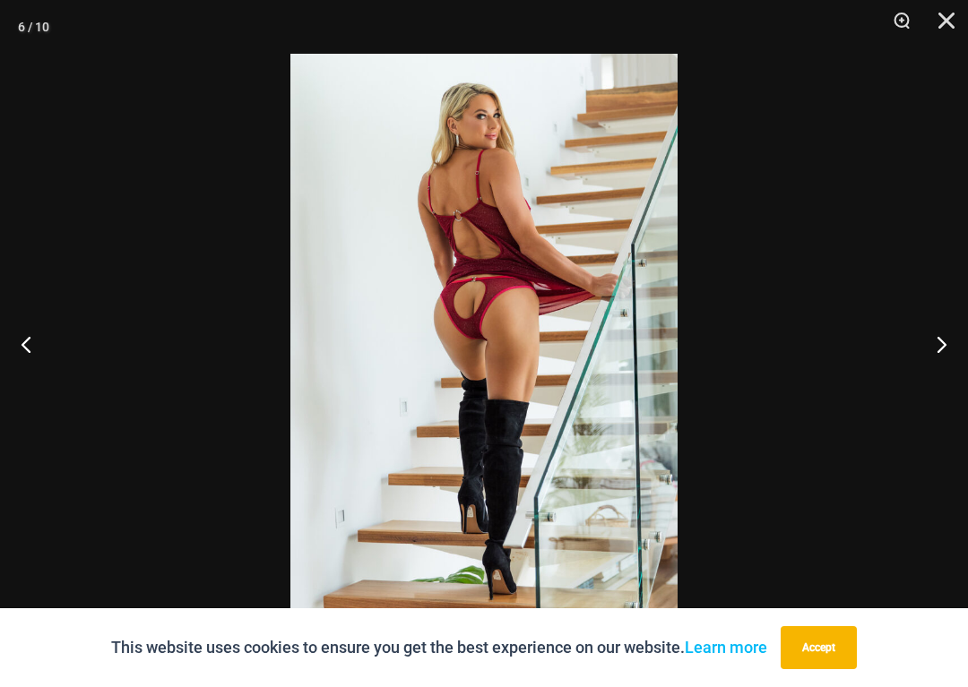
click at [939, 335] on button "Next" at bounding box center [934, 344] width 67 height 90
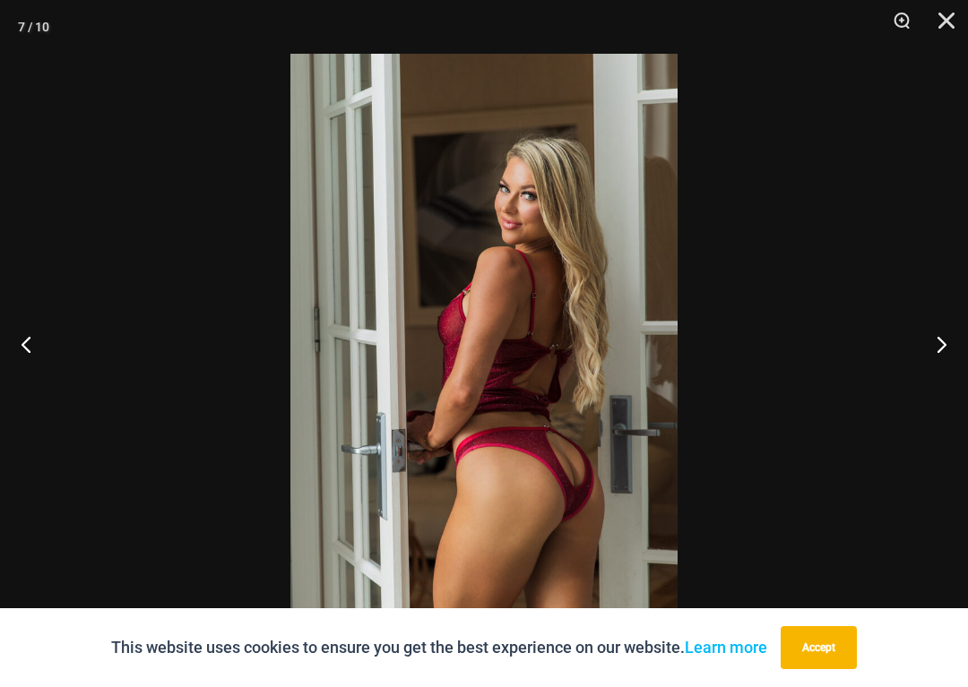
click at [924, 342] on button "Next" at bounding box center [934, 344] width 67 height 90
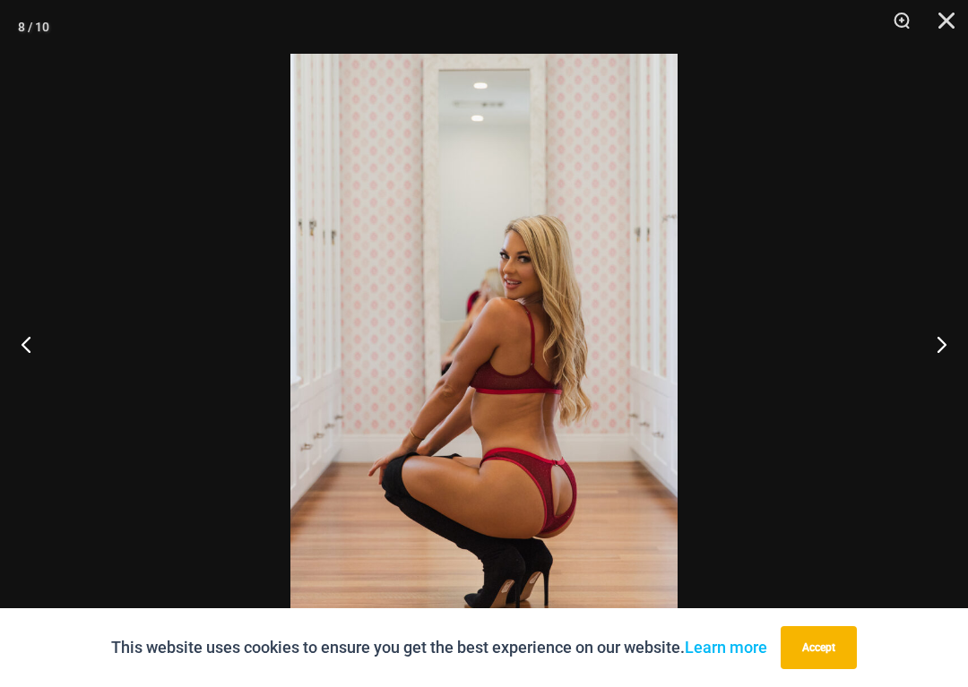
click at [939, 25] on button "Close" at bounding box center [940, 27] width 45 height 54
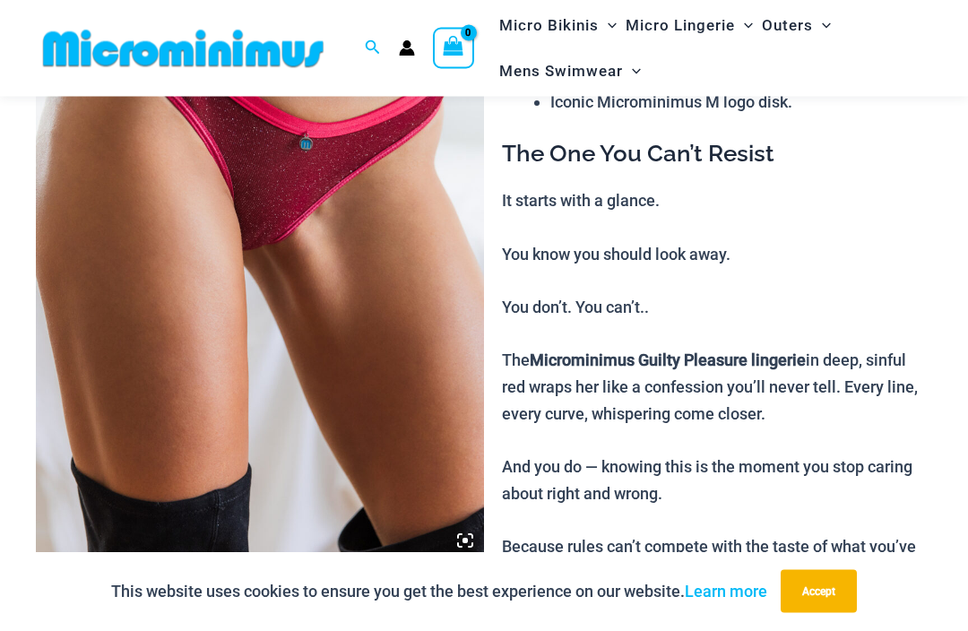
scroll to position [234, 0]
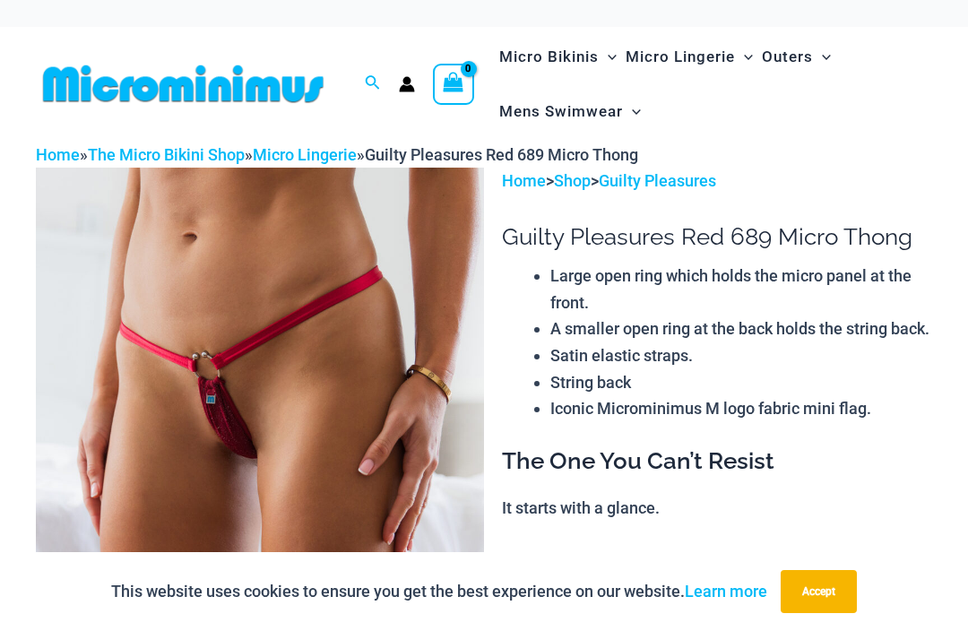
click at [387, 461] on img at bounding box center [260, 504] width 448 height 672
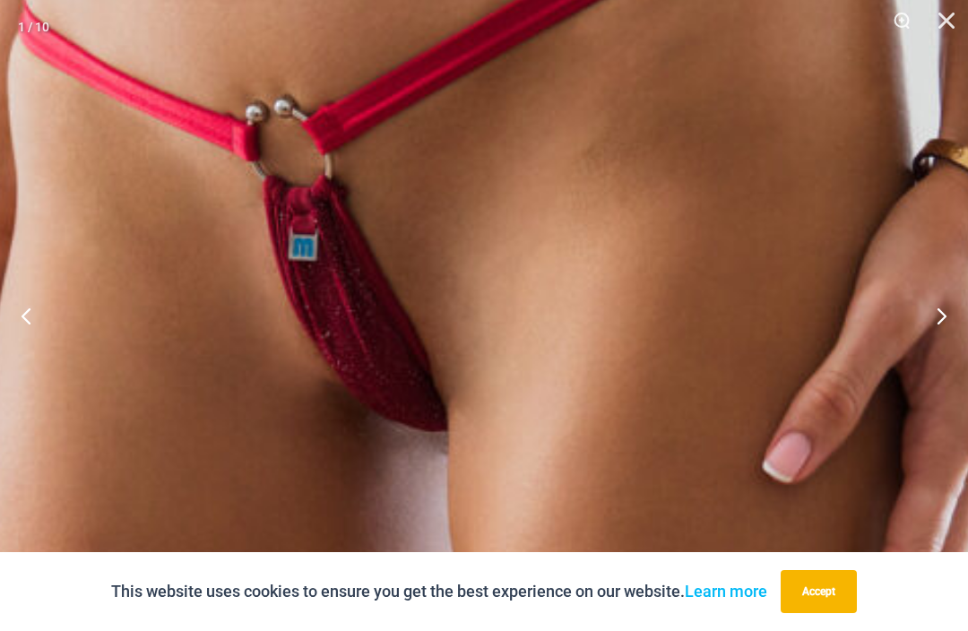
click at [936, 315] on button "Next" at bounding box center [934, 316] width 67 height 90
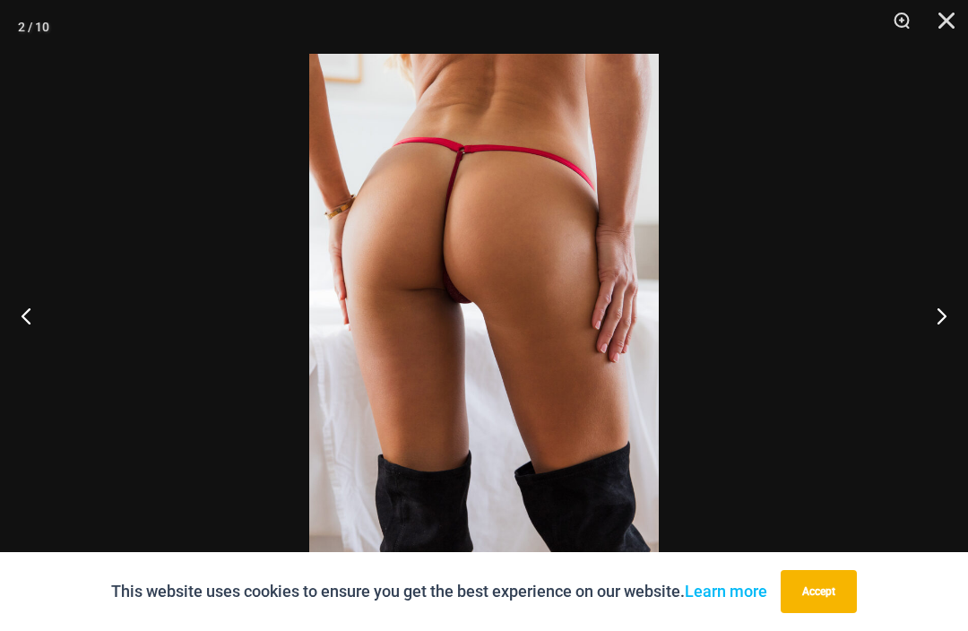
click at [933, 307] on button "Next" at bounding box center [934, 316] width 67 height 90
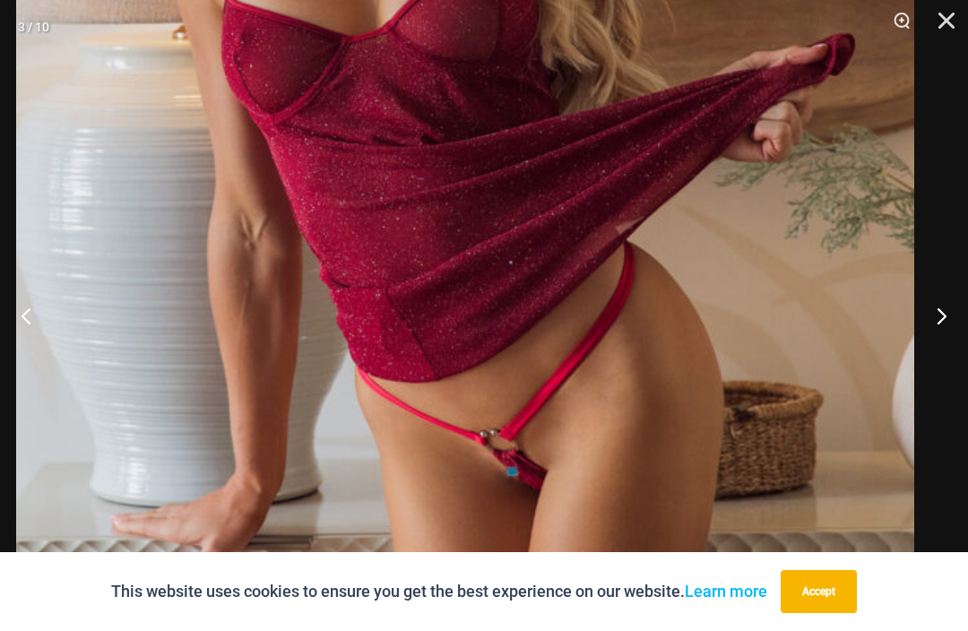
click at [924, 313] on button "Next" at bounding box center [934, 316] width 67 height 90
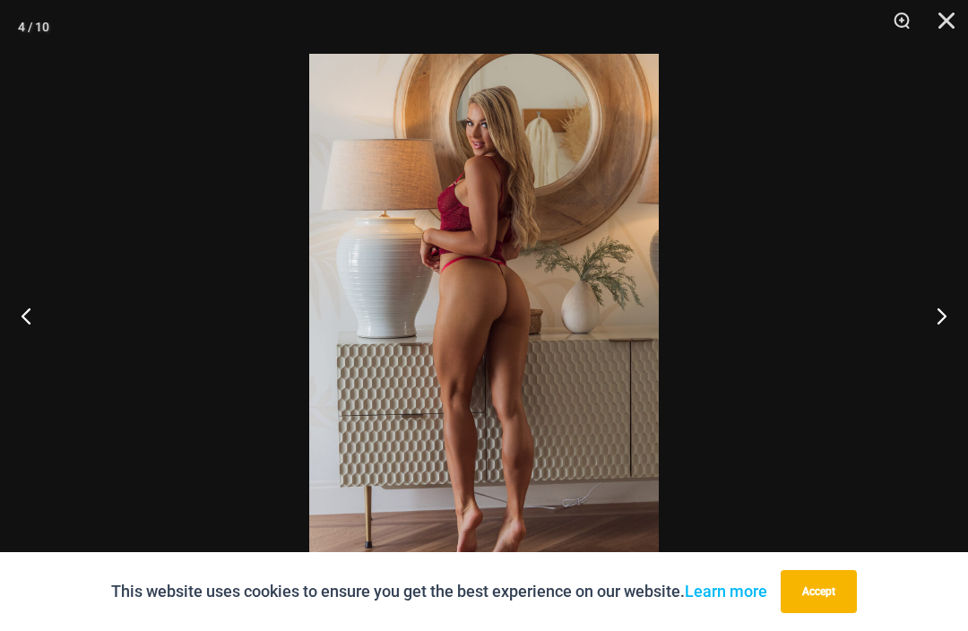
click at [937, 320] on button "Next" at bounding box center [934, 316] width 67 height 90
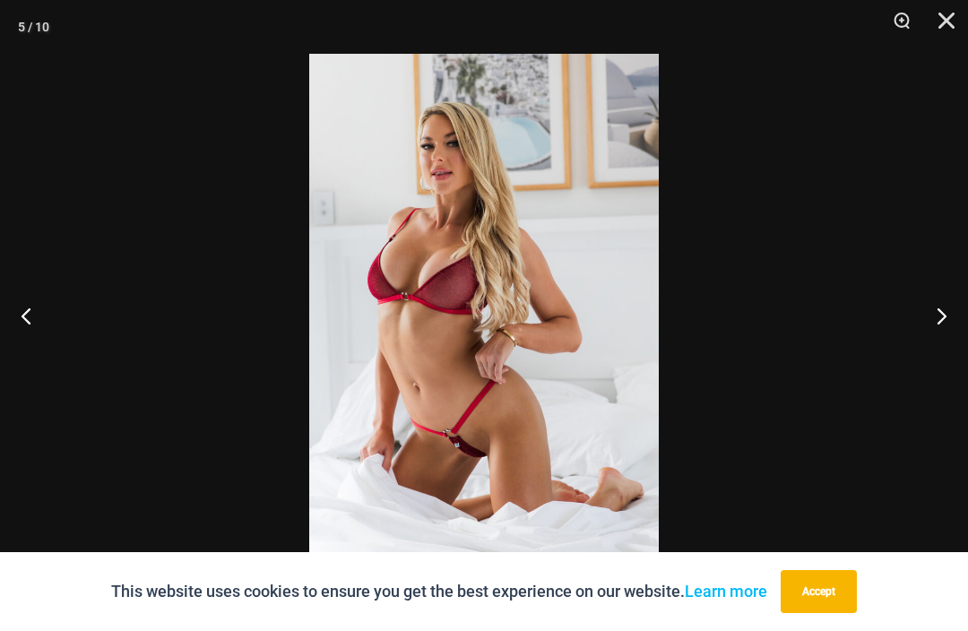
click at [934, 325] on button "Next" at bounding box center [934, 316] width 67 height 90
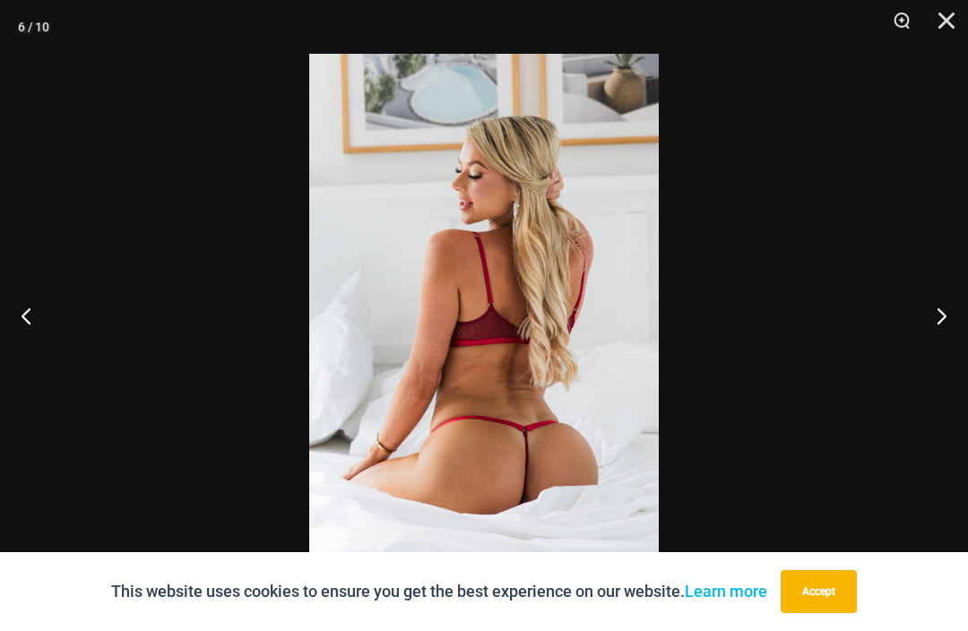
click at [954, 15] on button "Close" at bounding box center [940, 27] width 45 height 54
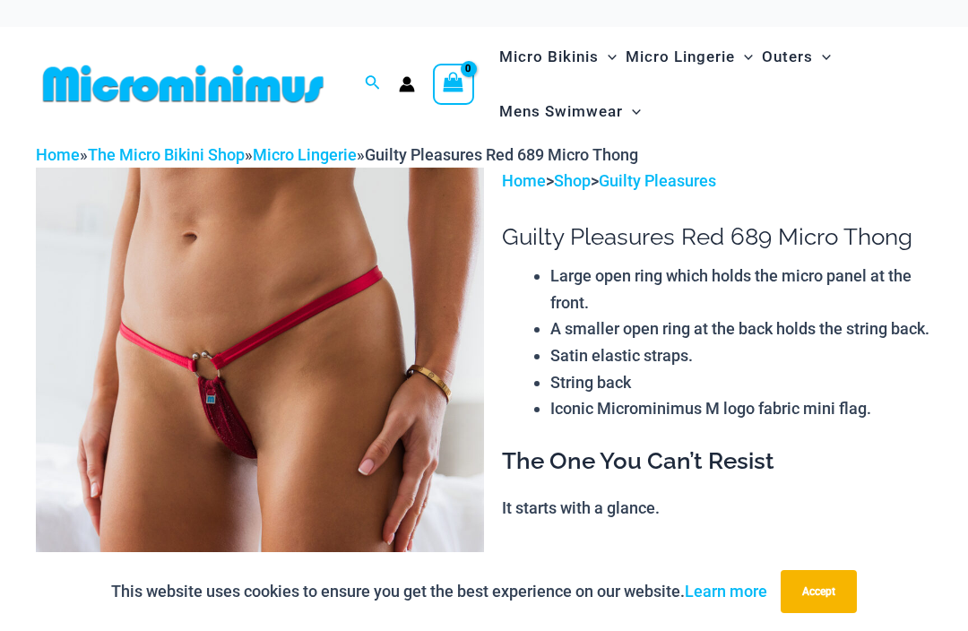
click at [303, 370] on img at bounding box center [260, 504] width 448 height 672
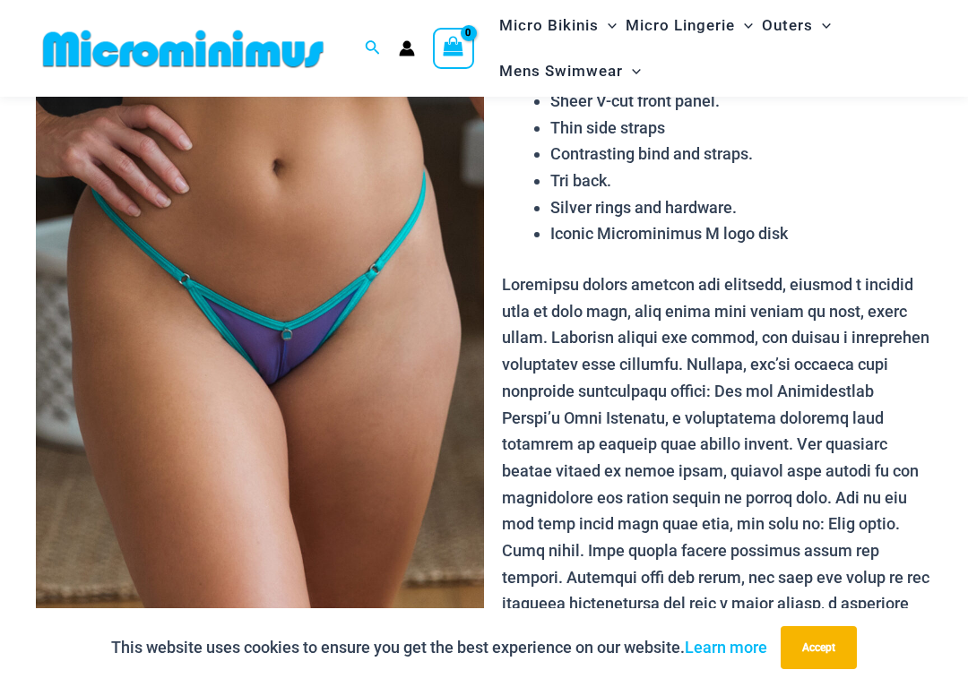
scroll to position [163, 0]
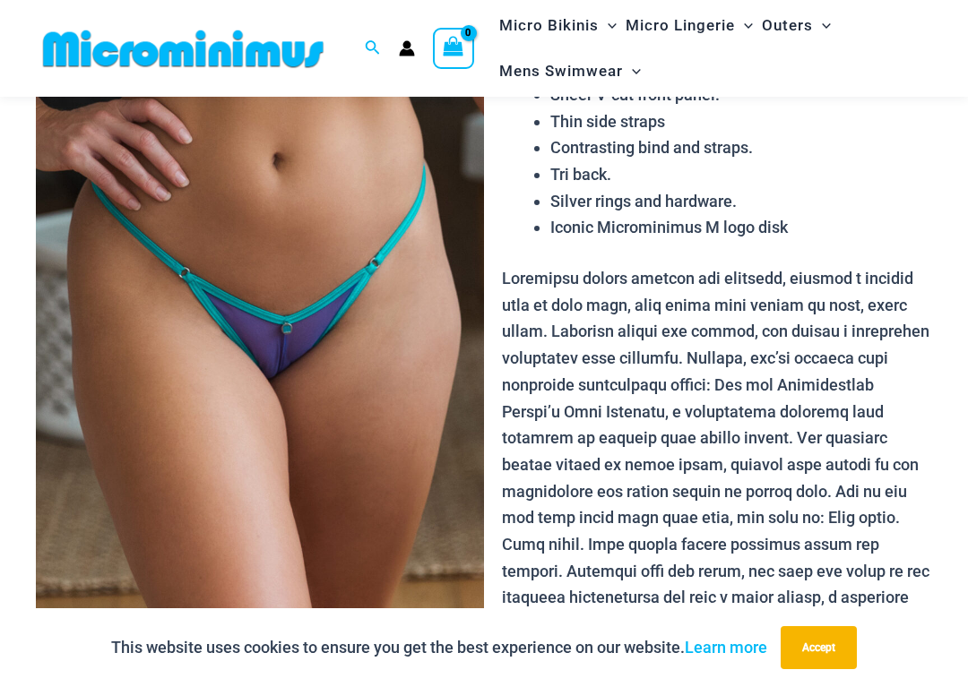
click at [409, 421] on img at bounding box center [260, 323] width 448 height 672
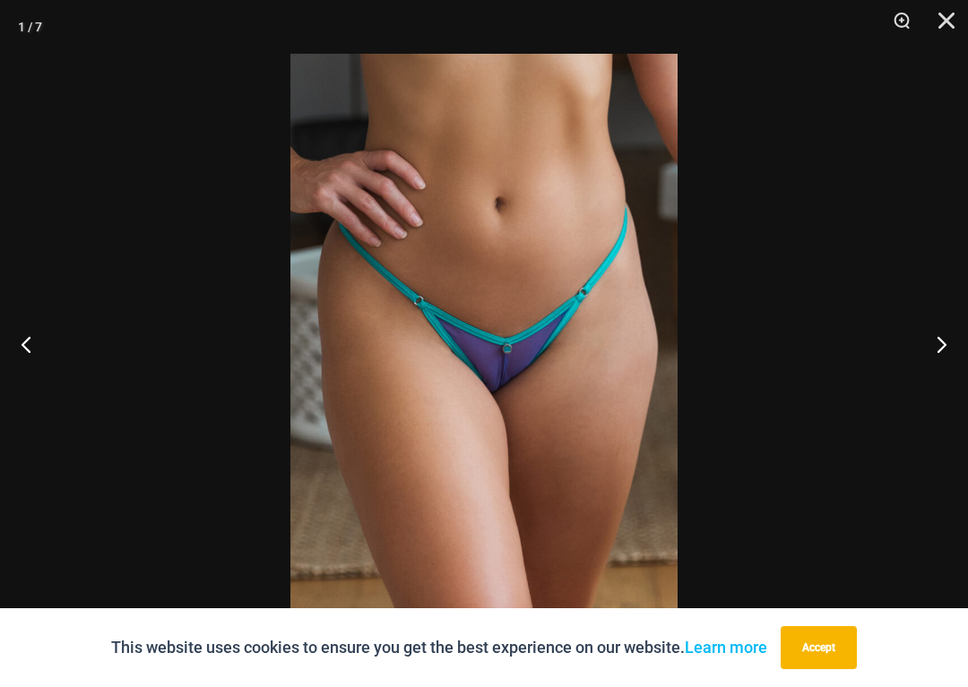
click at [948, 351] on button "Next" at bounding box center [934, 344] width 67 height 90
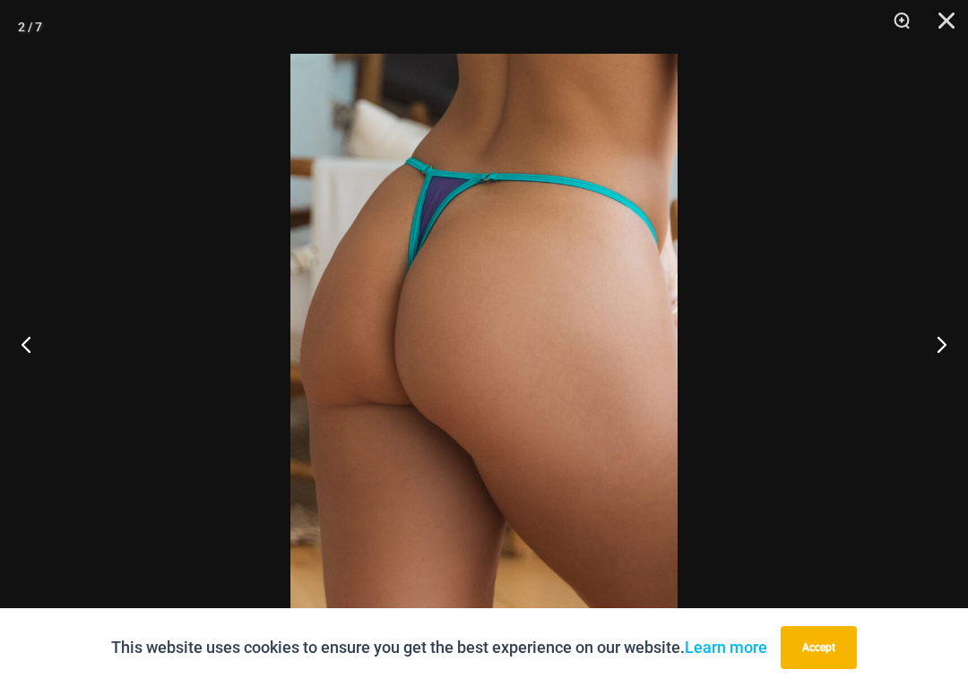
click at [944, 344] on button "Next" at bounding box center [934, 344] width 67 height 90
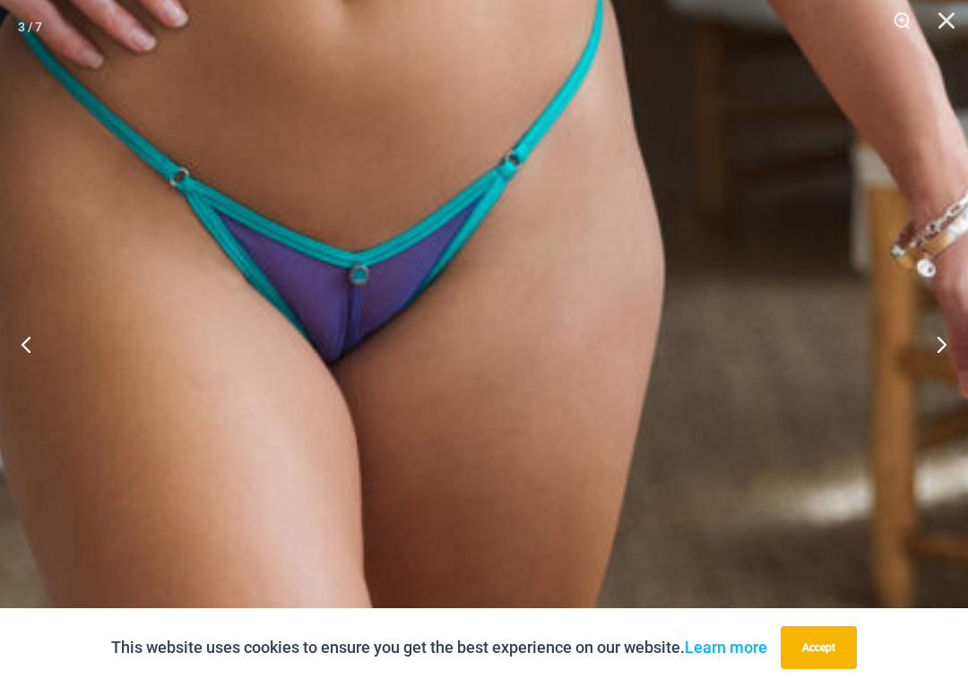
click at [936, 341] on button "Next" at bounding box center [934, 344] width 67 height 90
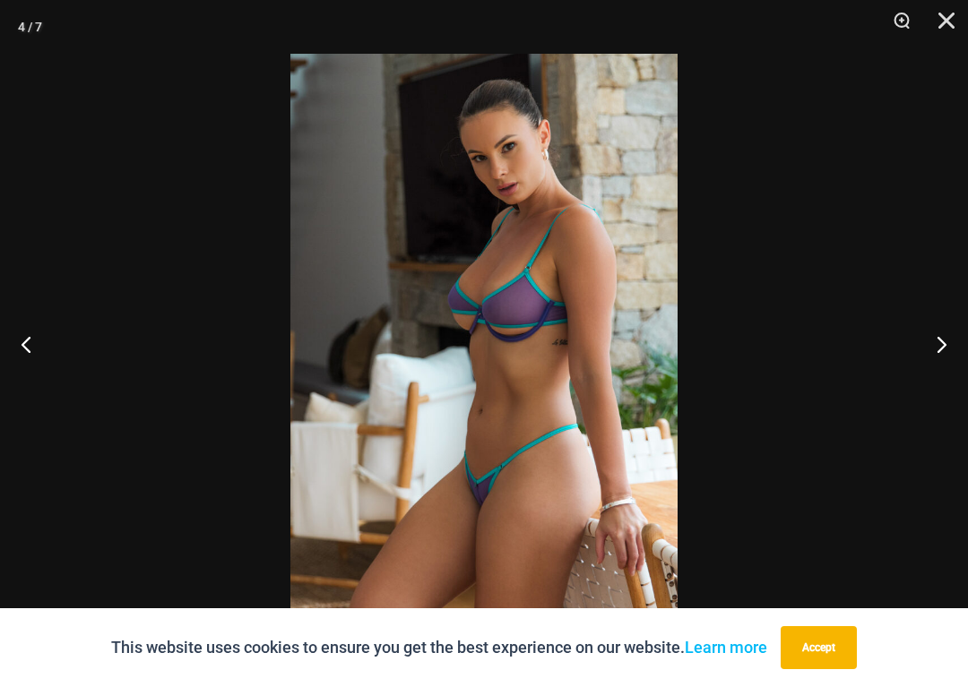
click at [940, 351] on button "Next" at bounding box center [934, 344] width 67 height 90
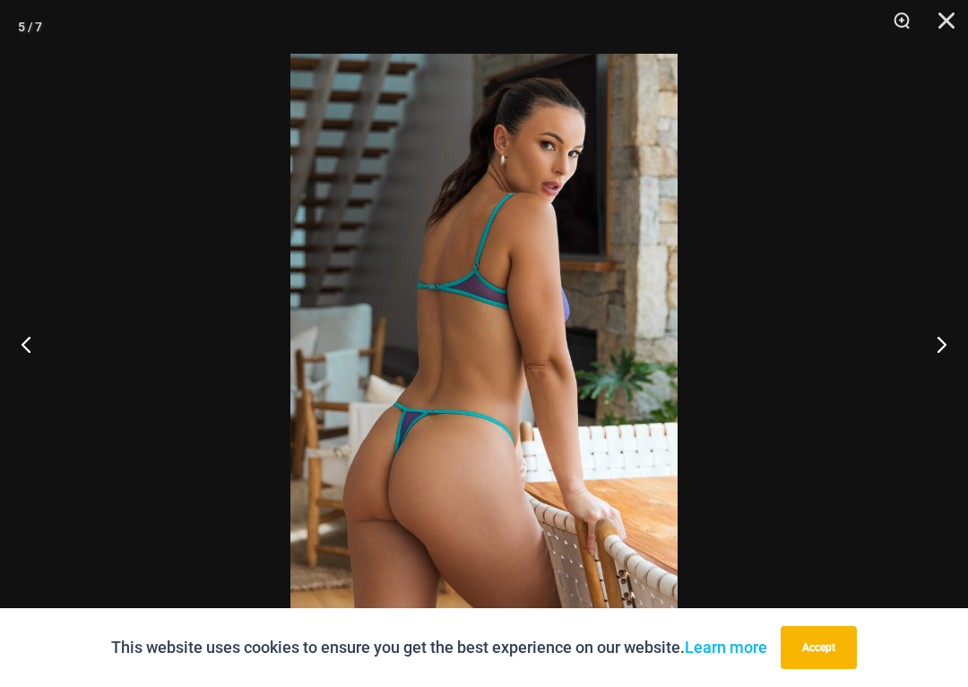
click at [939, 343] on button "Next" at bounding box center [934, 344] width 67 height 90
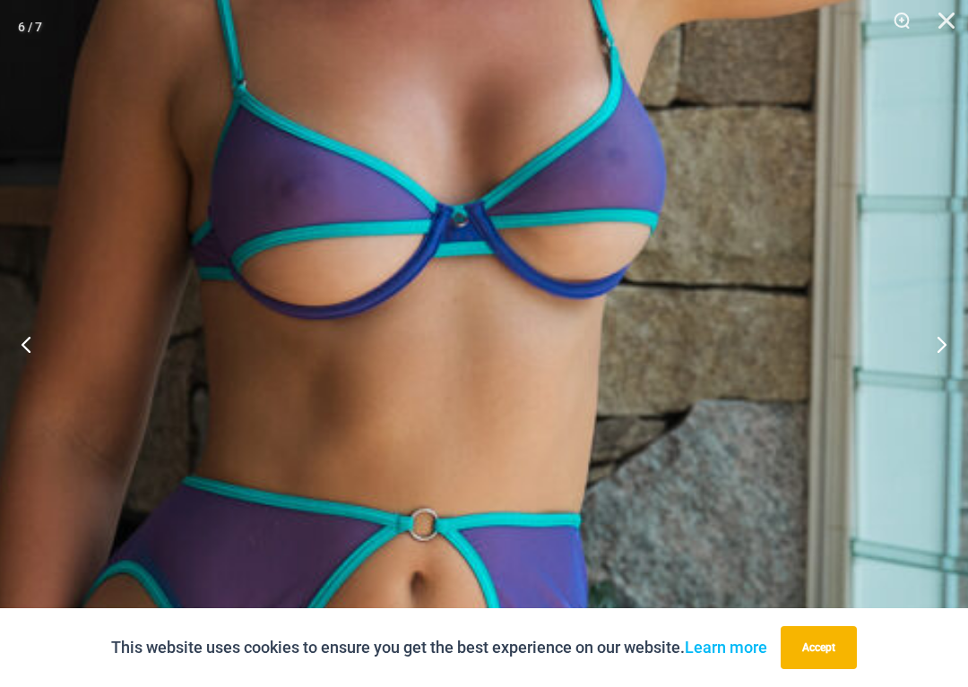
click at [927, 343] on button "Next" at bounding box center [934, 344] width 67 height 90
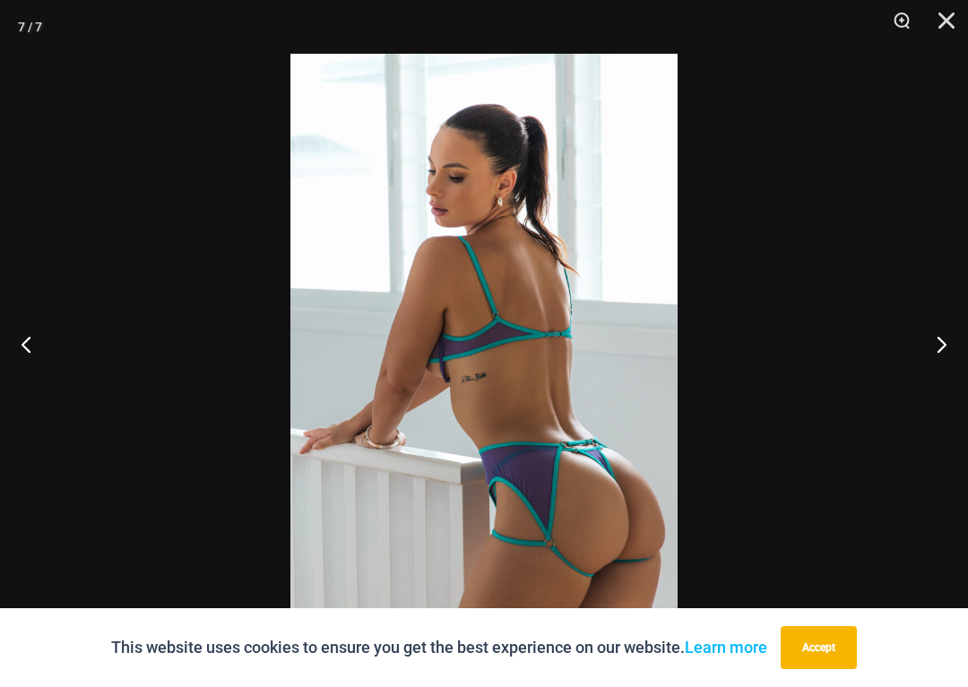
click at [942, 350] on button "Next" at bounding box center [934, 344] width 67 height 90
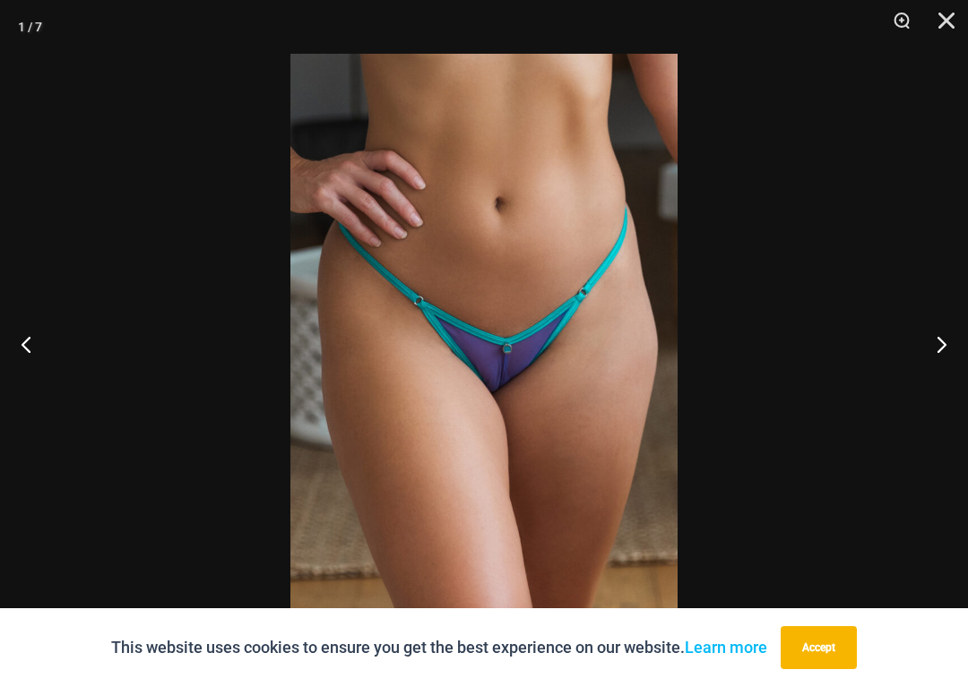
click at [925, 340] on button "Next" at bounding box center [934, 344] width 67 height 90
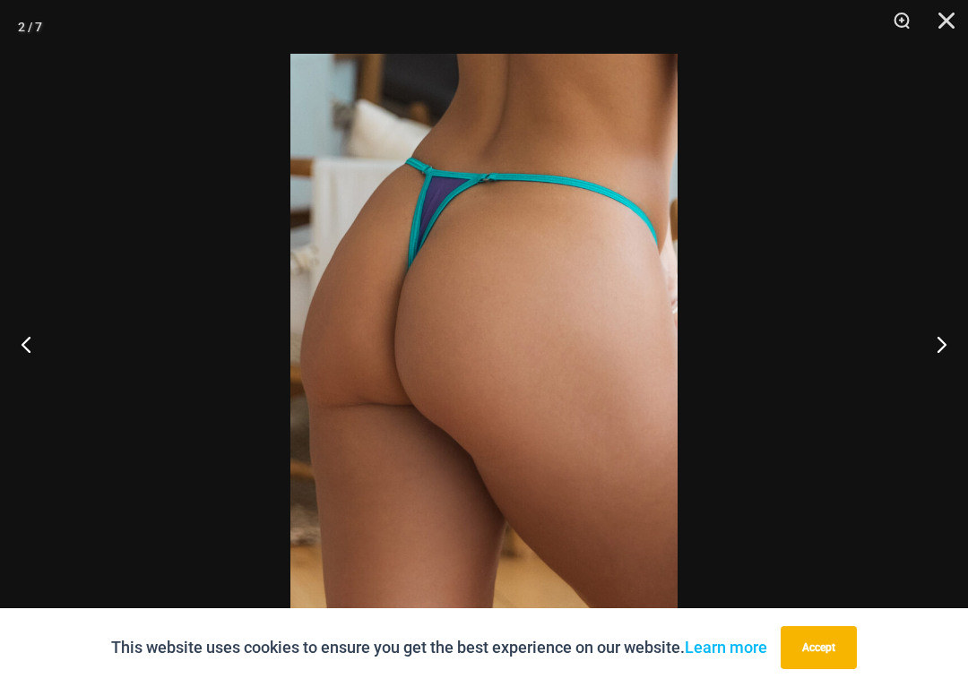
click at [941, 24] on button "Close" at bounding box center [940, 27] width 45 height 54
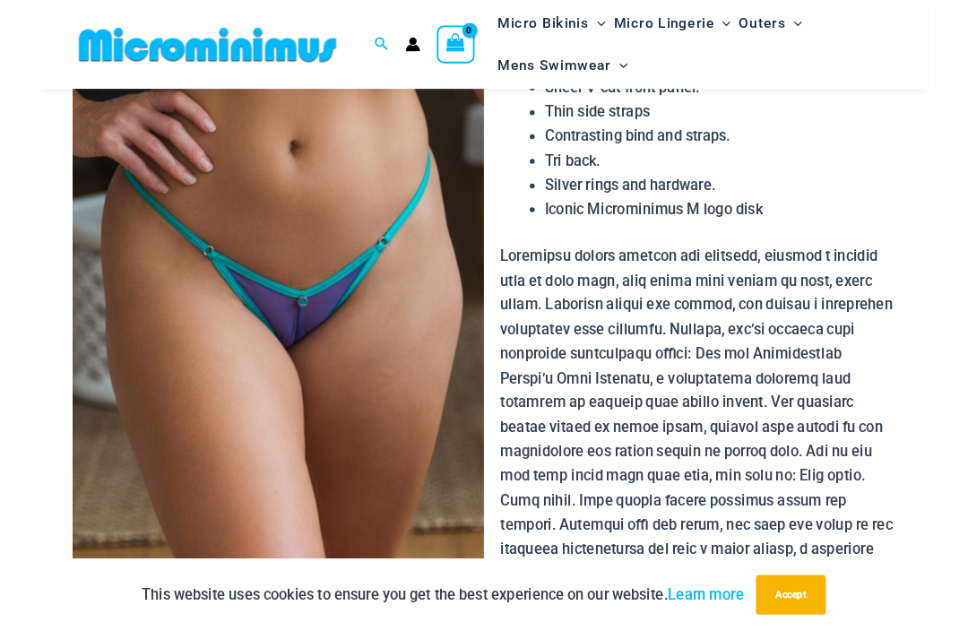
scroll to position [0, 0]
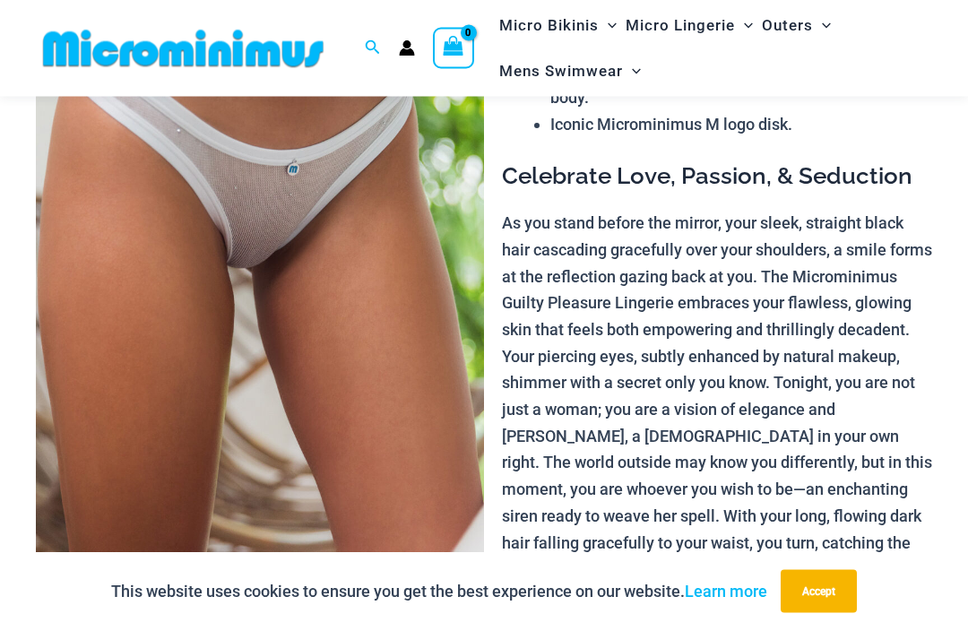
click at [413, 359] on img at bounding box center [260, 246] width 448 height 672
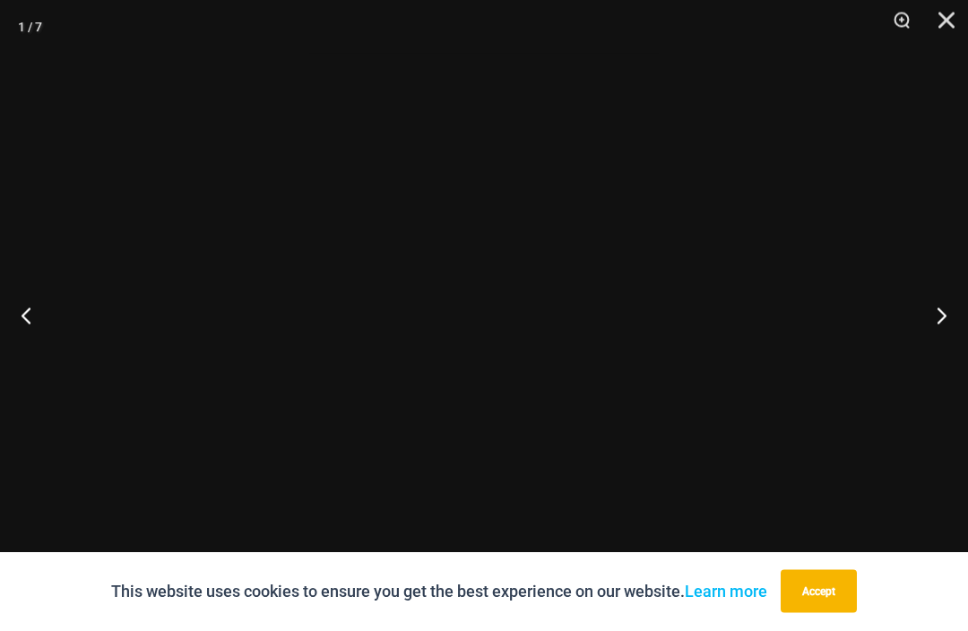
scroll to position [143, 0]
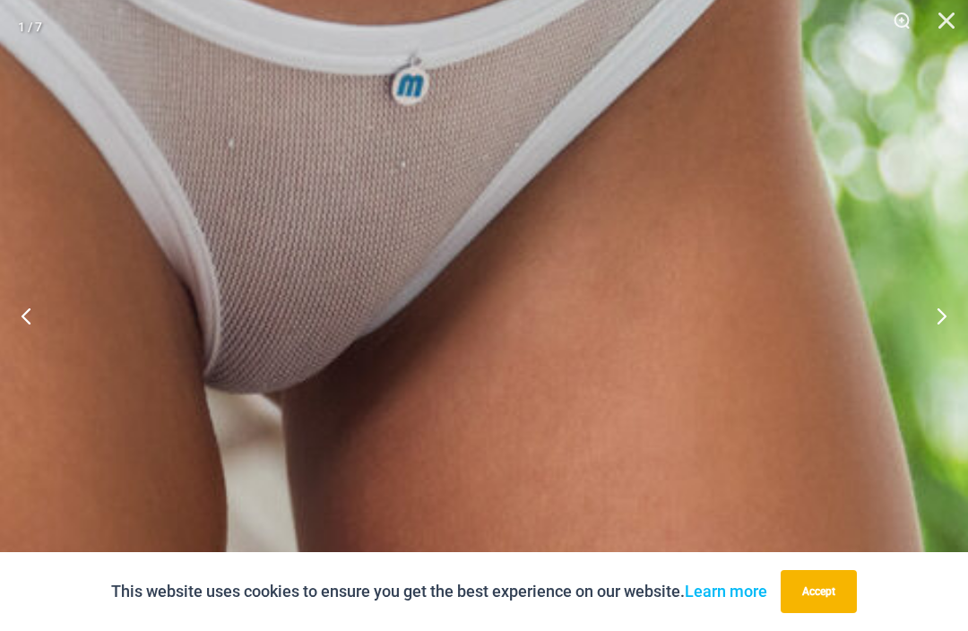
click at [935, 320] on button "Next" at bounding box center [934, 316] width 67 height 90
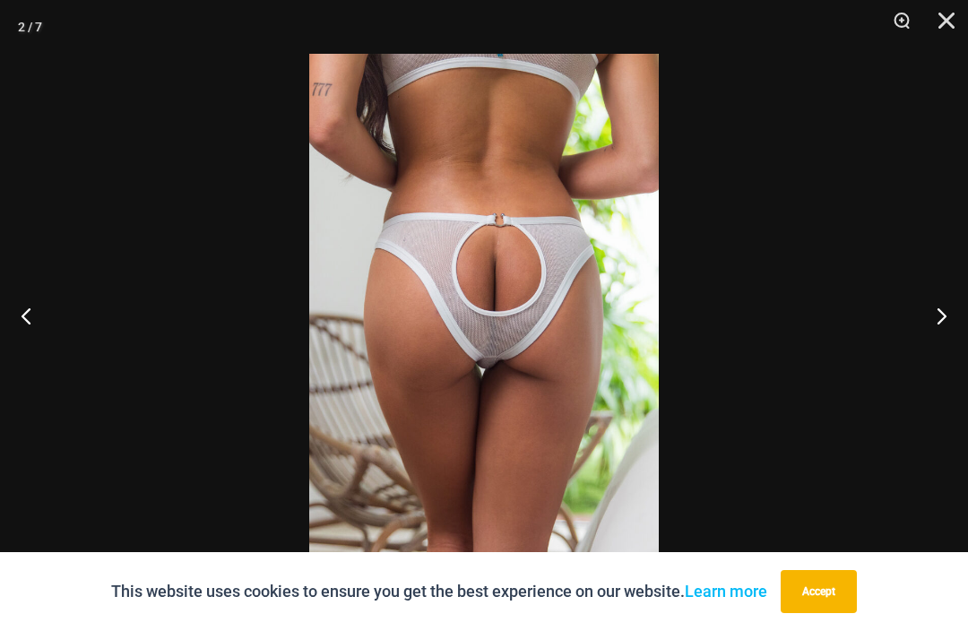
click at [942, 312] on button "Next" at bounding box center [934, 316] width 67 height 90
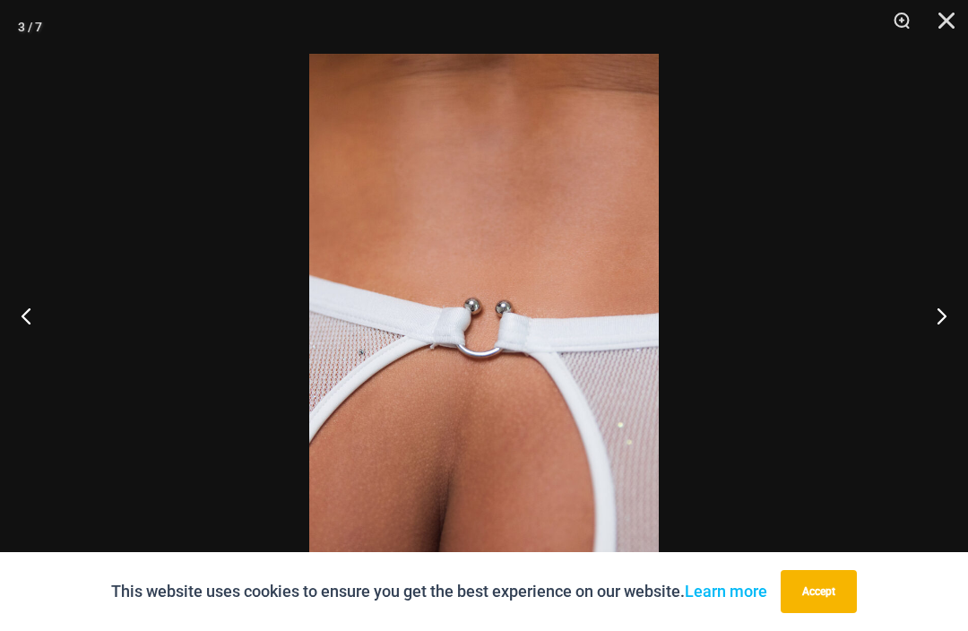
click at [937, 319] on button "Next" at bounding box center [934, 316] width 67 height 90
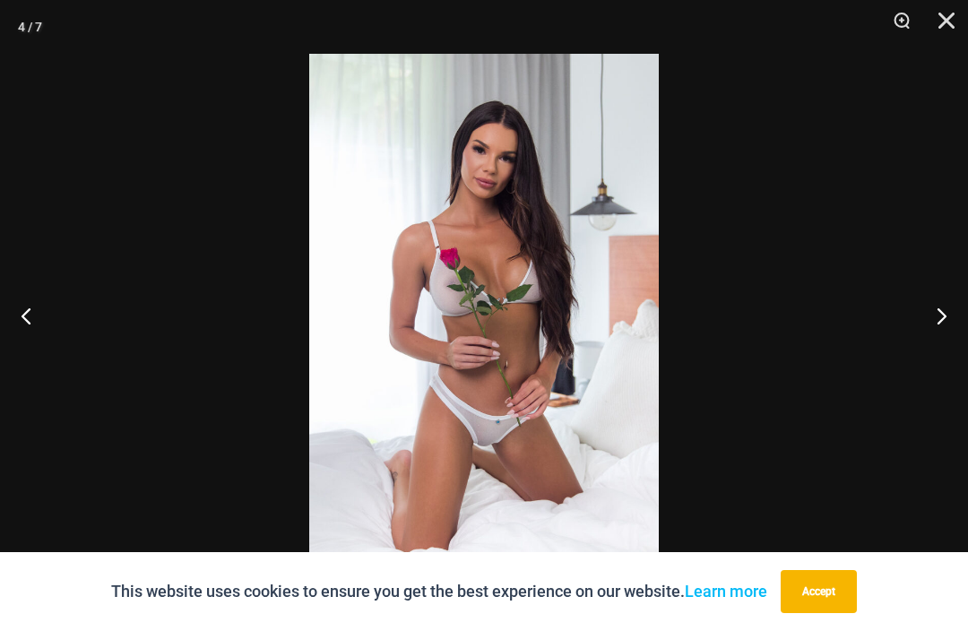
click at [937, 309] on button "Next" at bounding box center [934, 316] width 67 height 90
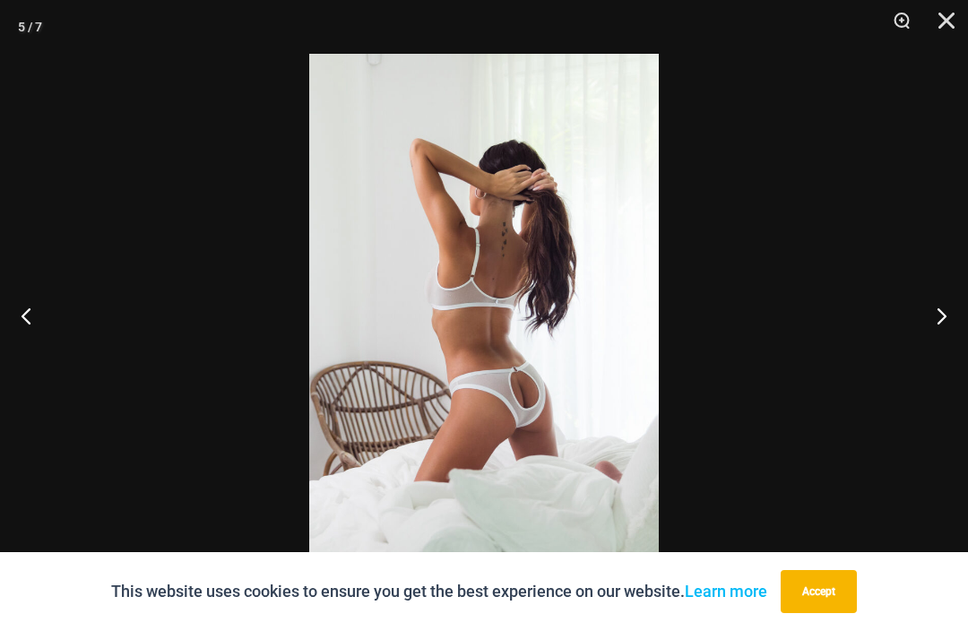
click at [34, 315] on button "Previous" at bounding box center [33, 316] width 67 height 90
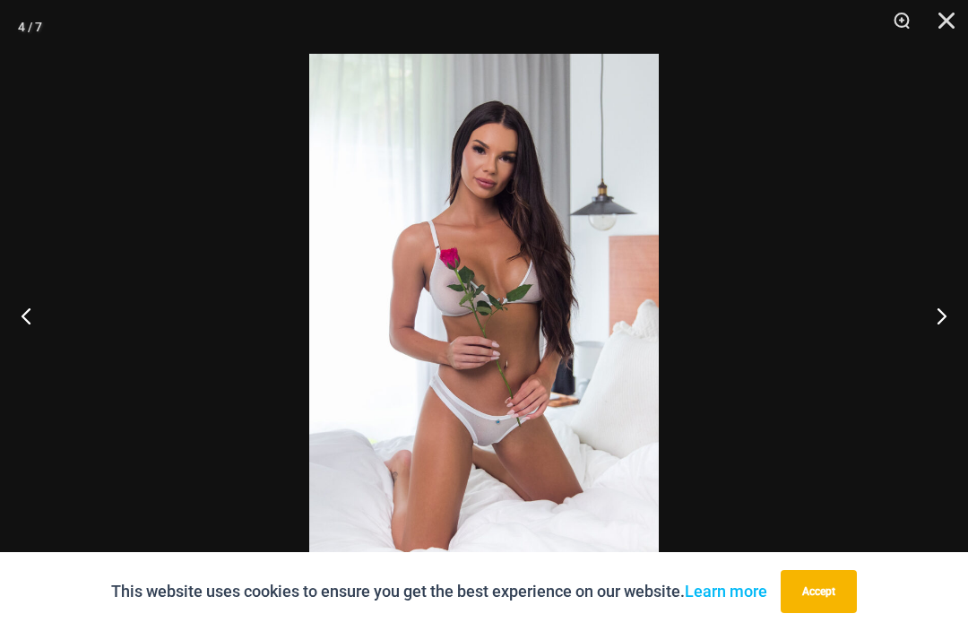
click at [944, 318] on button "Next" at bounding box center [934, 316] width 67 height 90
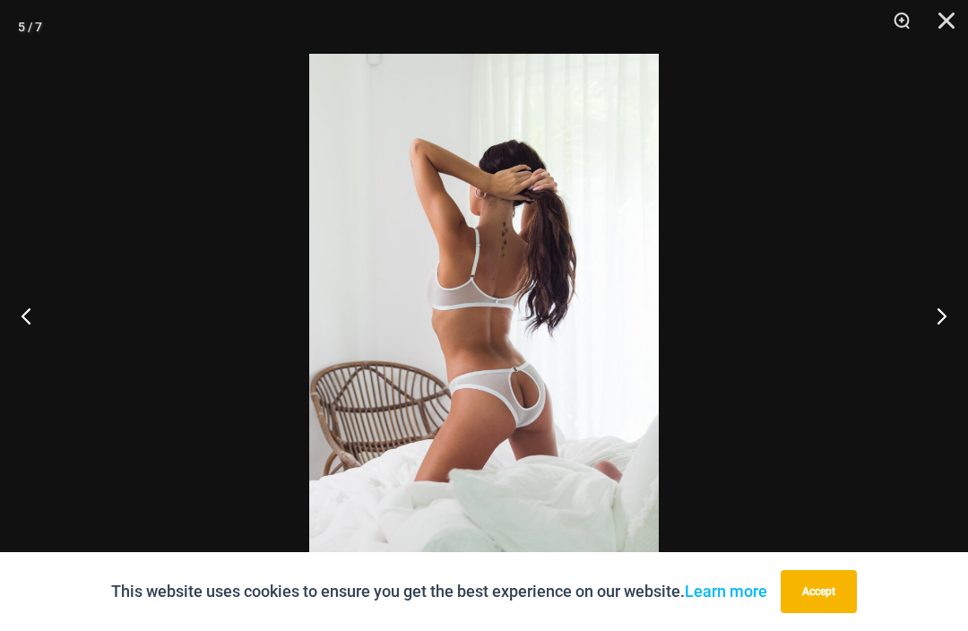
click at [938, 297] on button "Next" at bounding box center [934, 316] width 67 height 90
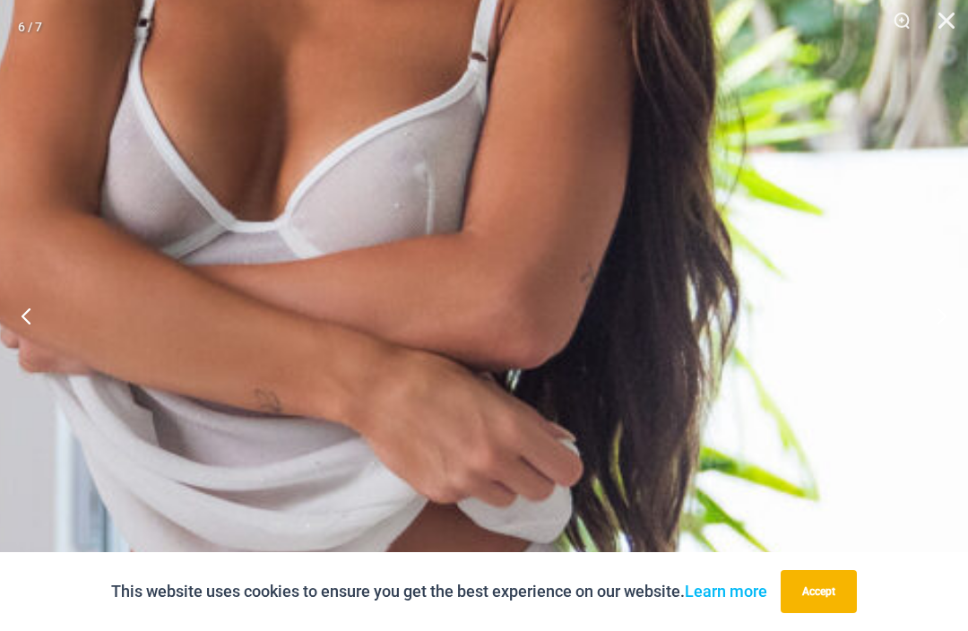
click at [942, 13] on button "Close" at bounding box center [940, 27] width 45 height 54
